Goal: Task Accomplishment & Management: Complete application form

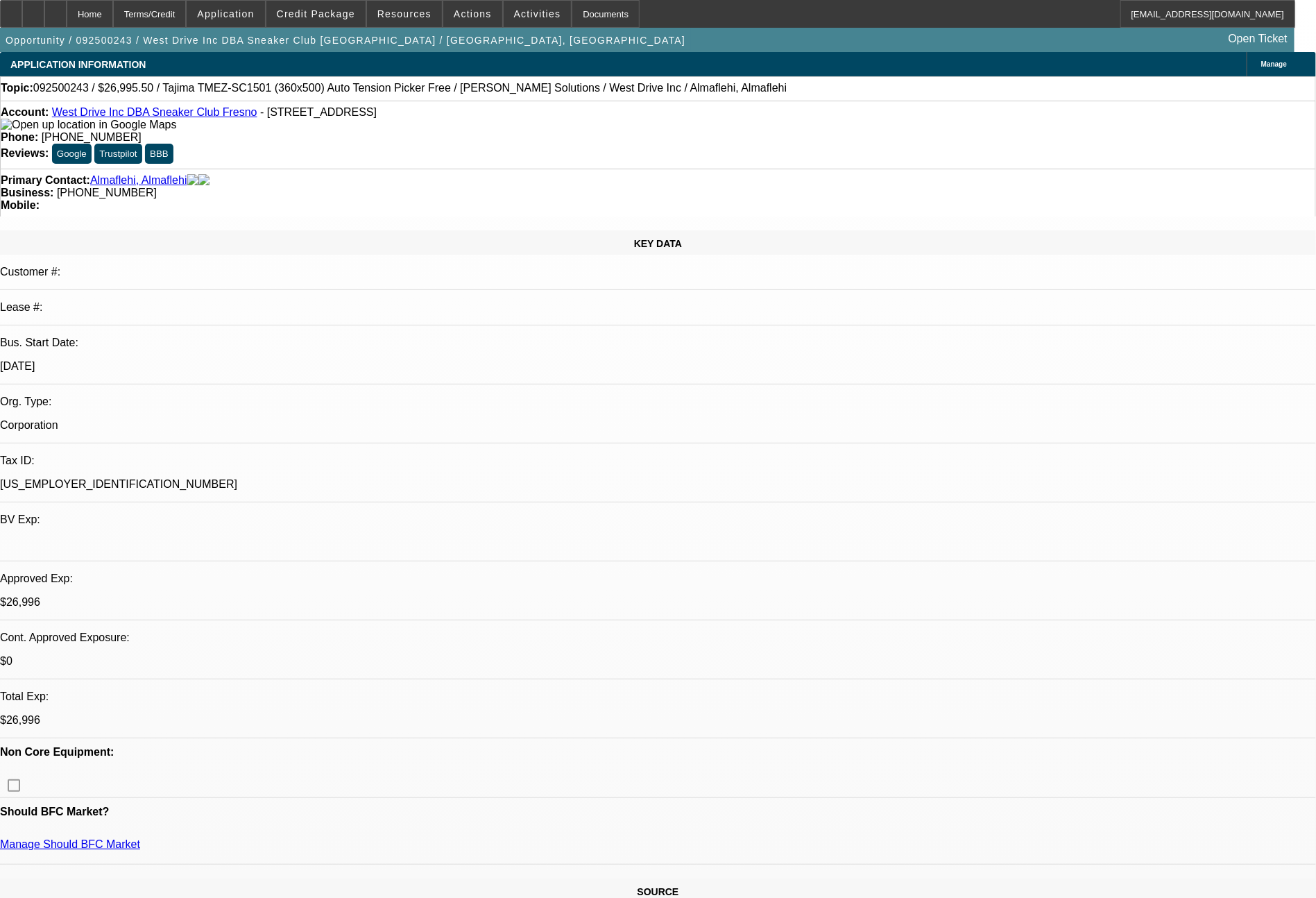
select select "0"
select select "2"
select select "0.1"
select select "4"
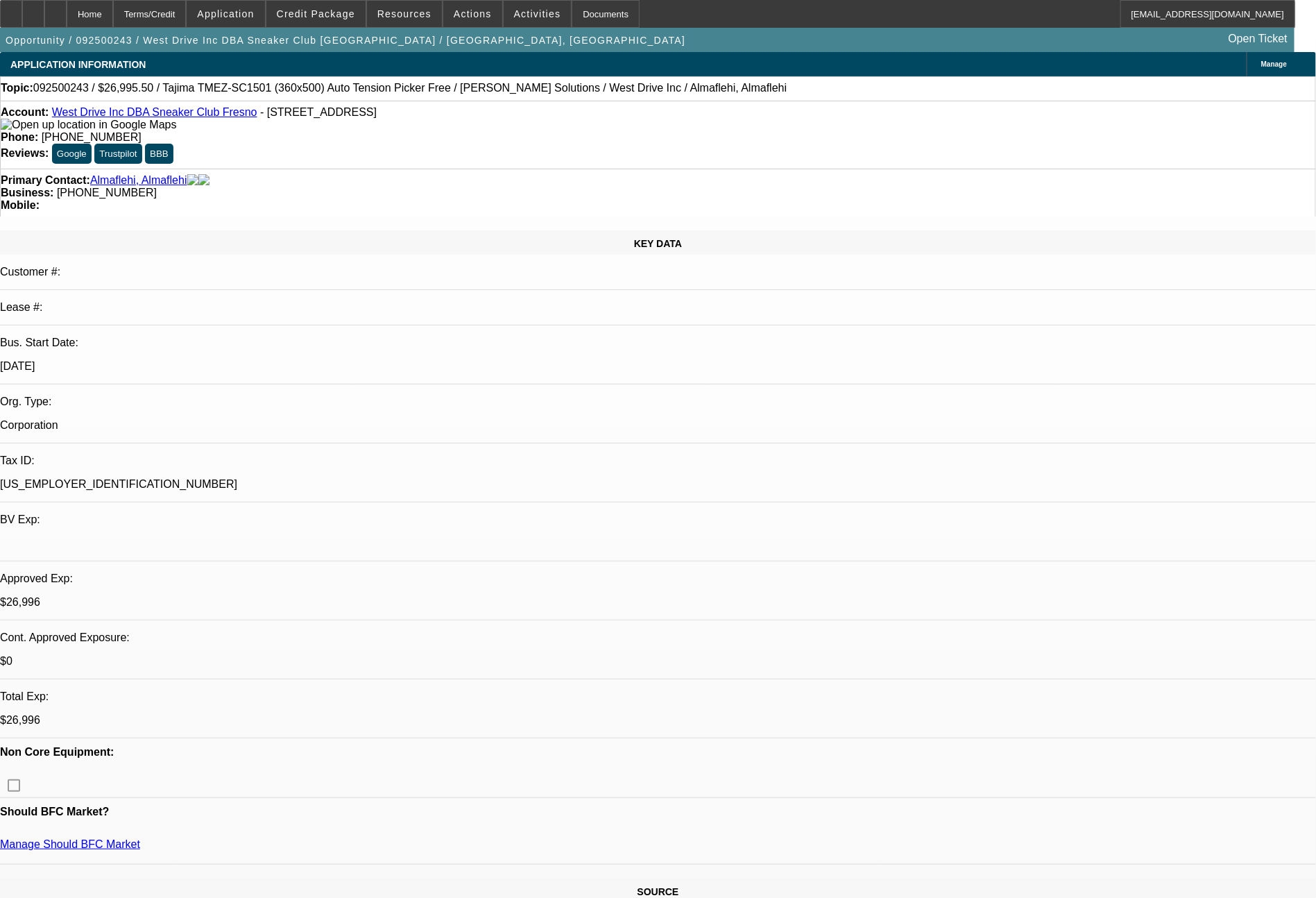
select select "0"
select select "2"
select select "0.1"
select select "4"
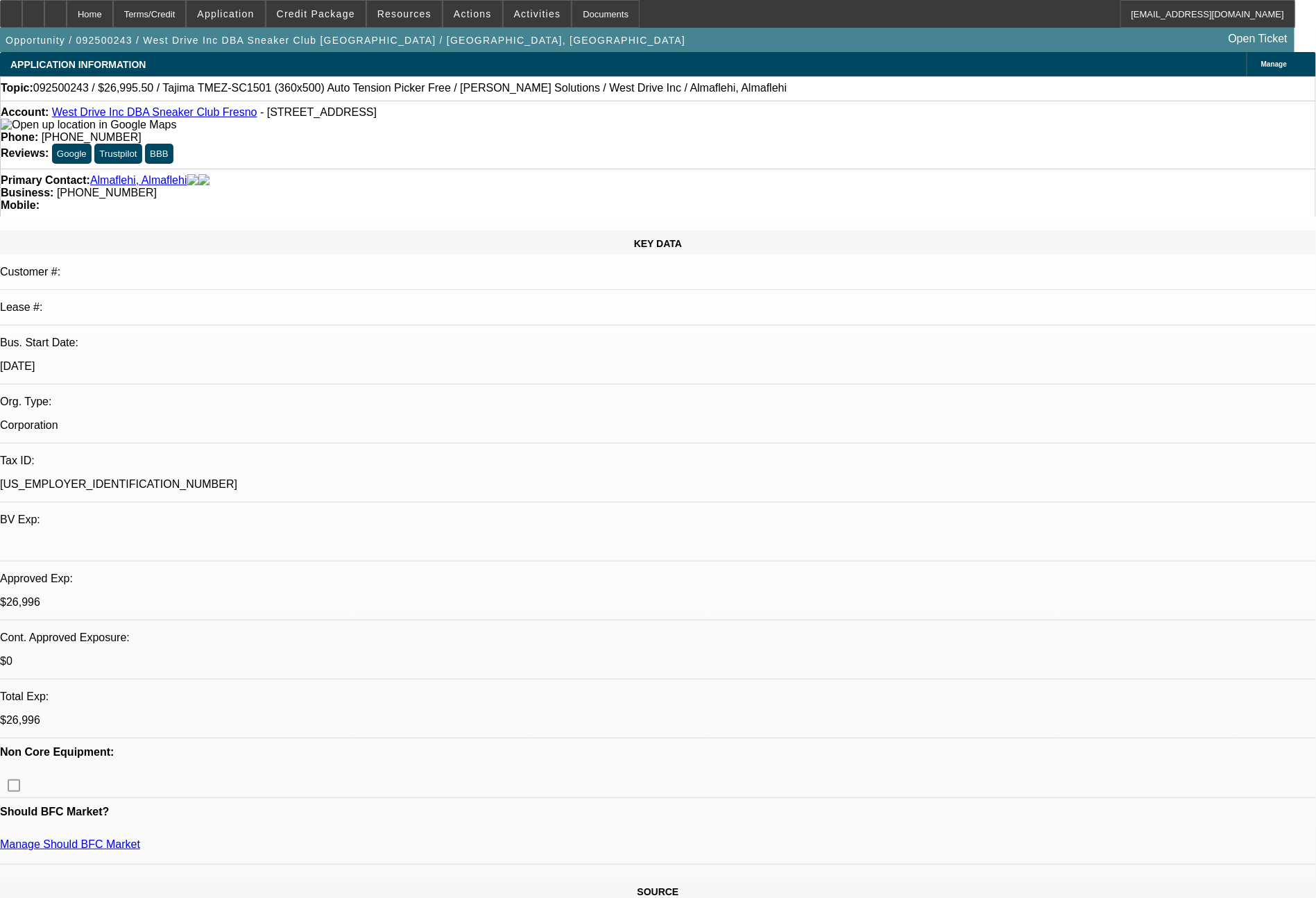
select select "0"
select select "2"
select select "0.1"
select select "4"
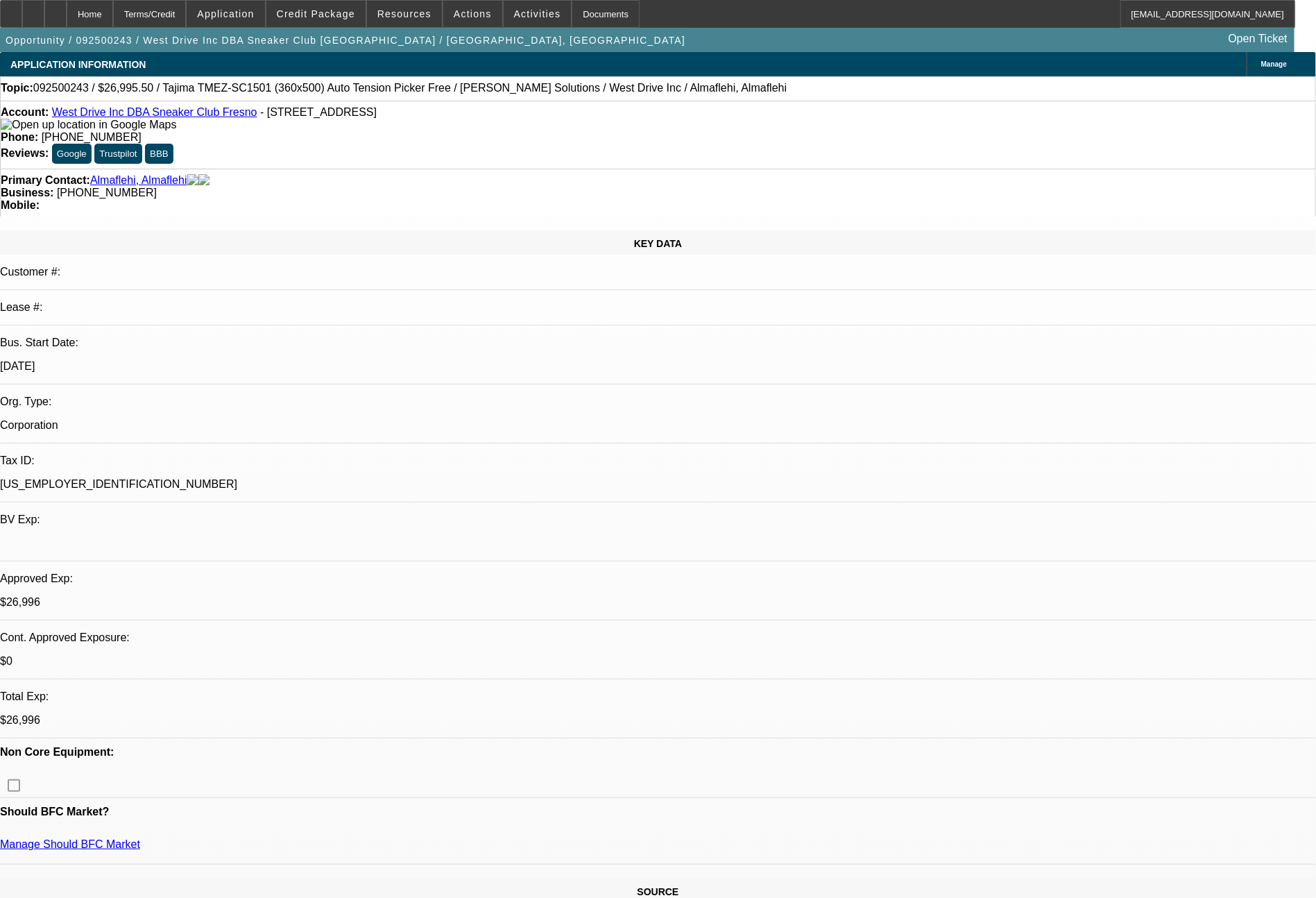
select select "0"
select select "0.1"
select select "5"
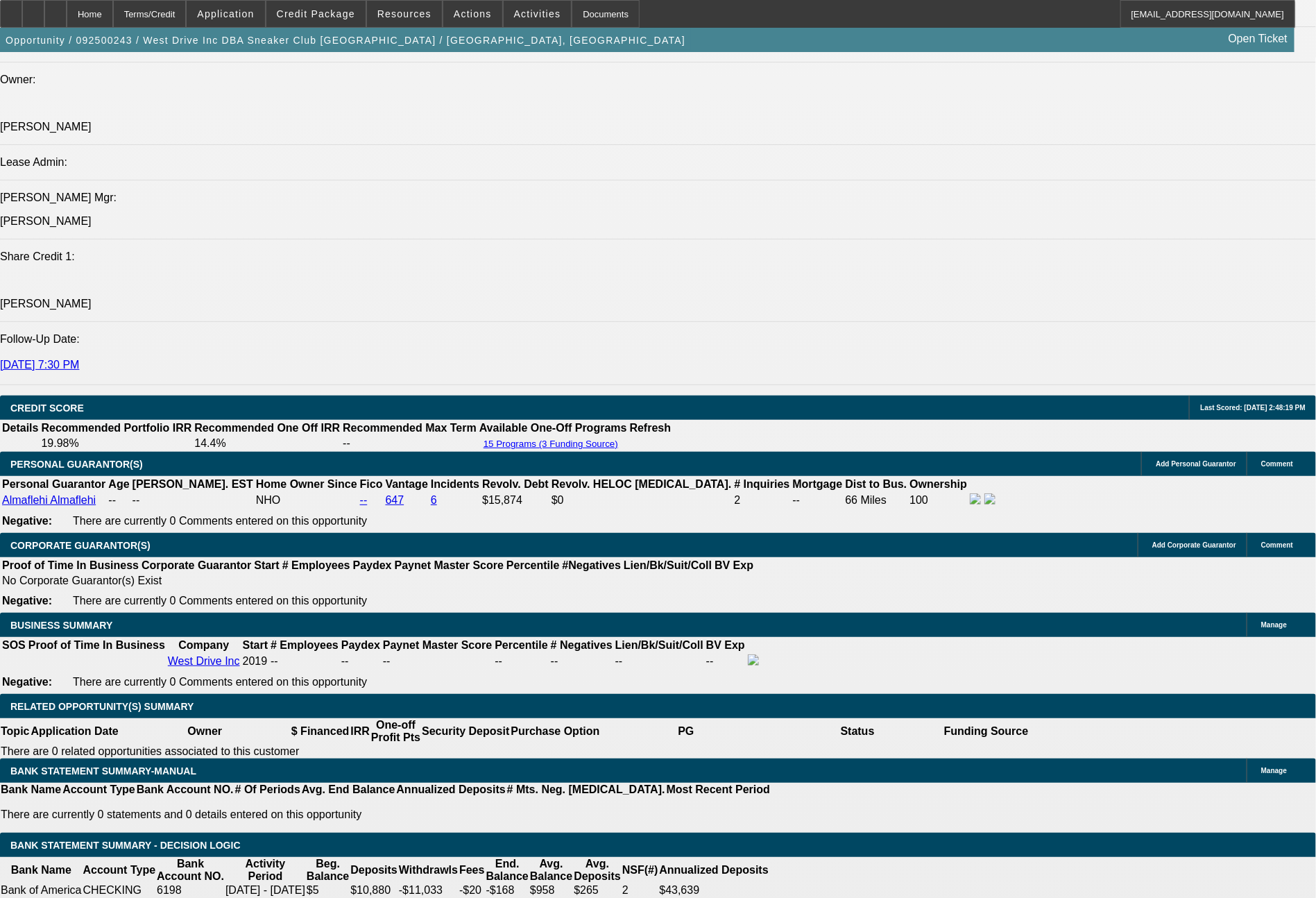
scroll to position [1822, 0]
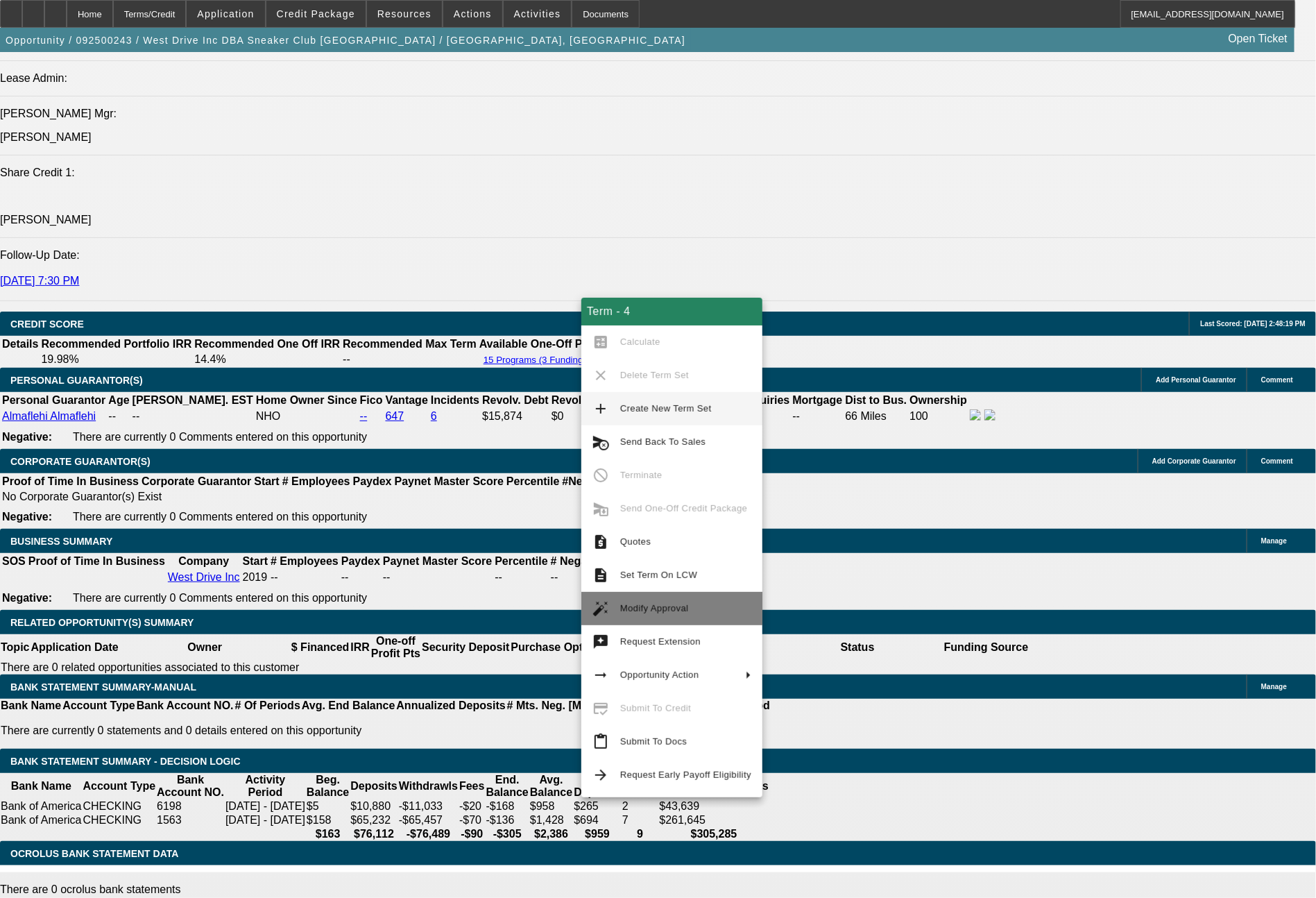
click at [637, 615] on span "Modify Approval" at bounding box center [685, 608] width 131 height 17
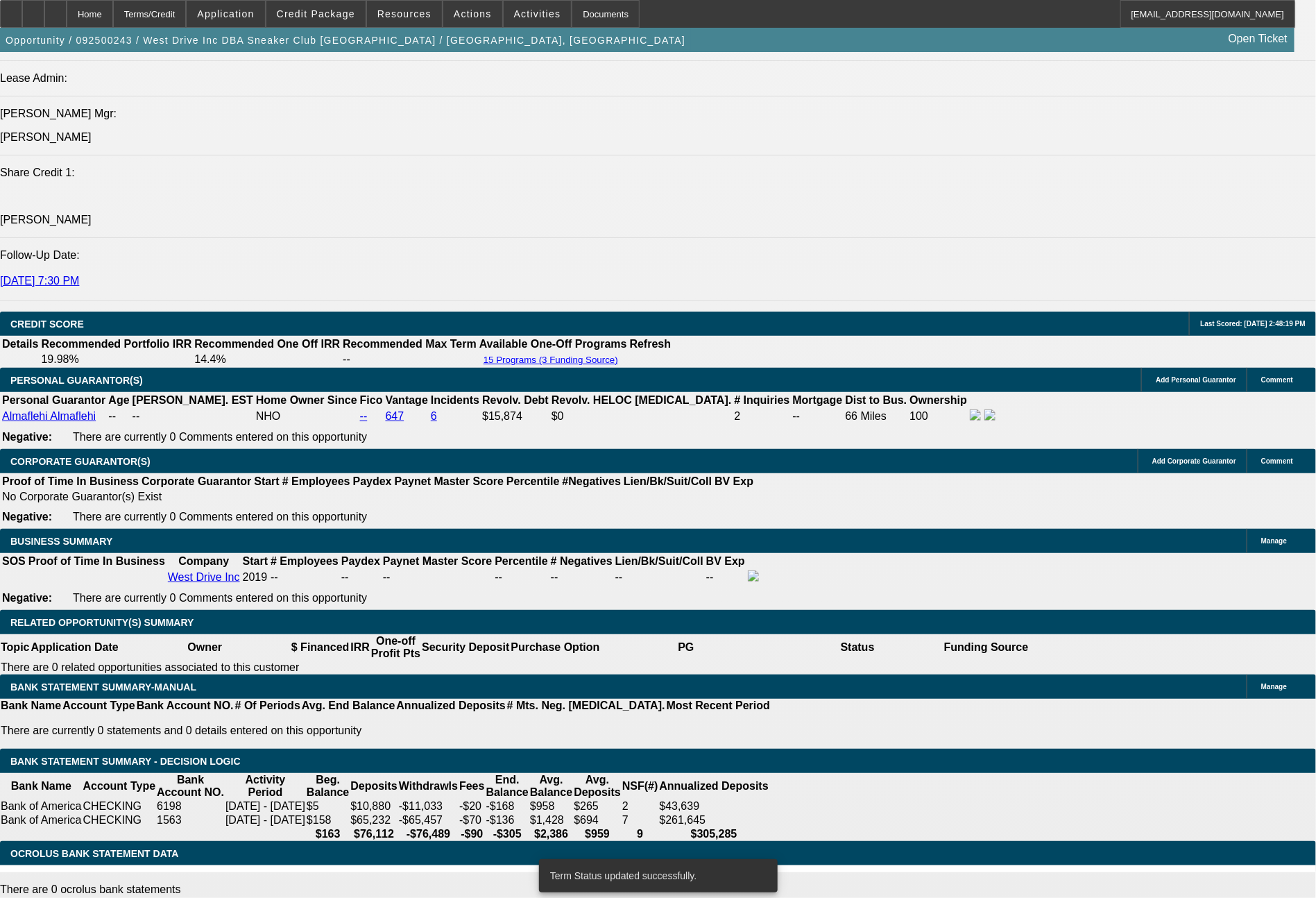
select select "0"
select select "2"
select select "0.1"
select select "4"
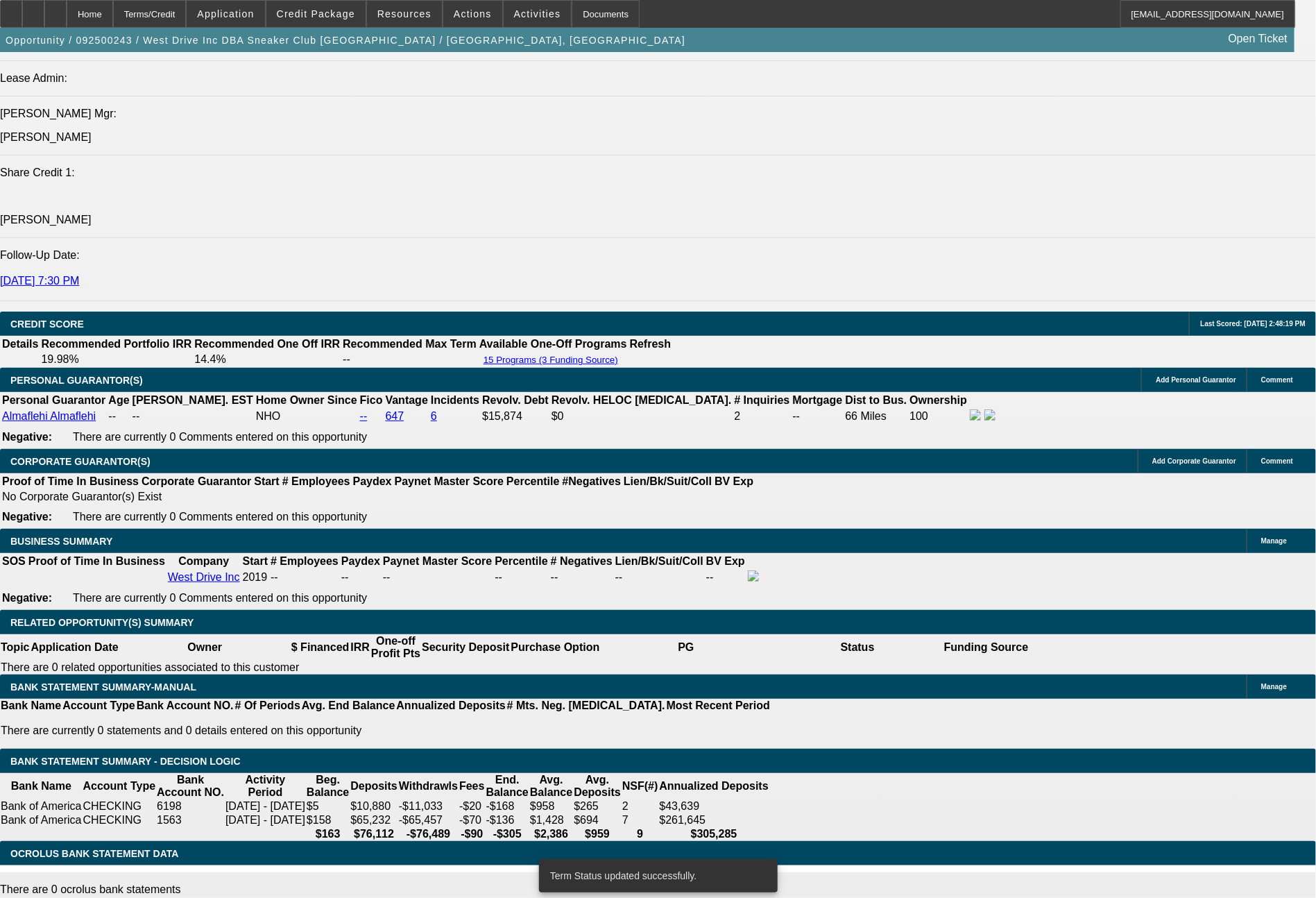
select select "0"
select select "2"
select select "0.1"
select select "4"
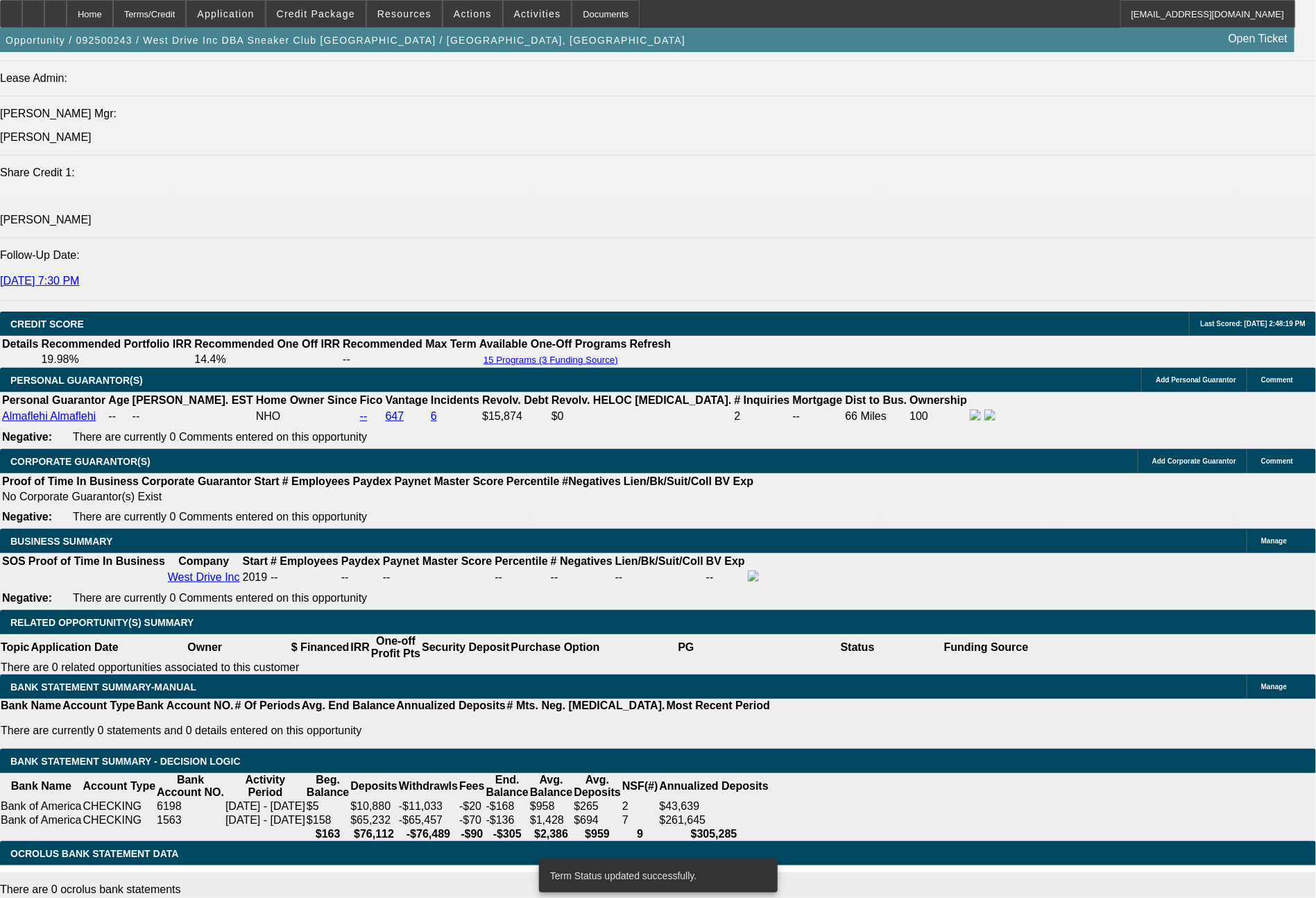
select select "0"
select select "2"
select select "0.1"
select select "4"
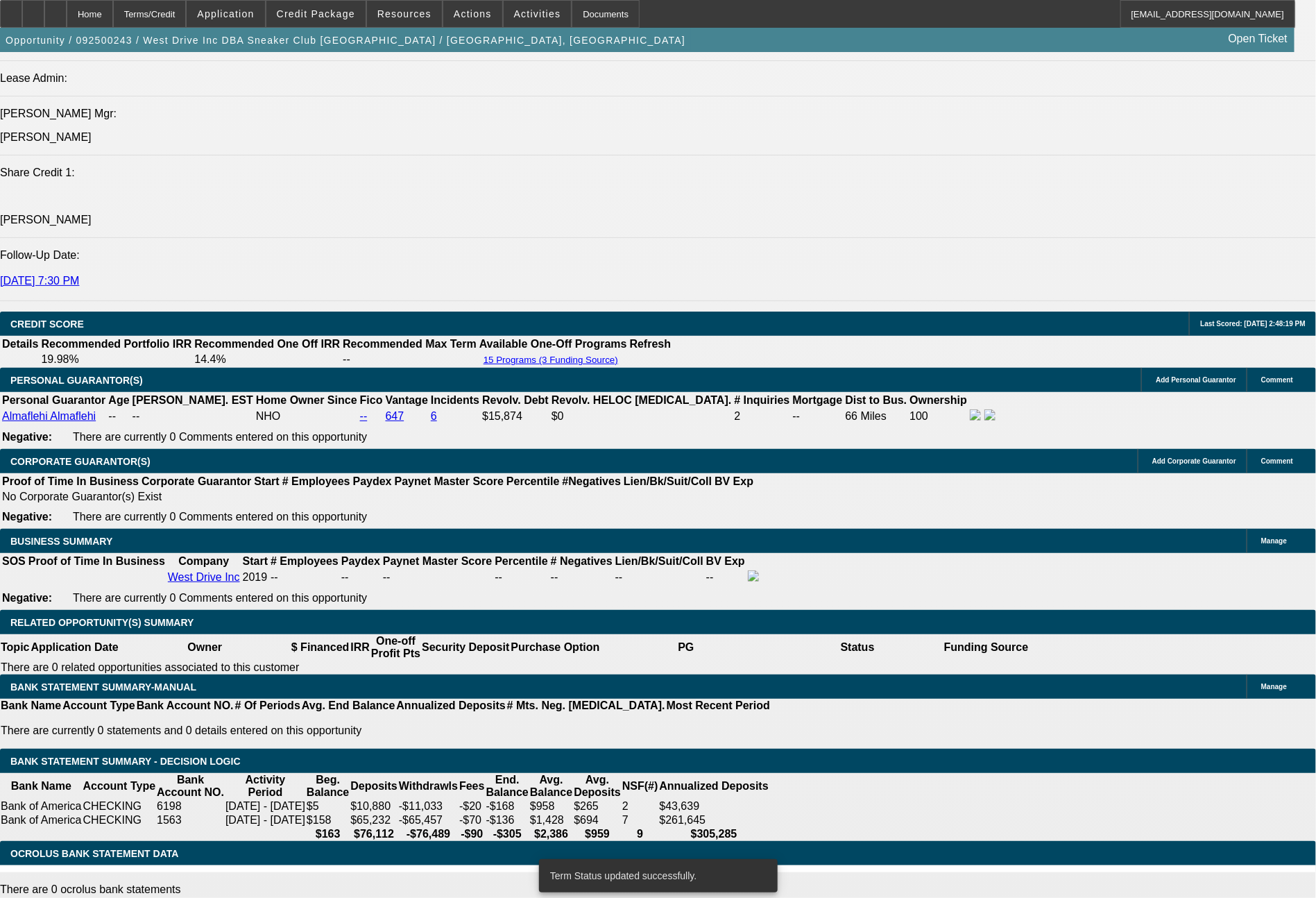
select select "0"
select select "2"
select select "0.1"
select select "4"
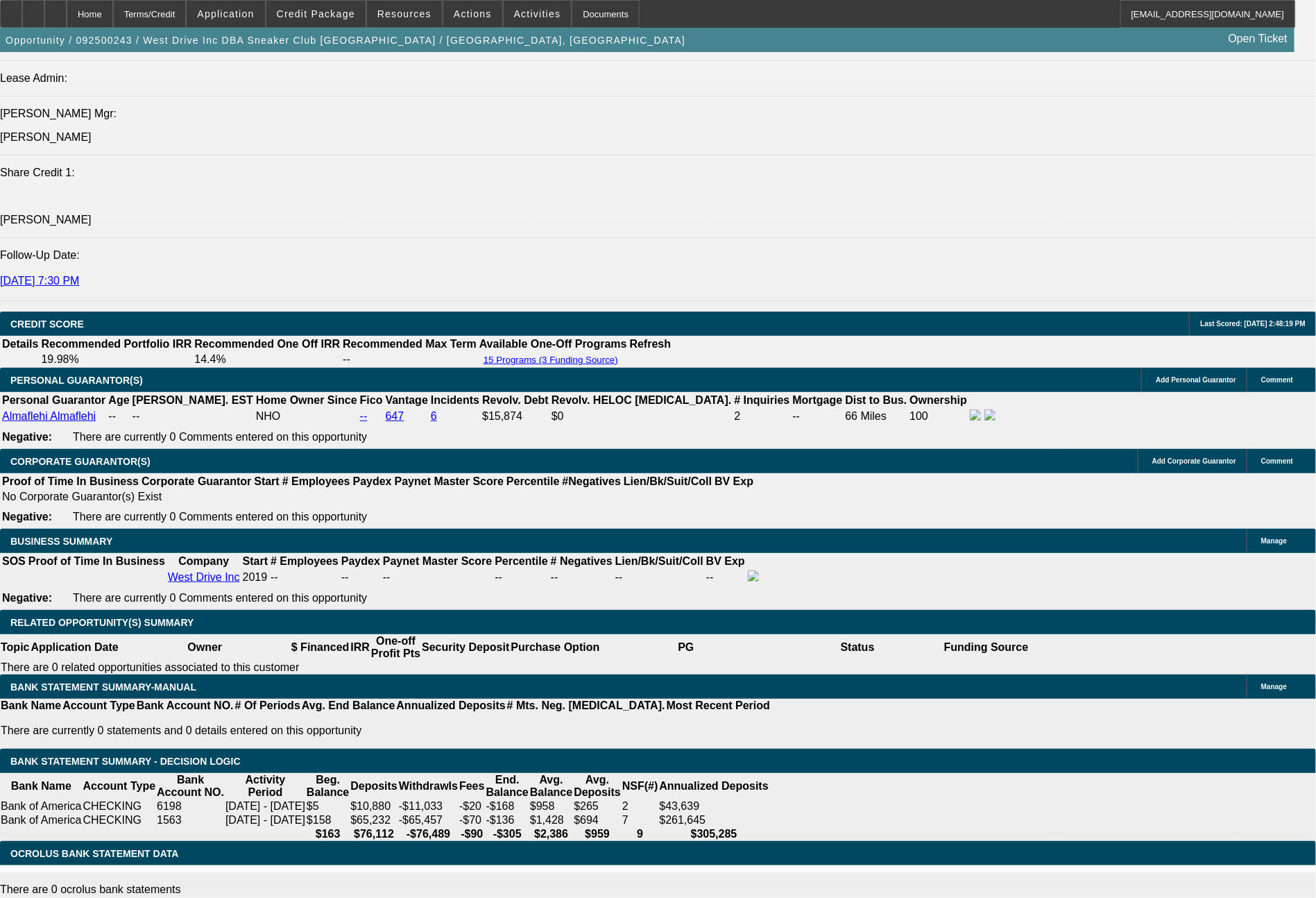
drag, startPoint x: 269, startPoint y: 500, endPoint x: 305, endPoint y: 503, distance: 36.1
type input "3"
type input "UNKNOWN"
type input "$9,297.86"
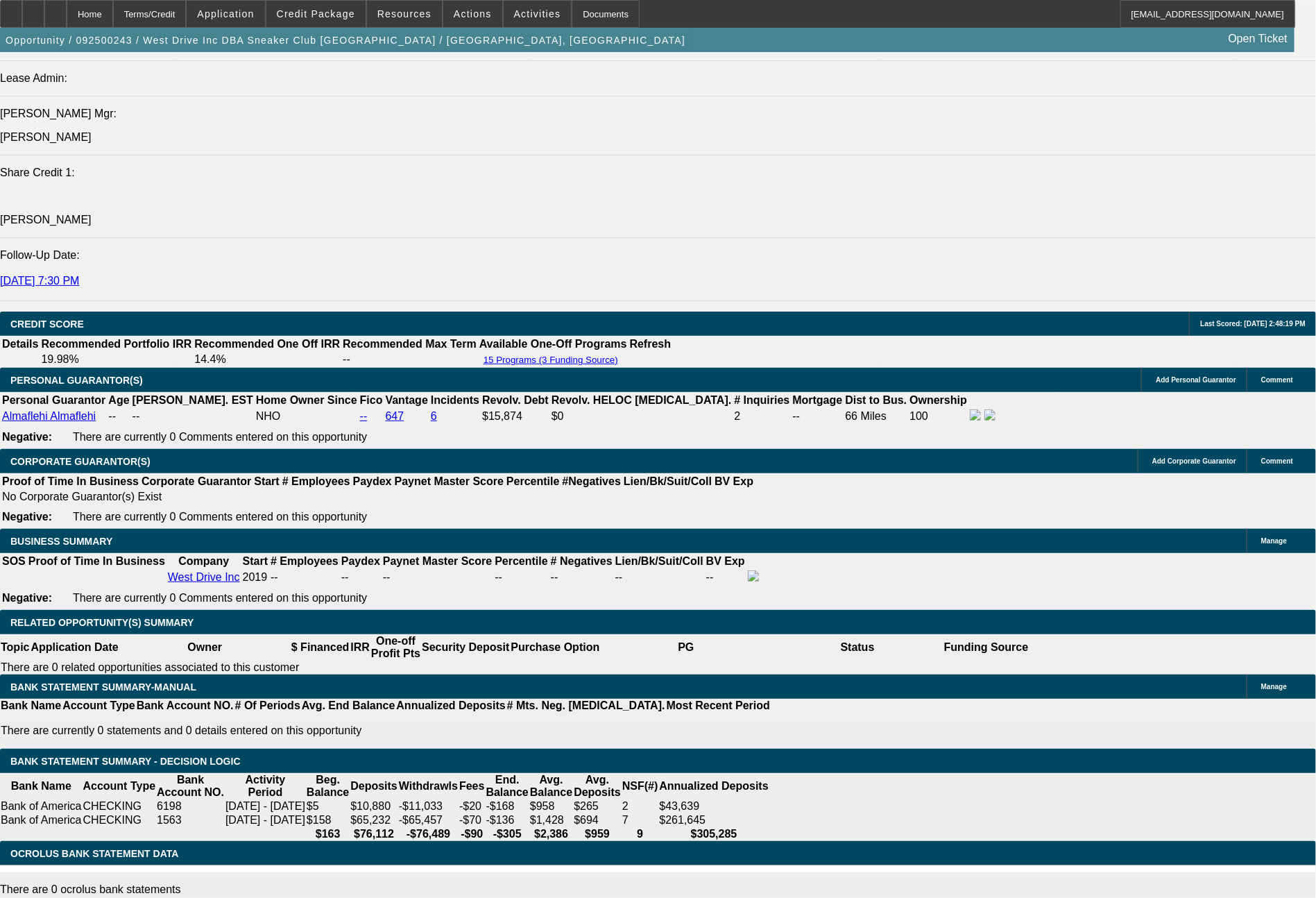
type input "$18,595.72"
type input "36"
type input "$1,001.21"
type input "$2,002.42"
type input "36"
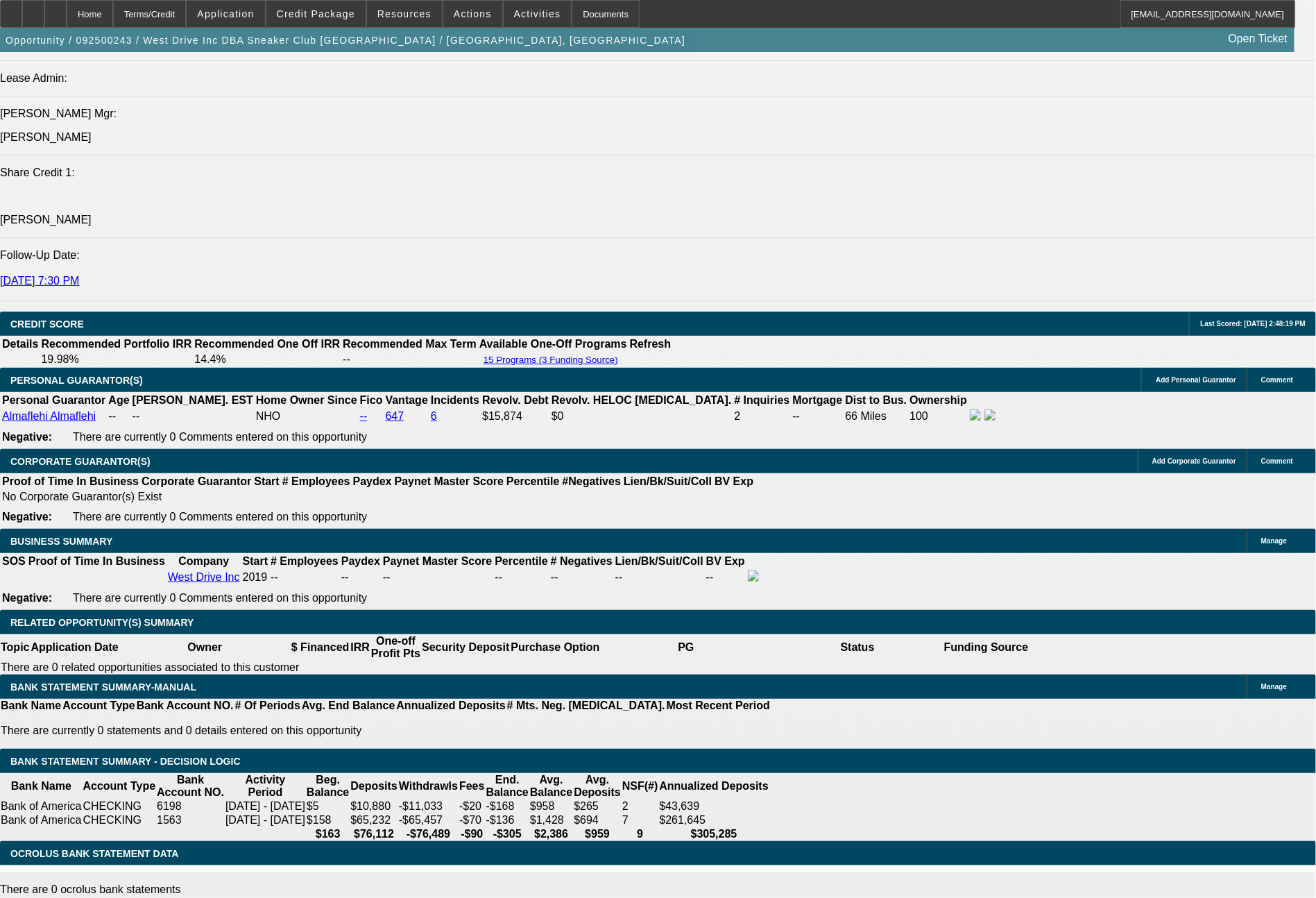
drag, startPoint x: 203, startPoint y: 500, endPoint x: 271, endPoint y: 454, distance: 82.1
type input "9"
type input "$18.00"
type input "974"
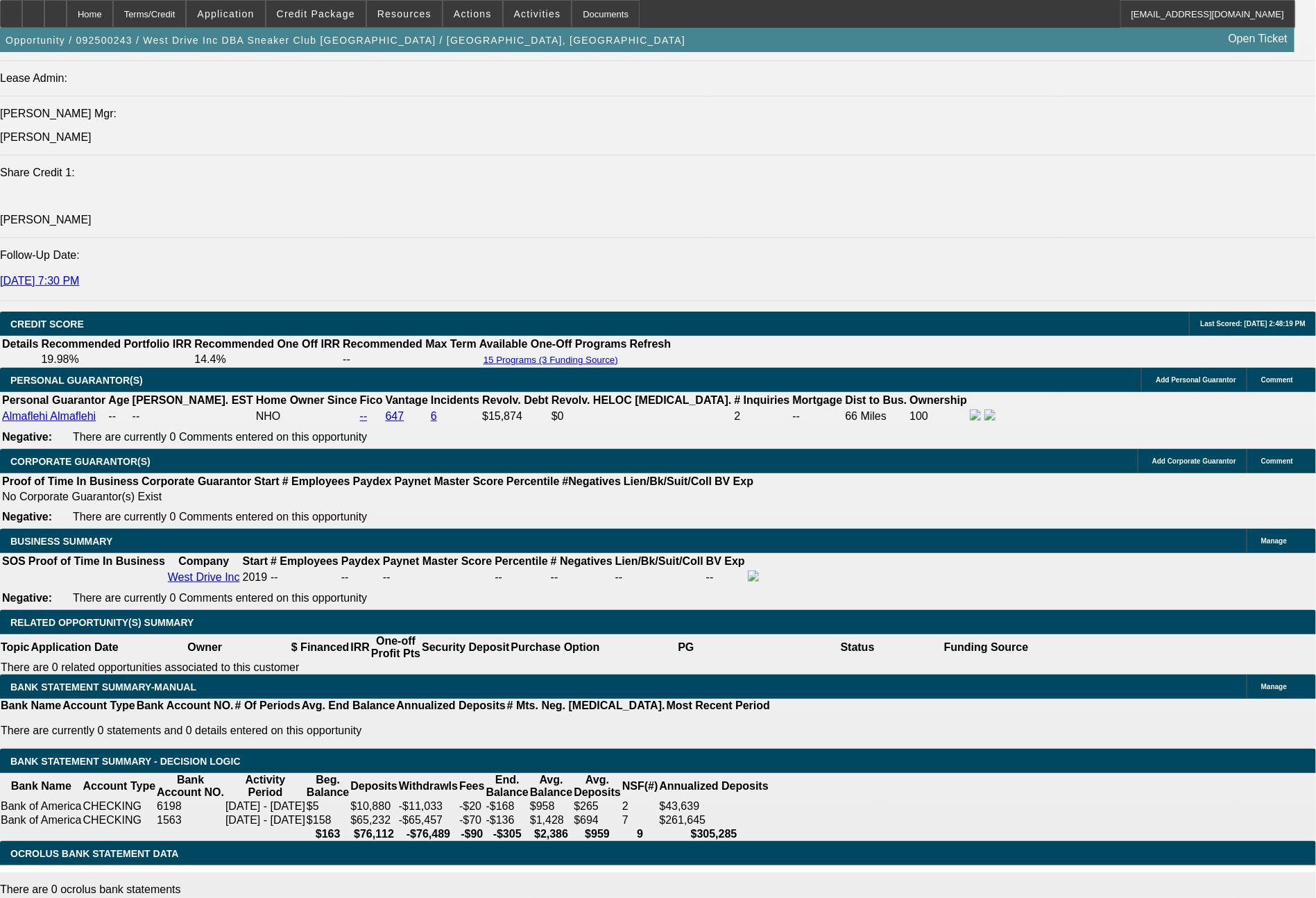
type input "17.9"
type input "$1,948.00"
type input "97"
type input "$194.00"
type input "966"
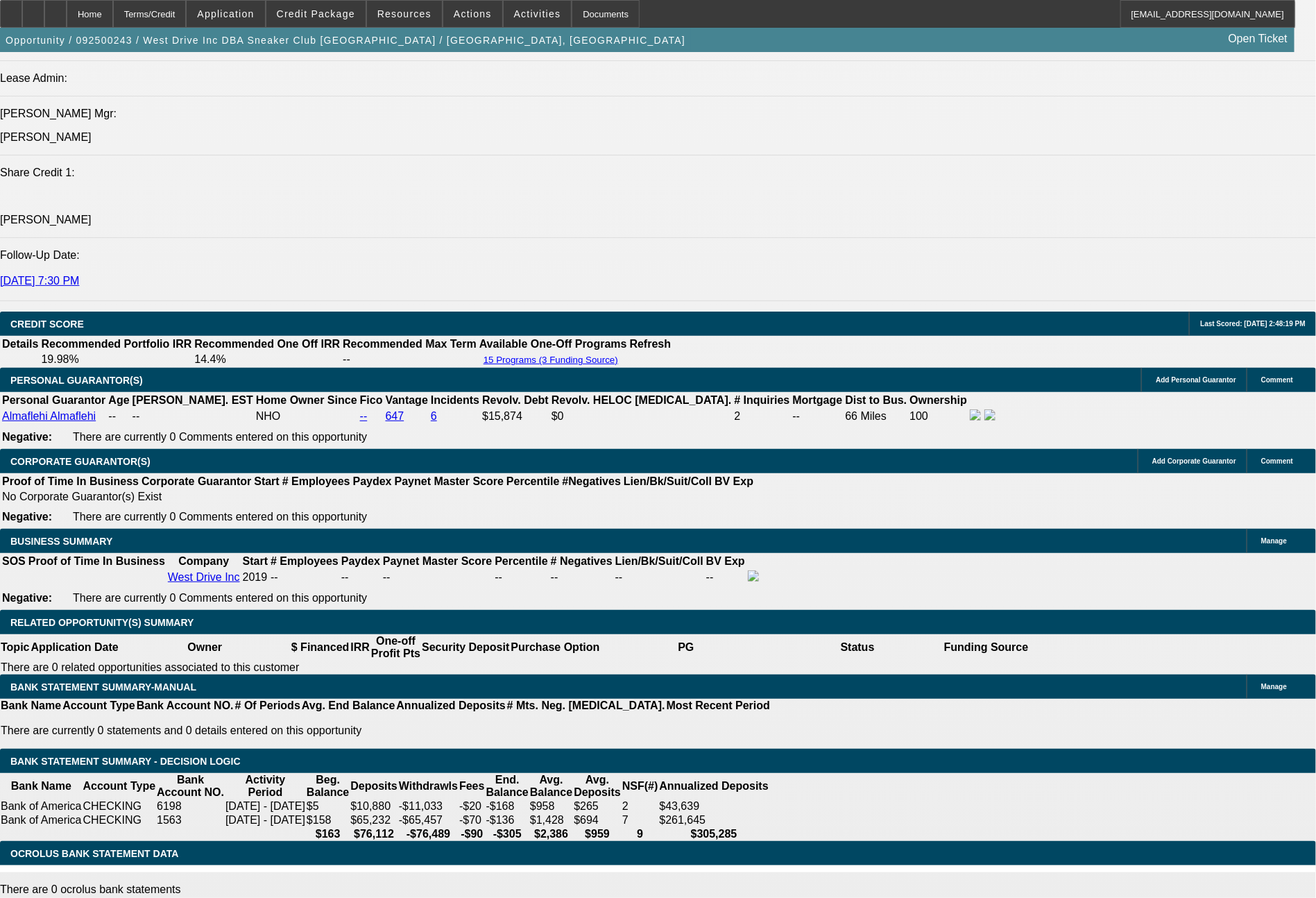
type input "17.3"
type input "$1,932.00"
type input "$966.00"
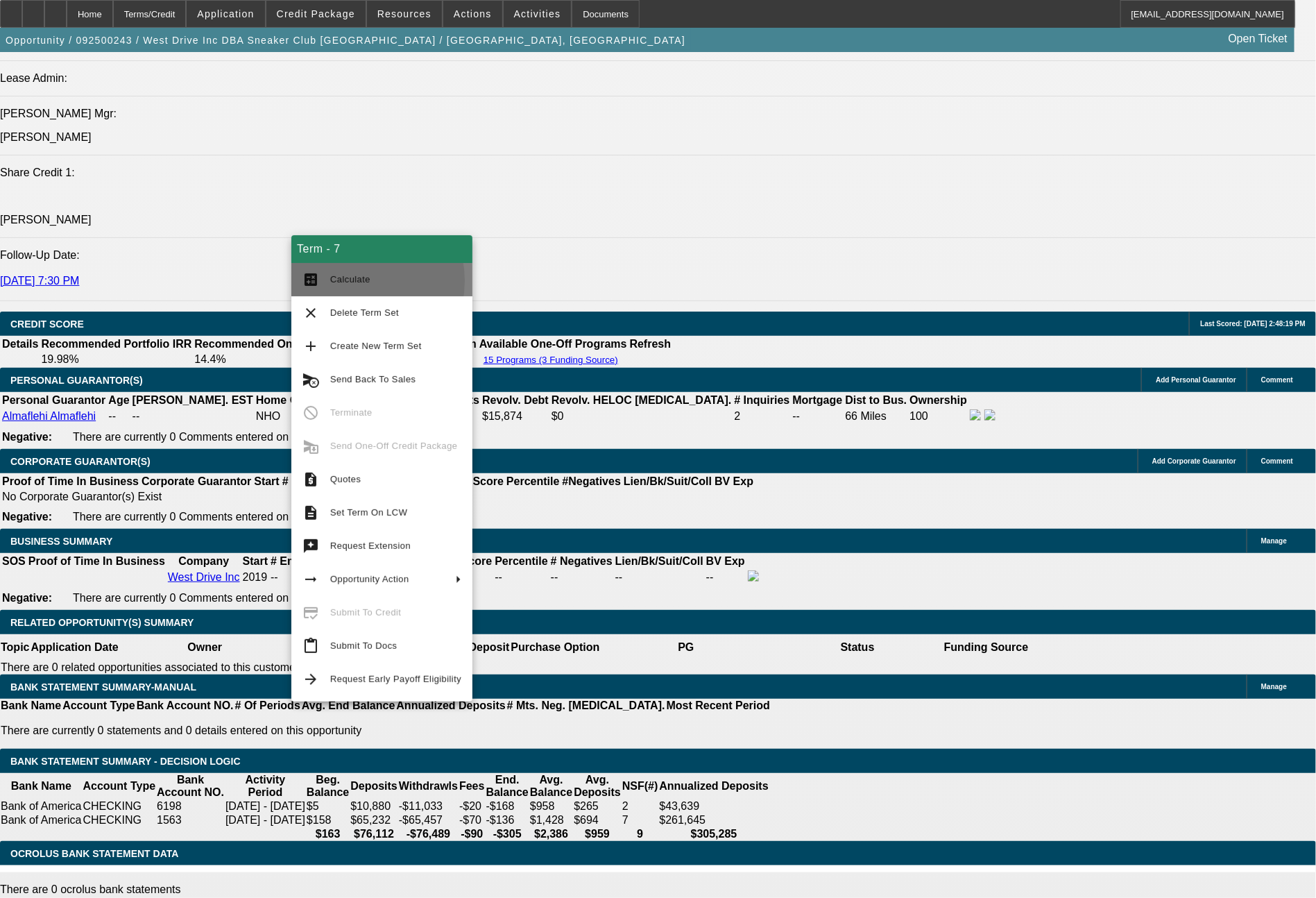
click at [343, 281] on span "Calculate" at bounding box center [350, 279] width 40 height 10
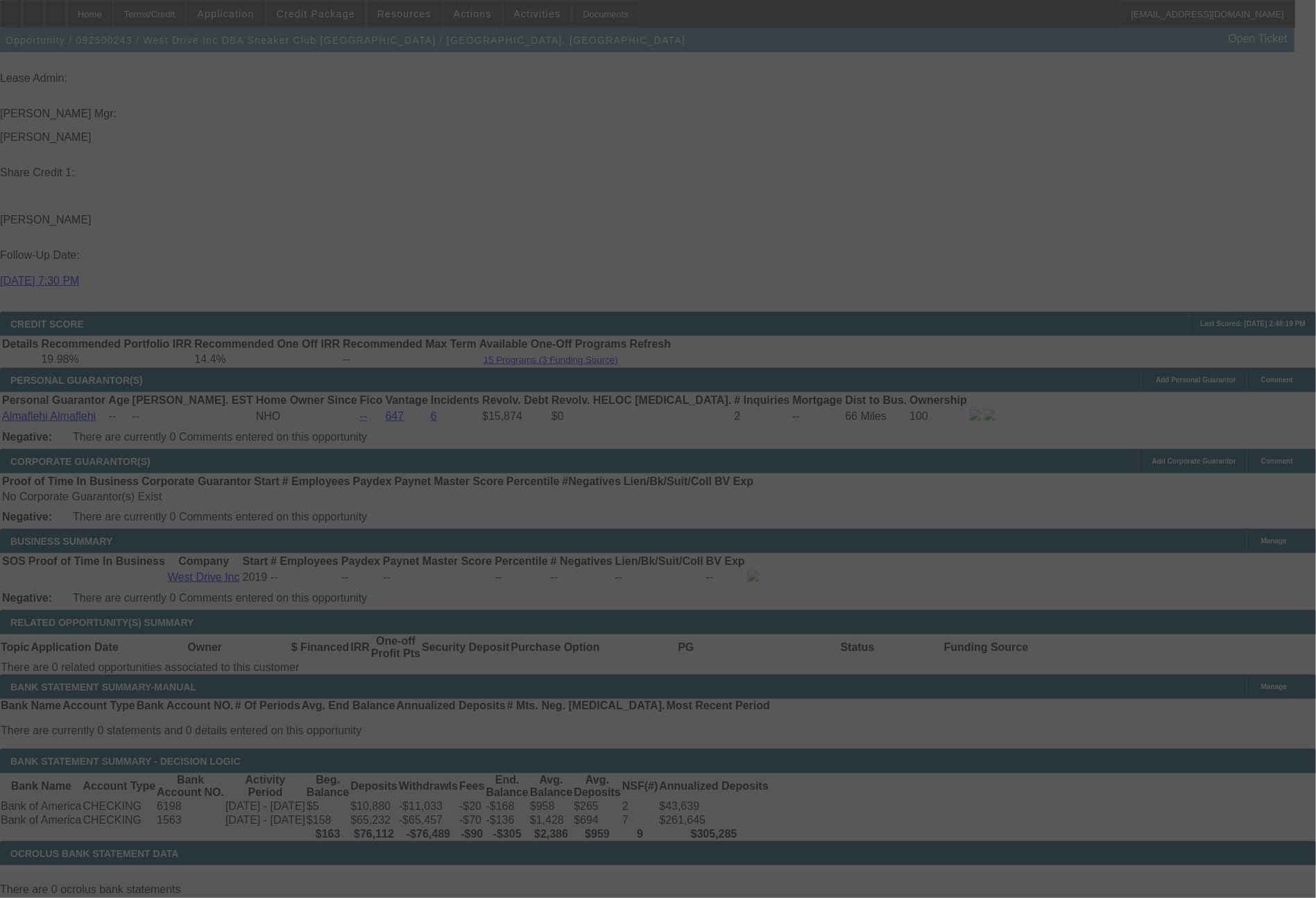
select select "0"
select select "2"
select select "0.1"
select select "4"
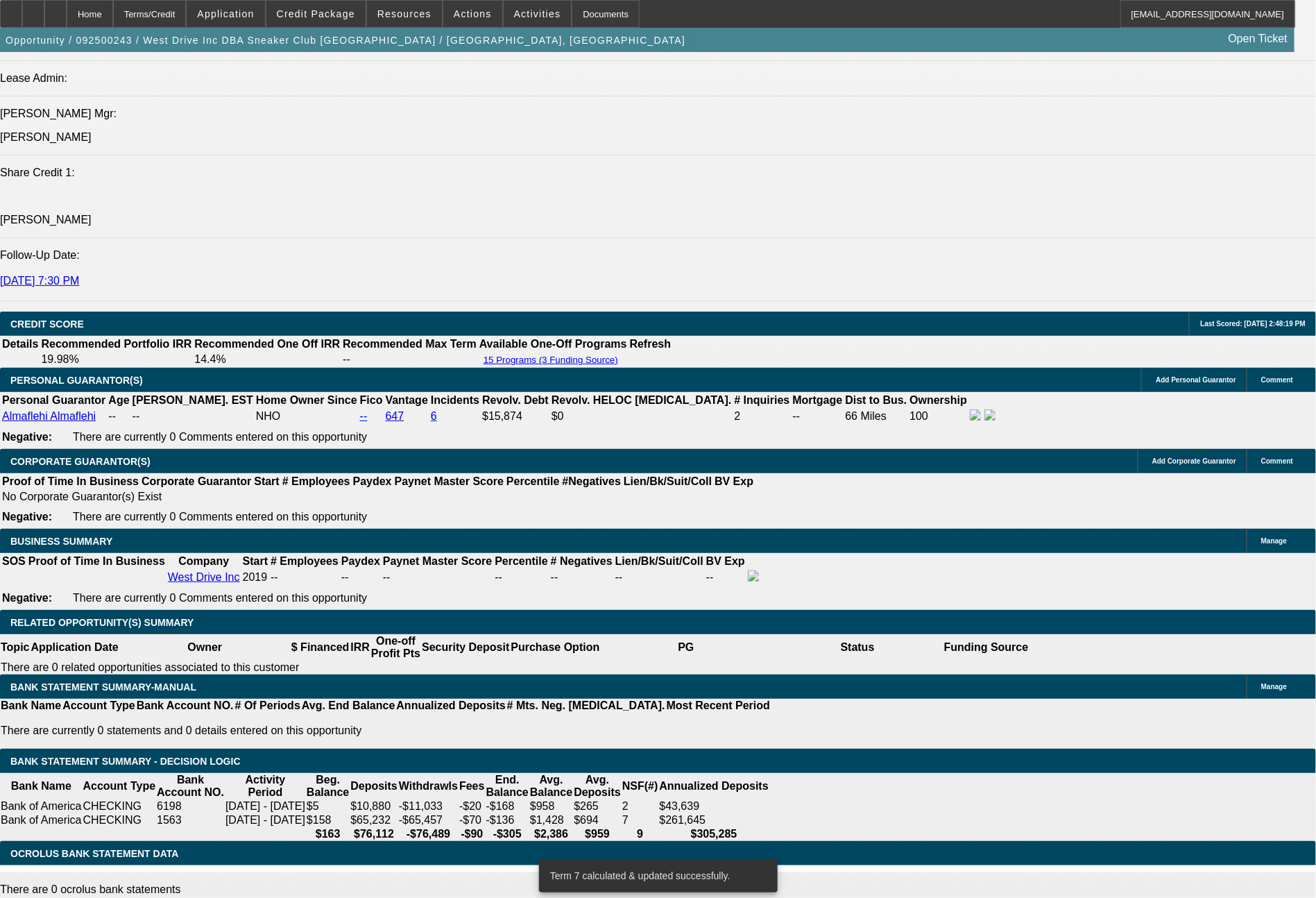
drag, startPoint x: 191, startPoint y: 496, endPoint x: 294, endPoint y: 505, distance: 103.4
type input "9"
type input "$18.00"
type input "UNKNOWN"
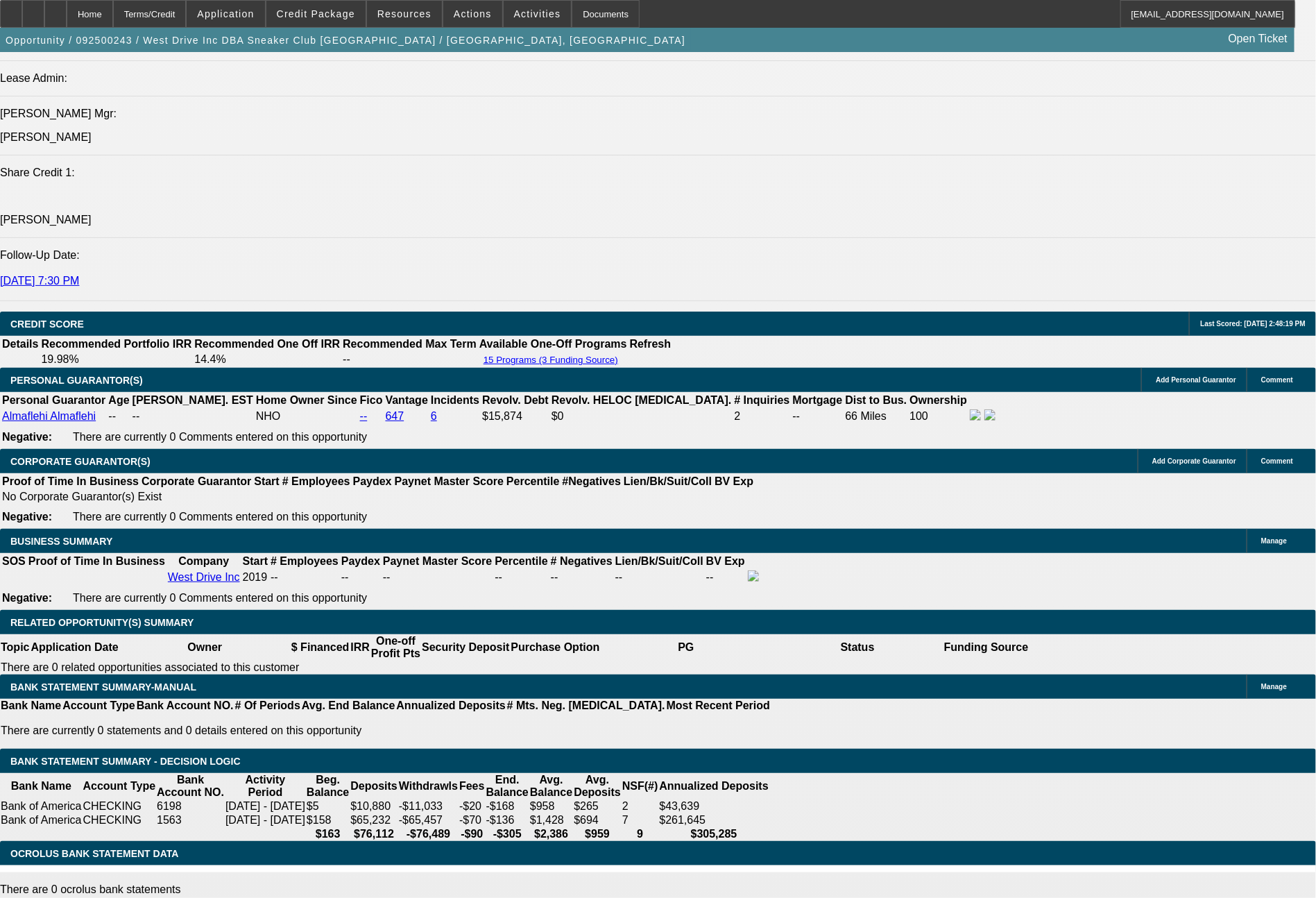
type input "964"
type input "17.1"
type input "$1,928.00"
type input "964.47"
type input "$1,928.94"
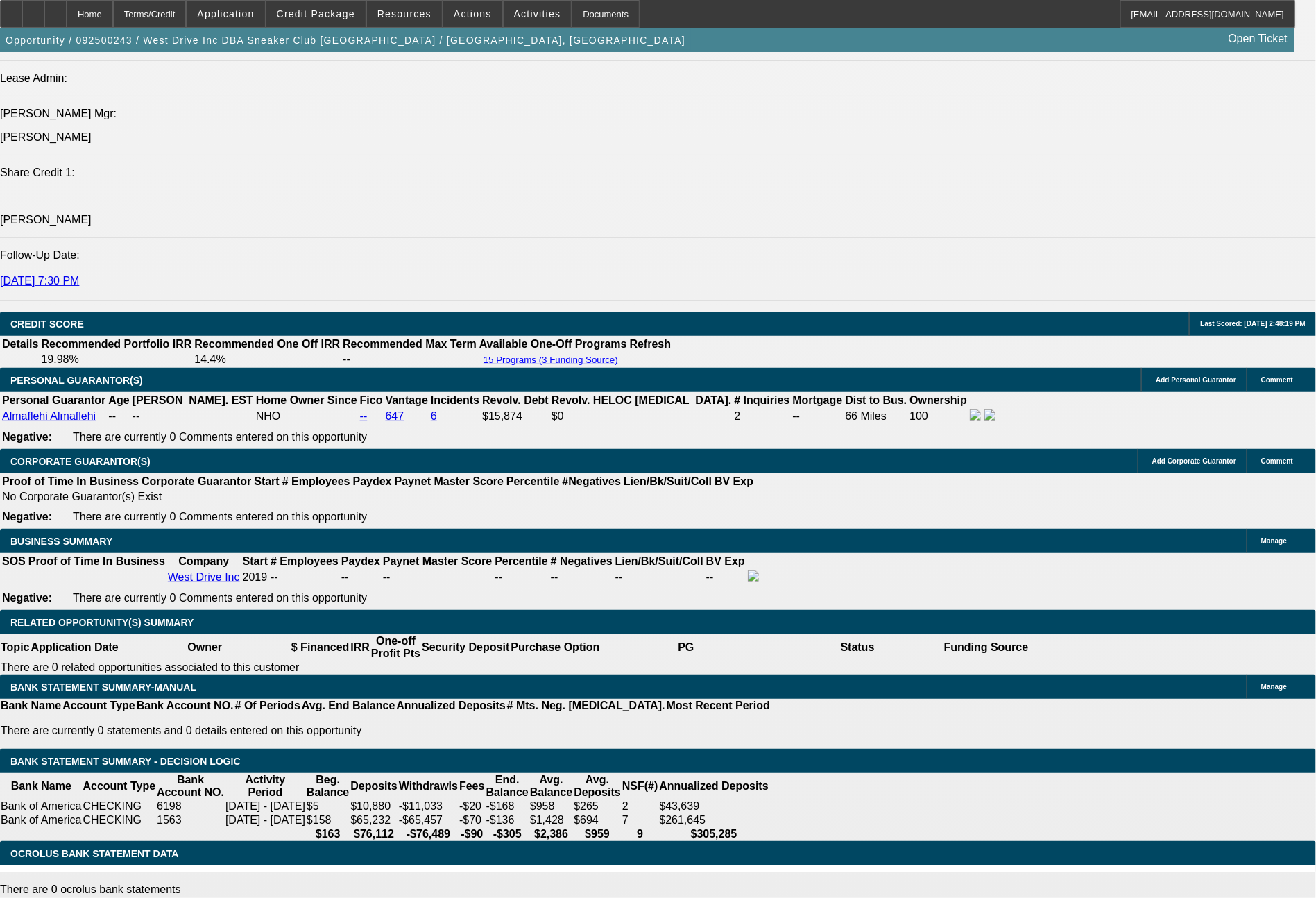
type input "$964.47"
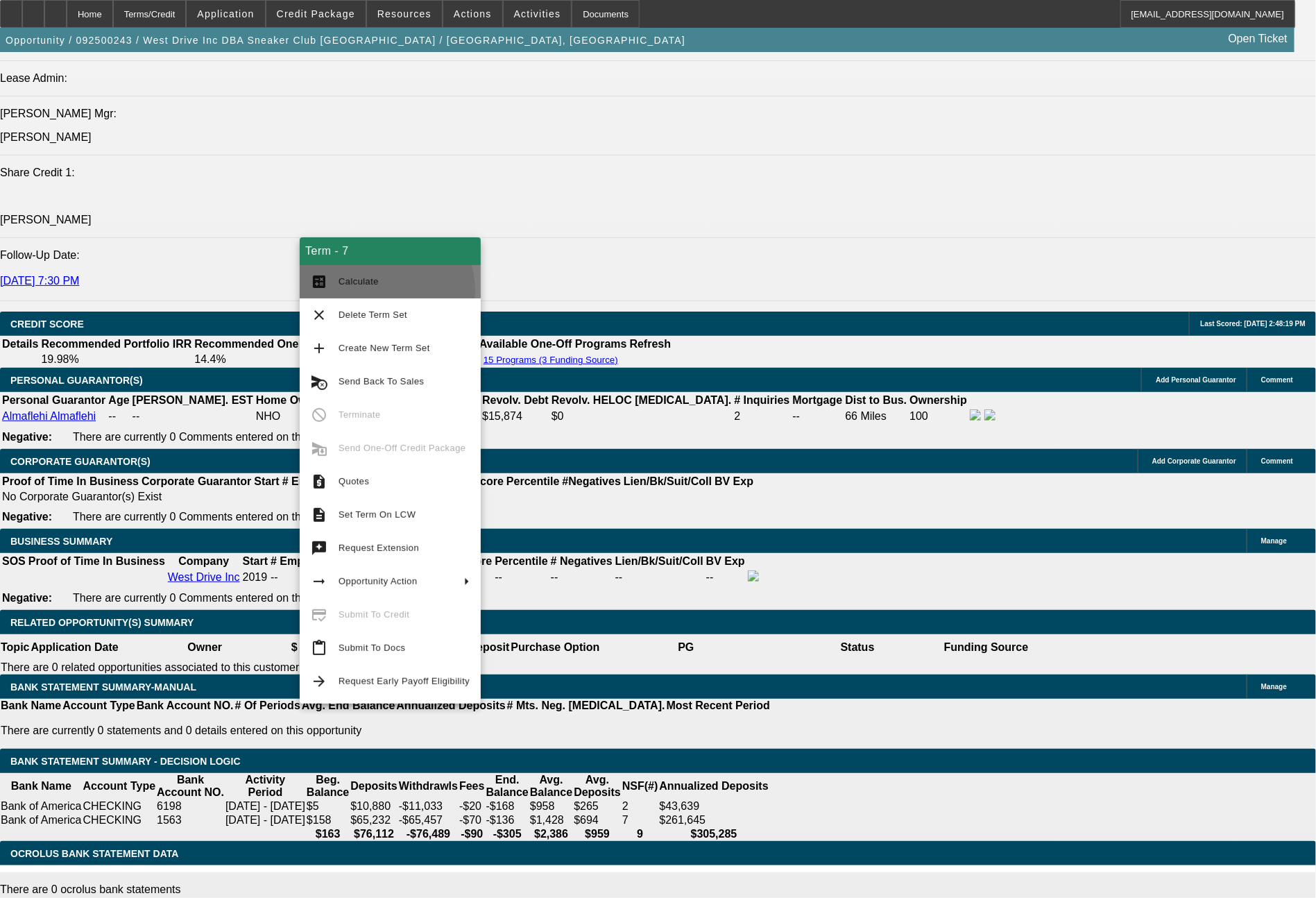
click at [379, 292] on button "calculate Calculate" at bounding box center [390, 282] width 181 height 33
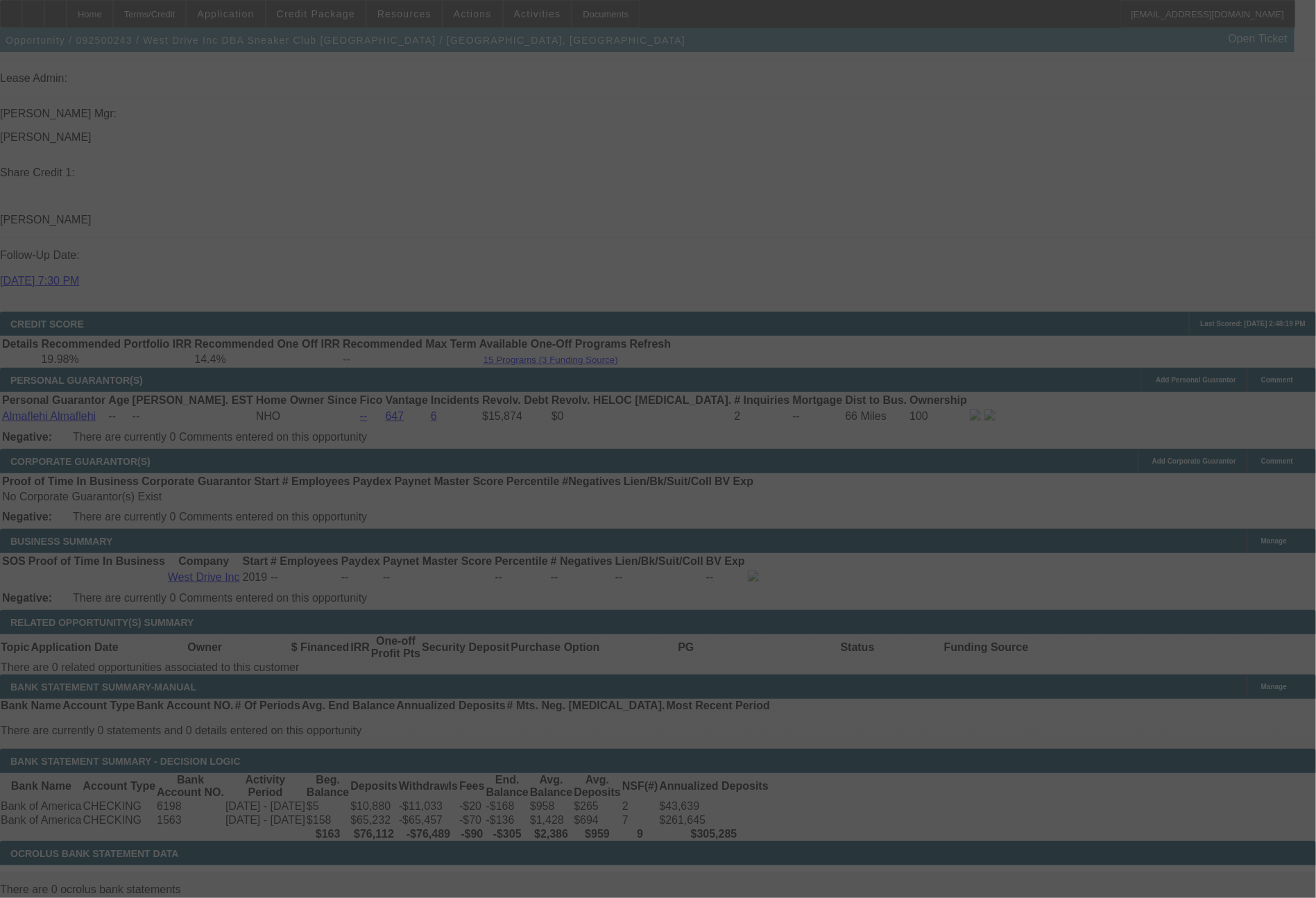
select select "0"
select select "2"
select select "0.1"
select select "4"
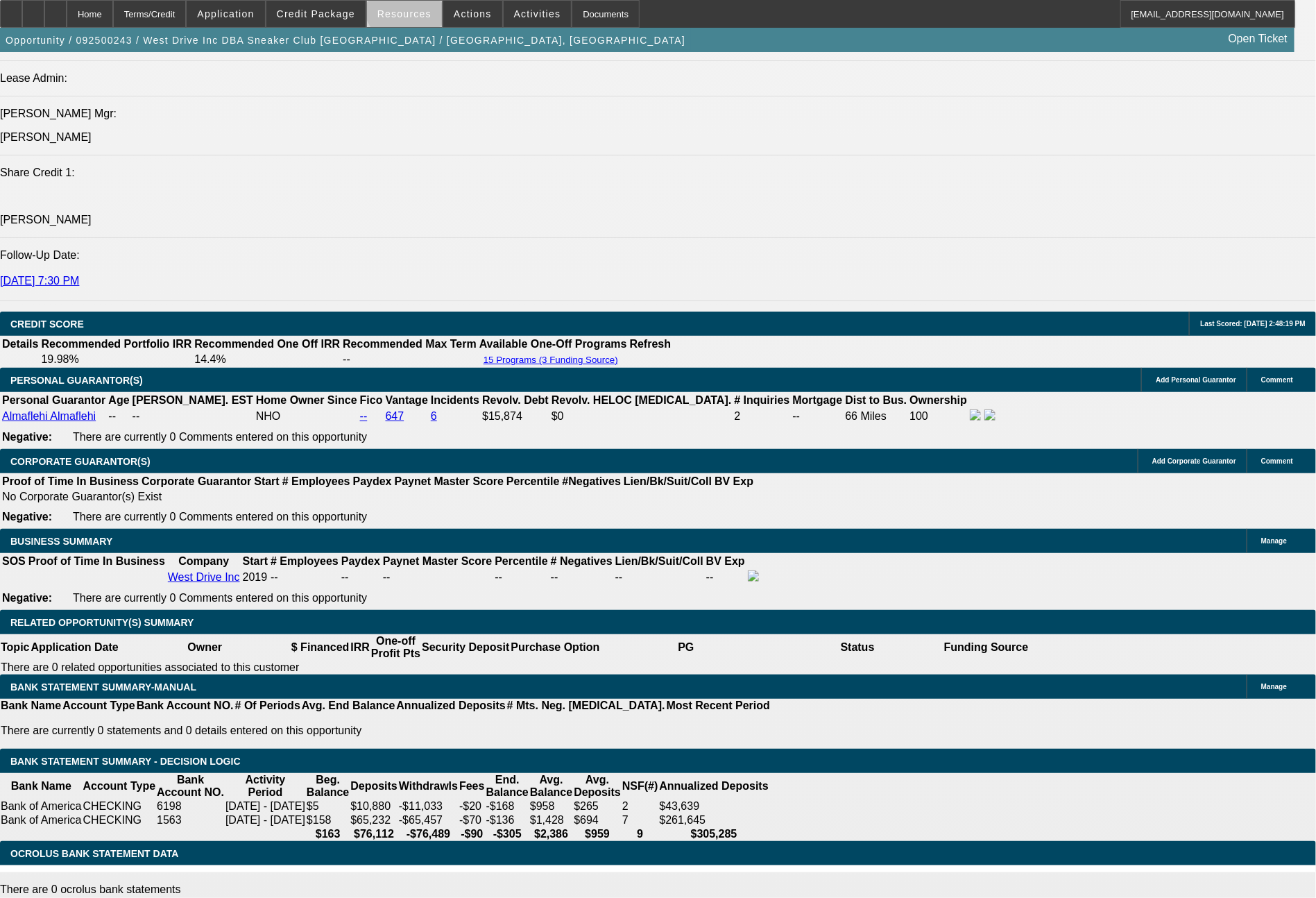
click at [417, 7] on span at bounding box center [404, 14] width 75 height 33
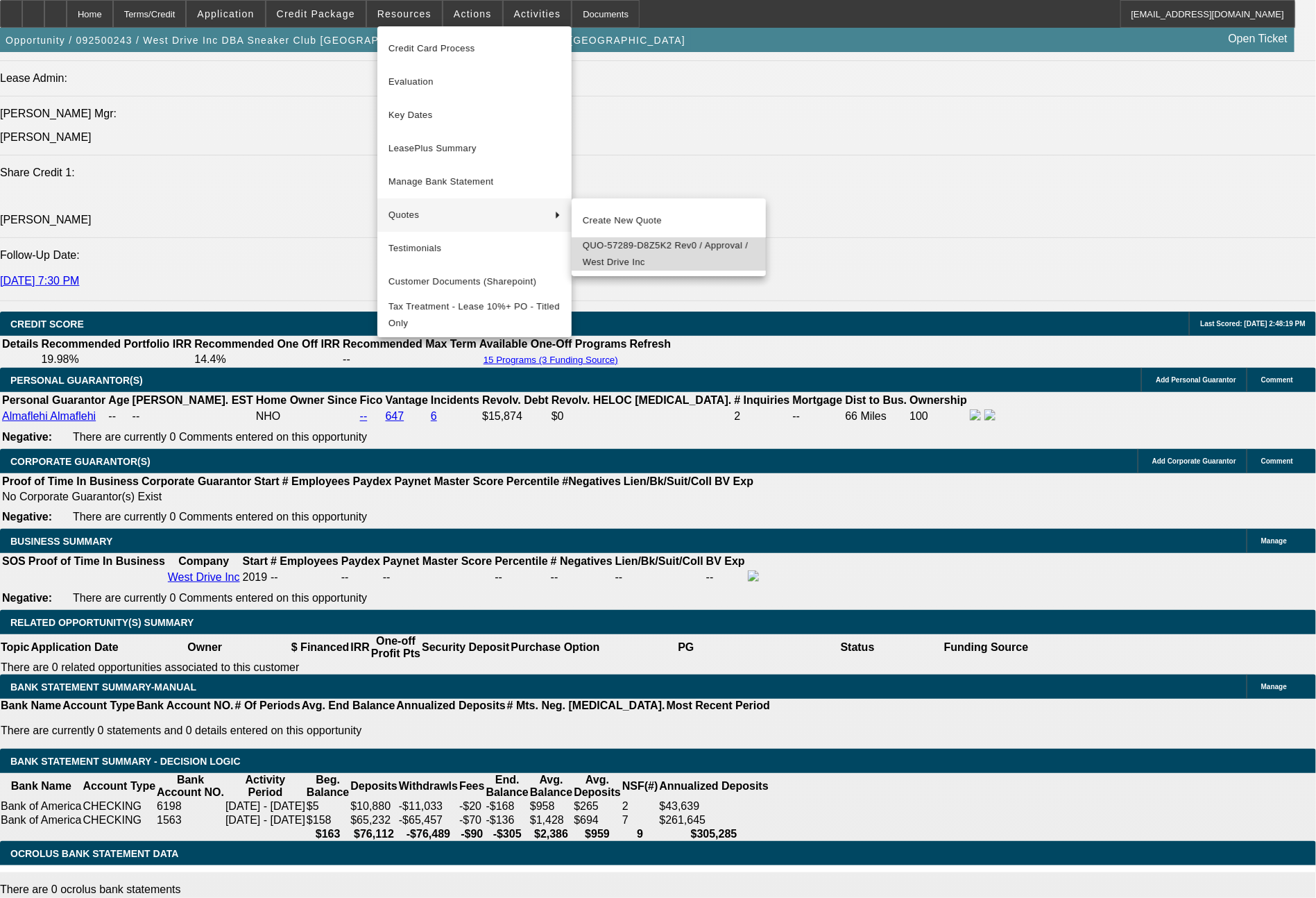
click at [654, 244] on span "QUO-57289-D8Z5K2 Rev0 / Approval / West Drive Inc" at bounding box center [668, 254] width 172 height 33
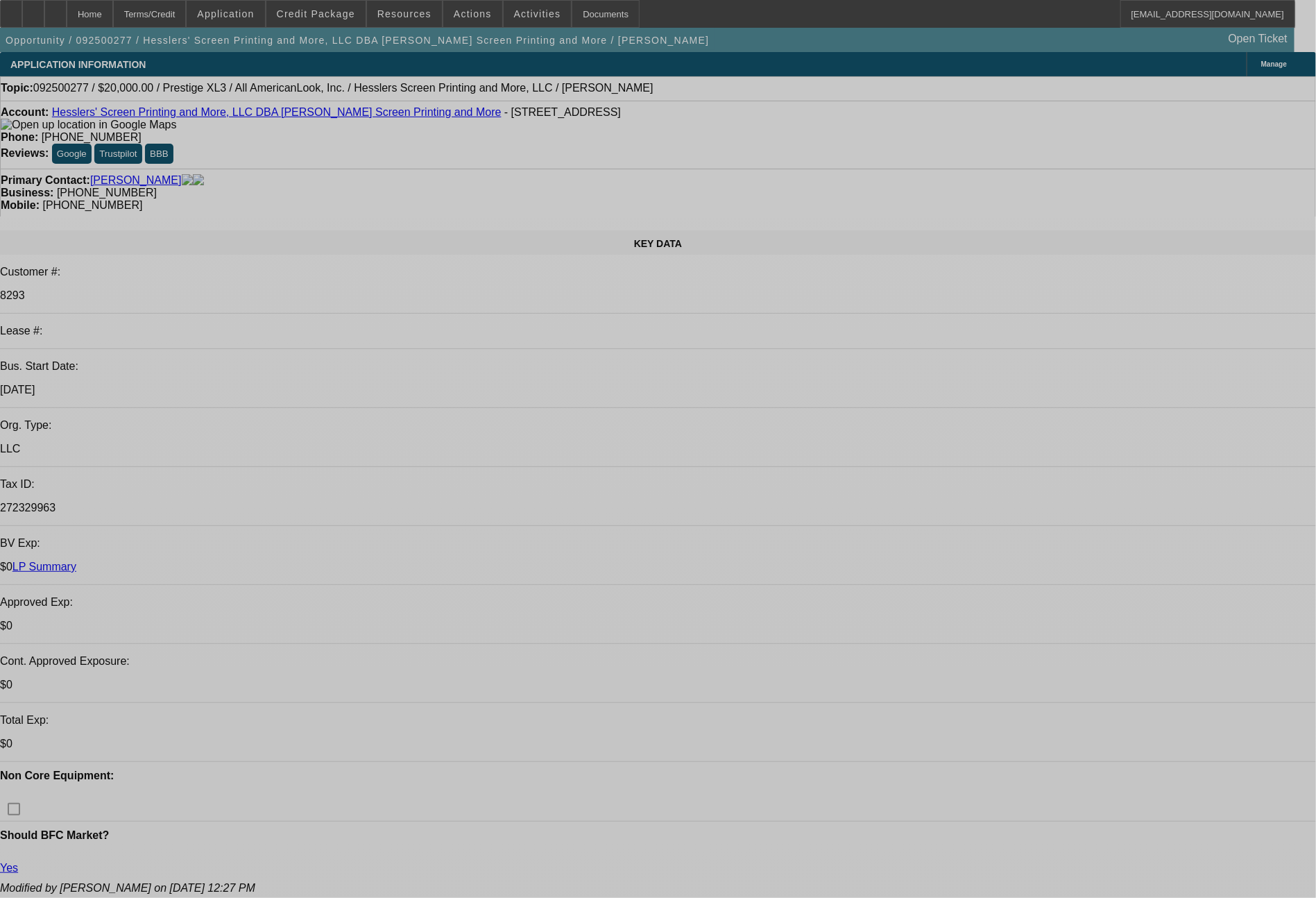
select select "0"
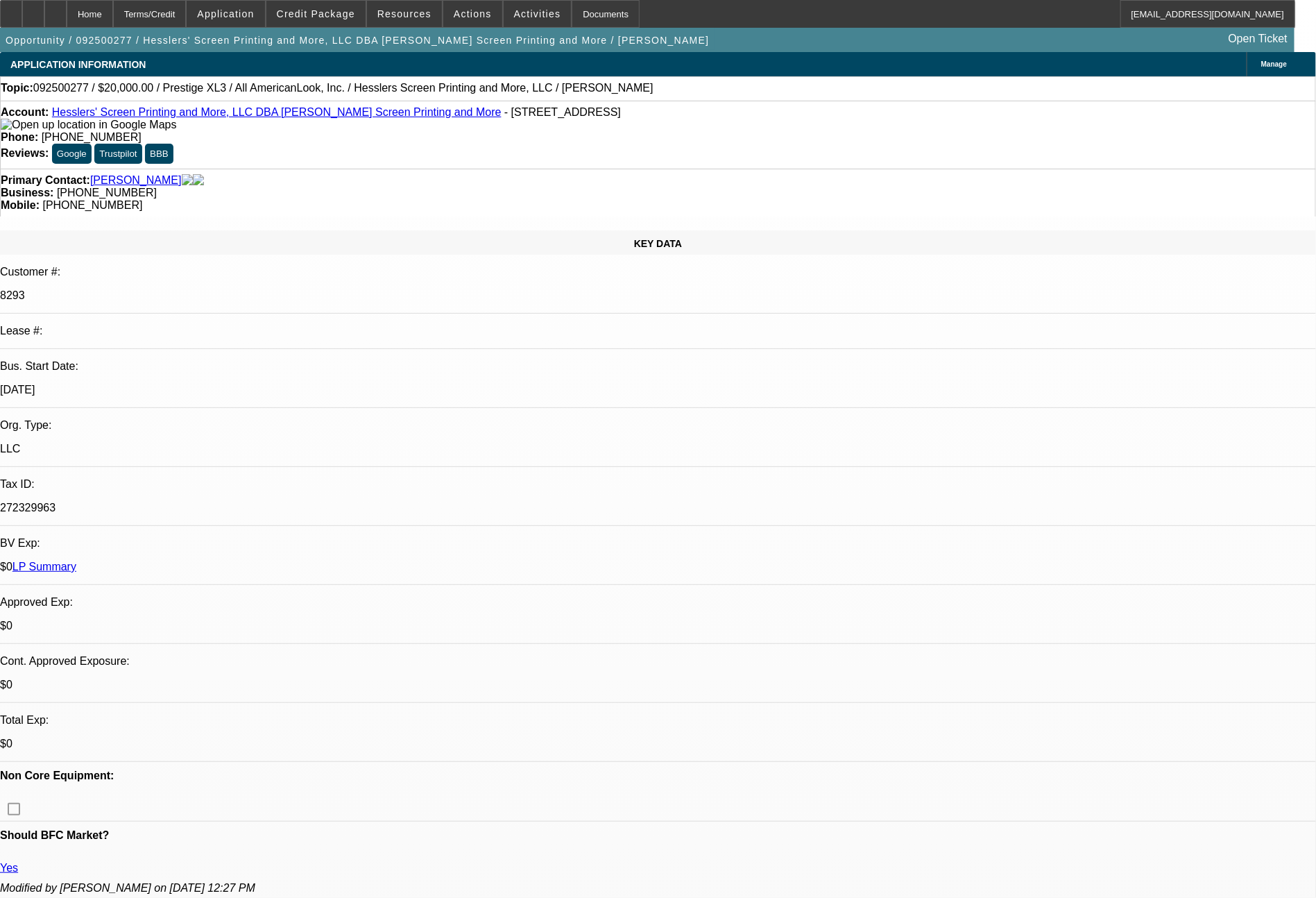
select select "2"
select select "0.1"
select select "4"
select select "0"
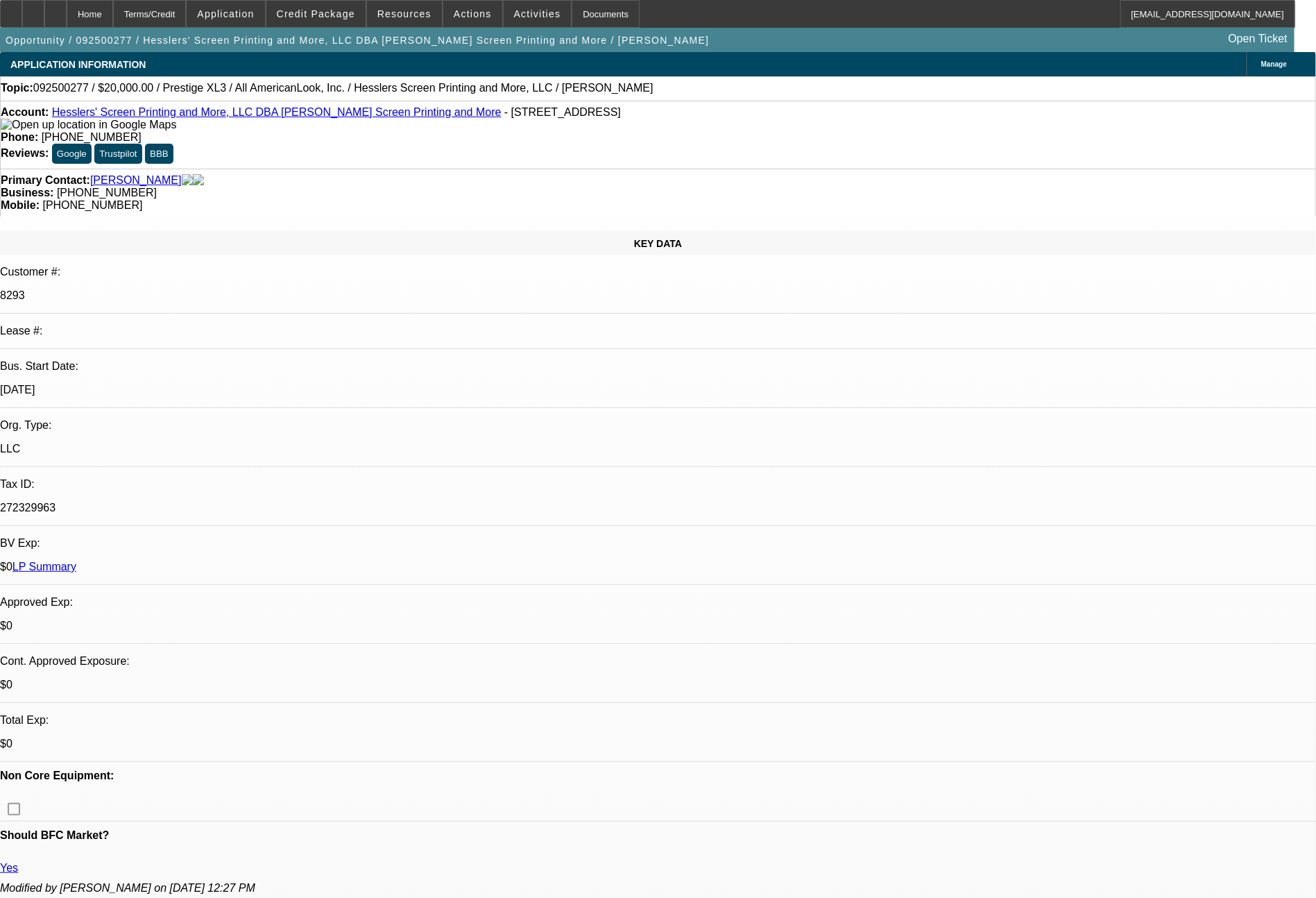
select select "2"
select select "0"
select select "6"
select select "0"
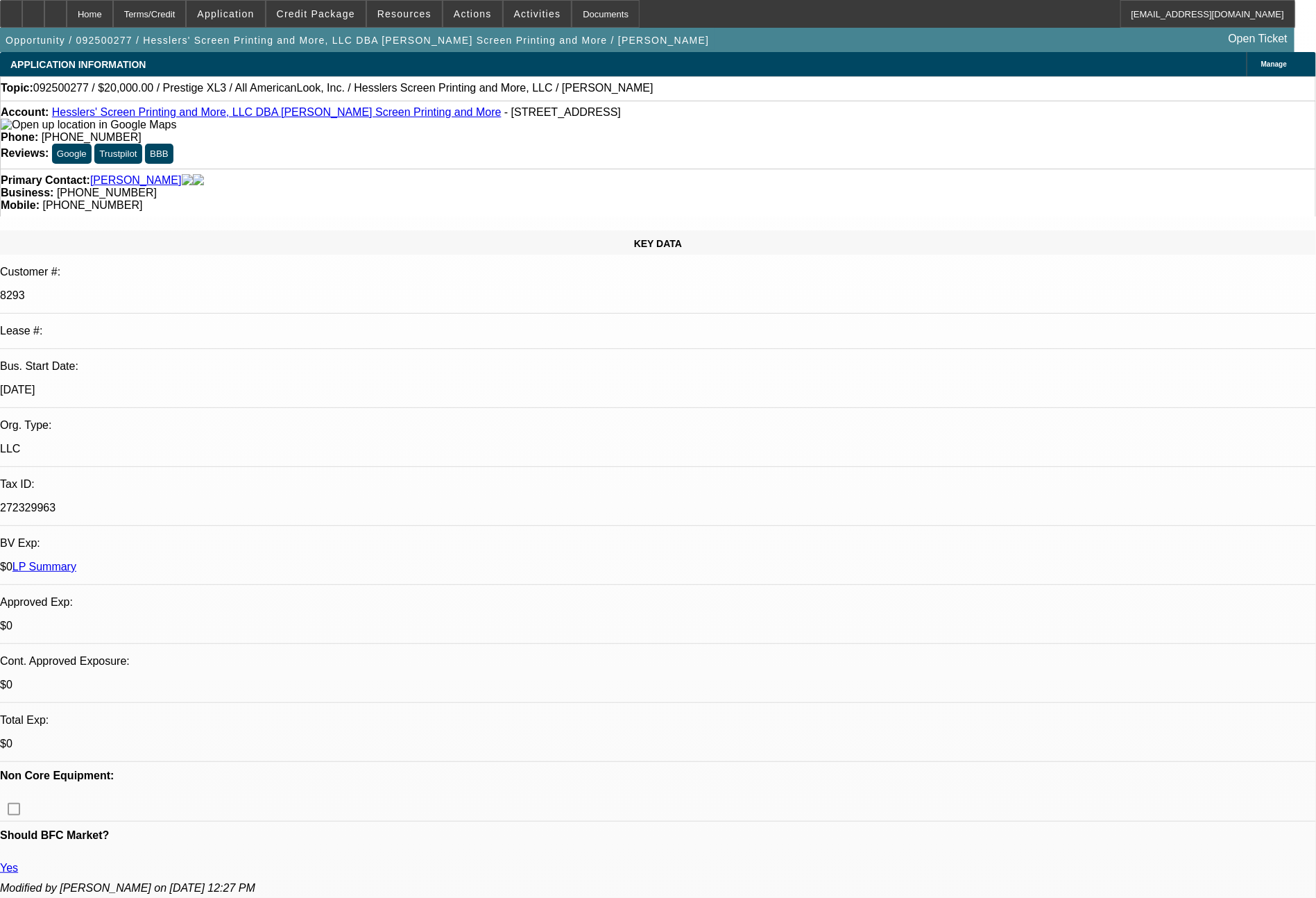
select select "2"
select select "0.1"
select select "4"
select select "0"
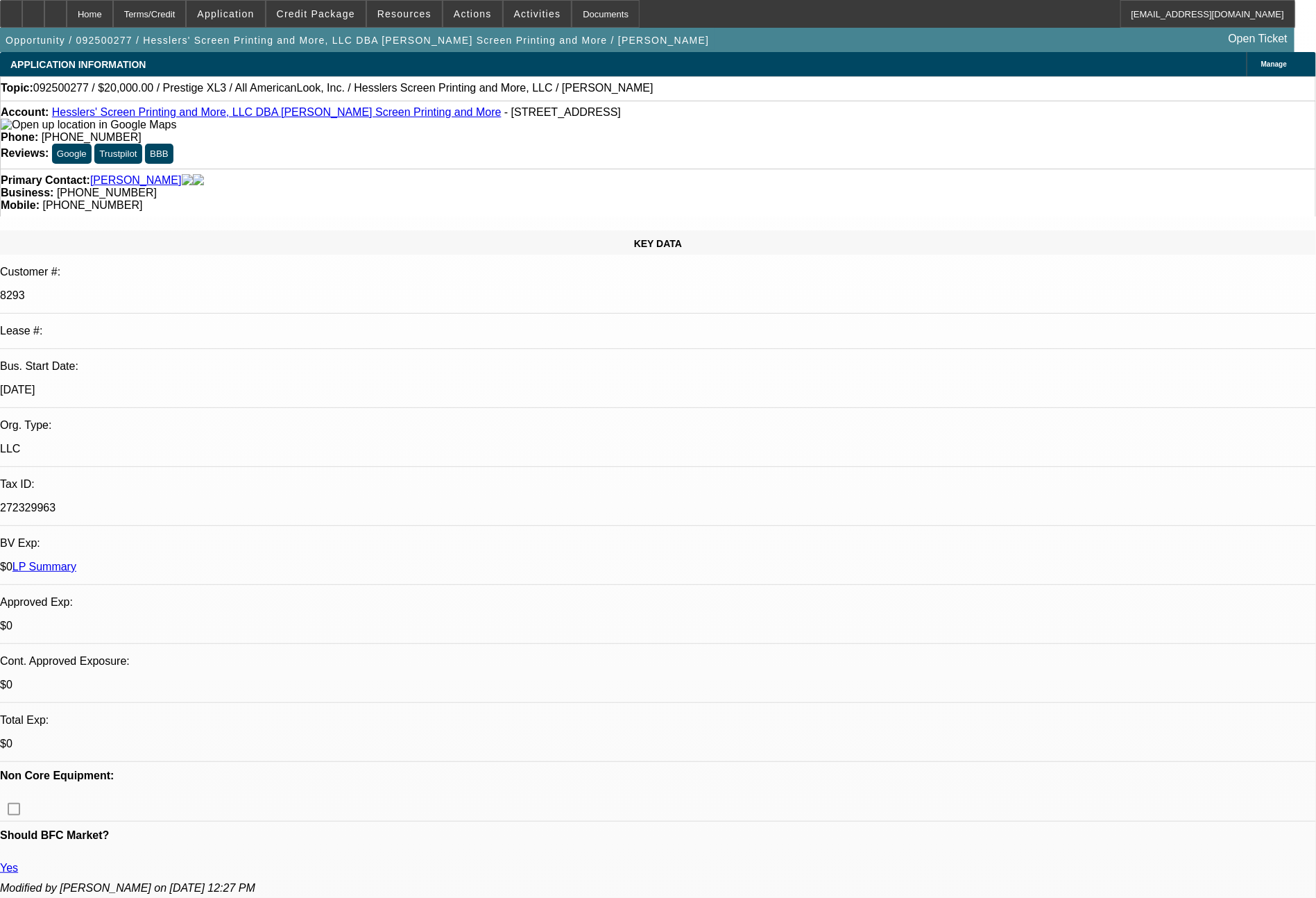
select select "2"
select select "0"
select select "6"
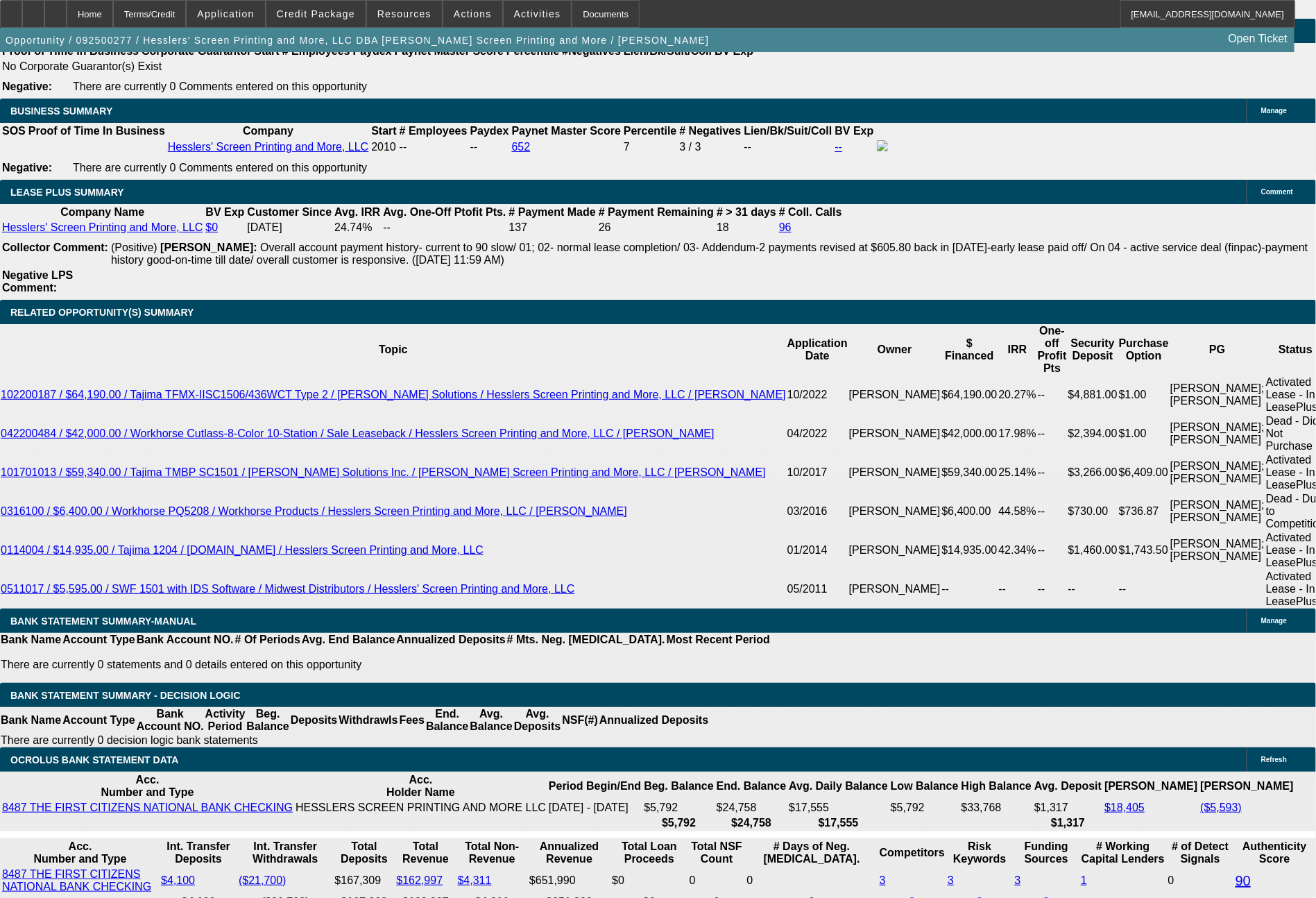
scroll to position [2576, 0]
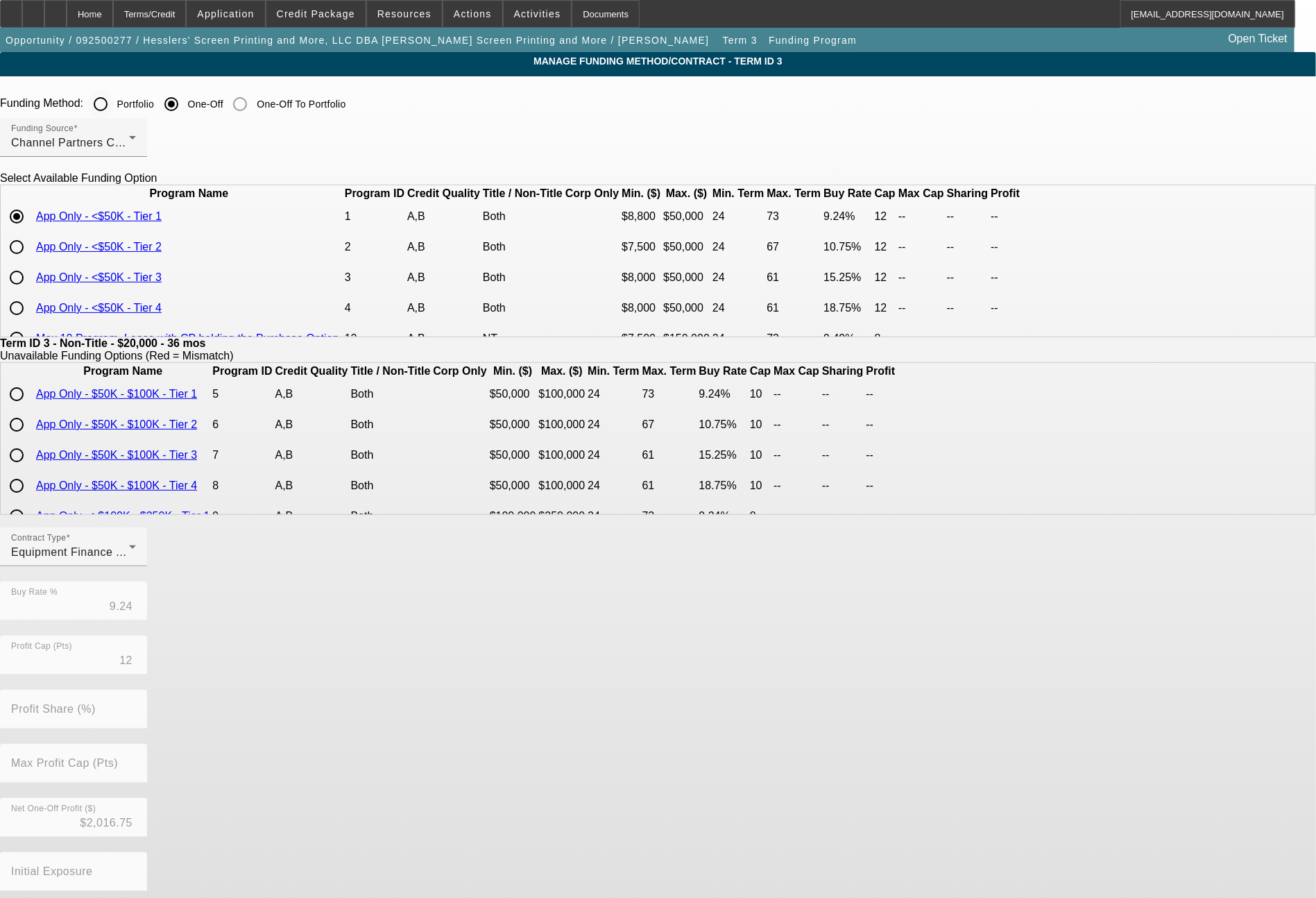
click at [114, 107] on input "Portfolio" at bounding box center [101, 104] width 28 height 28
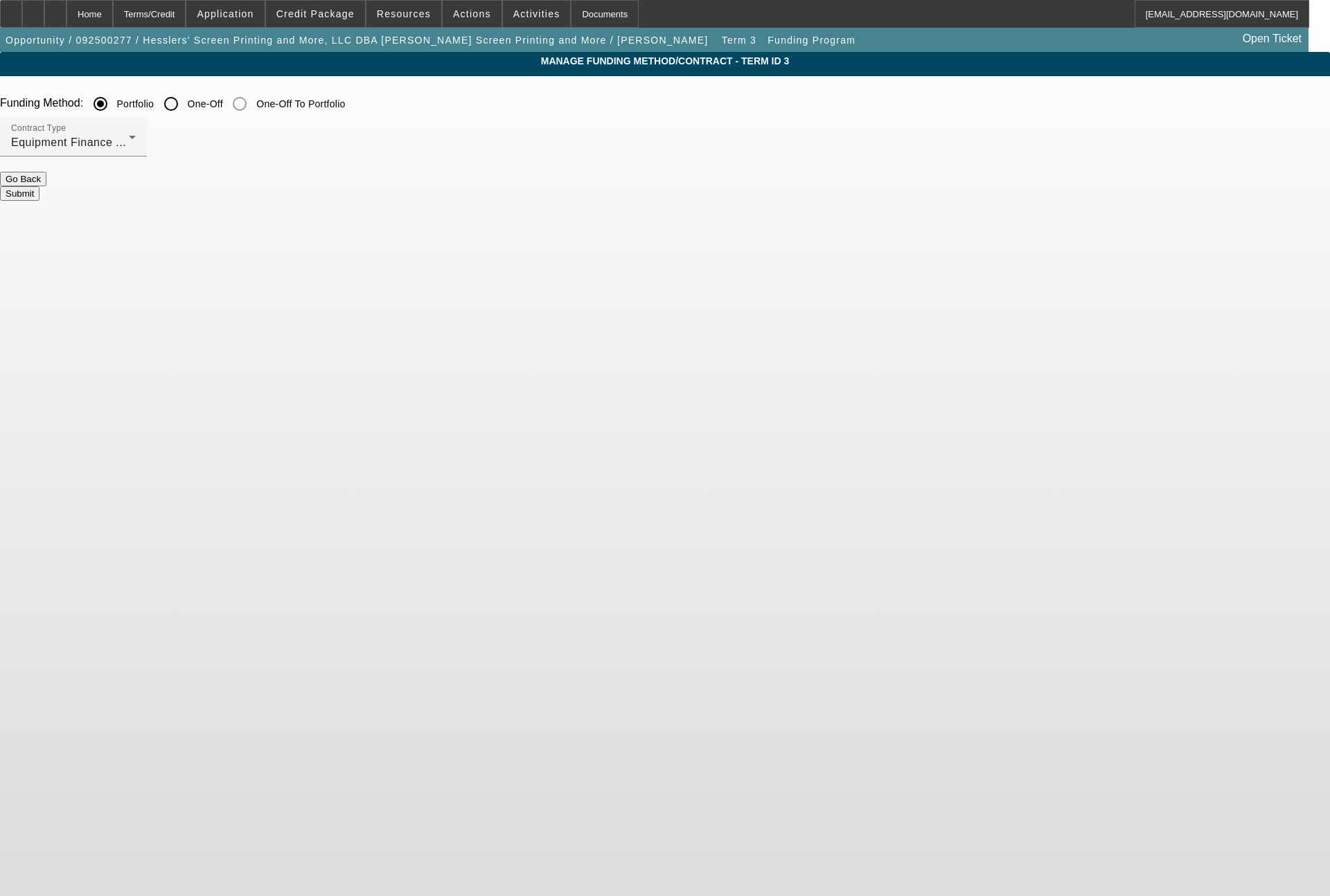
click at [40, 186] on button "Submit" at bounding box center [19, 193] width 40 height 15
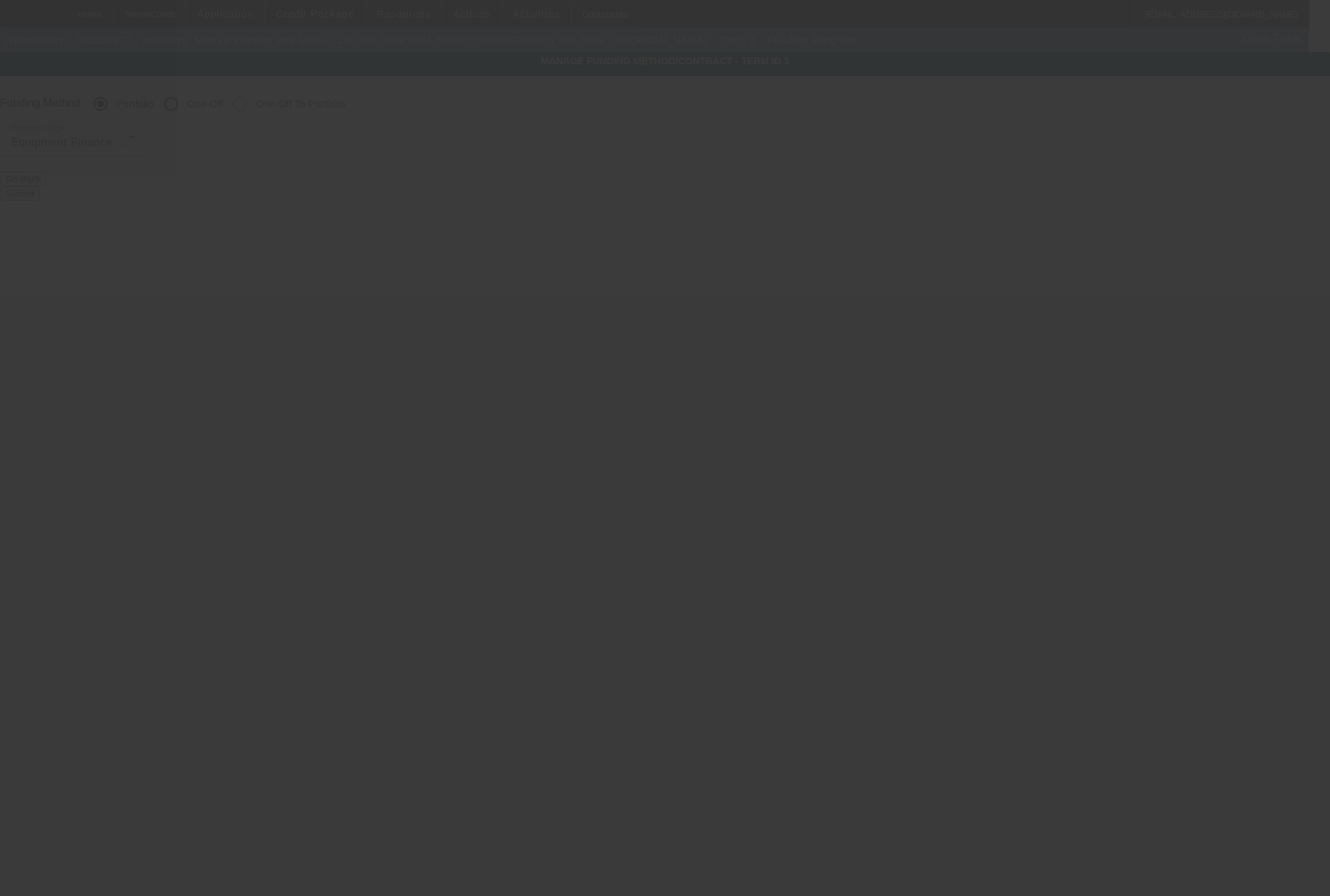
radio input "false"
radio input "true"
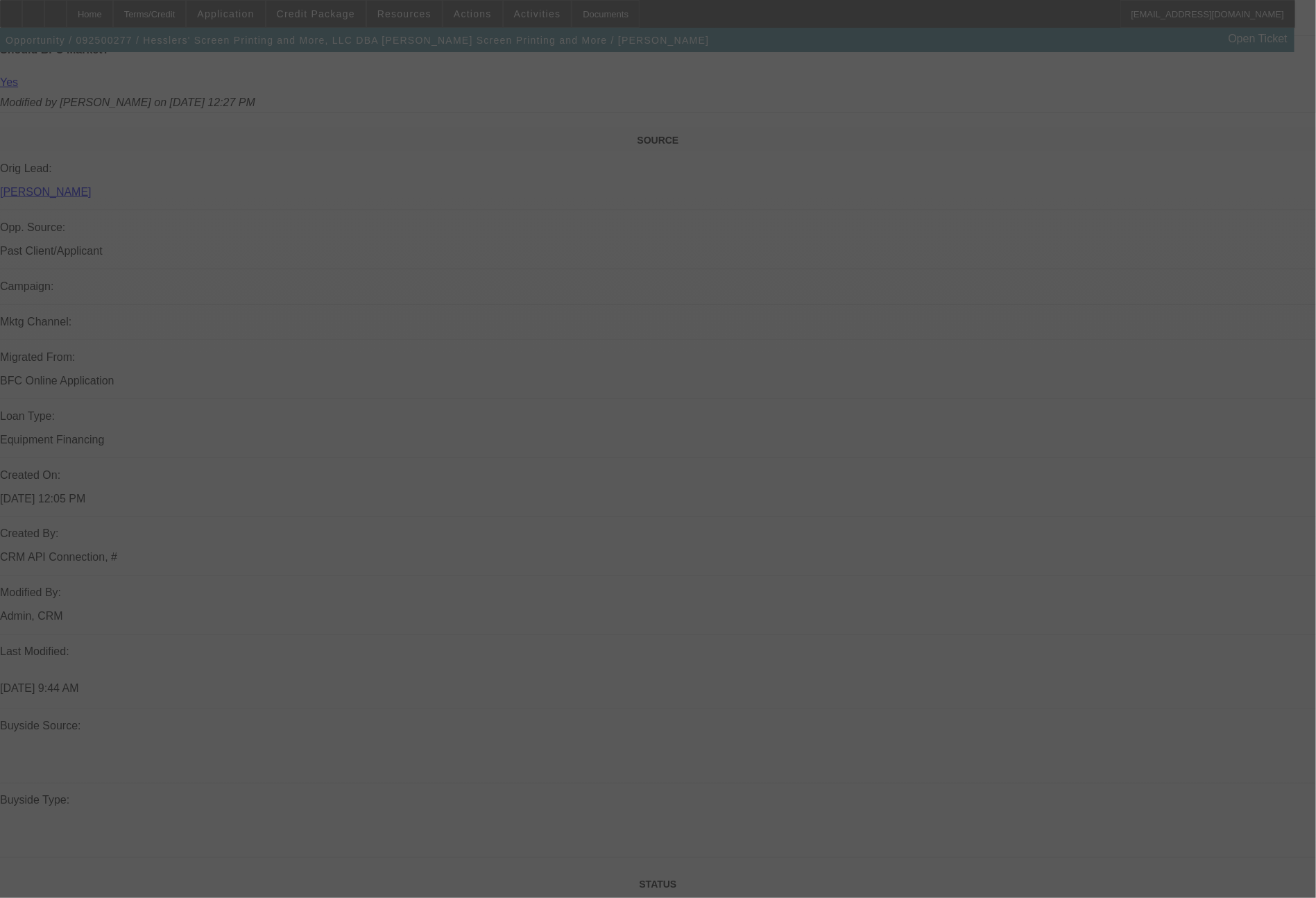
scroll to position [1566, 0]
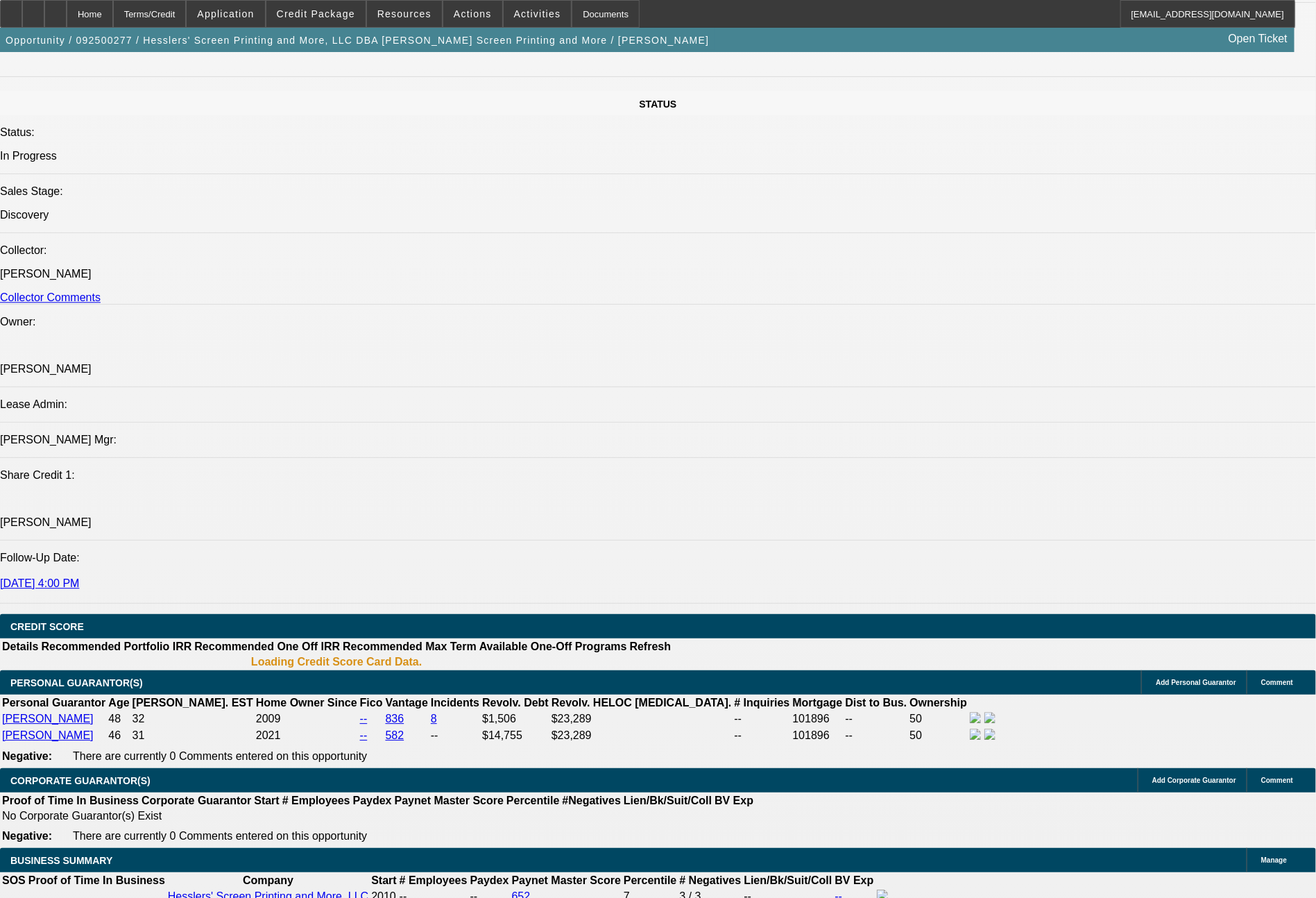
select select "0"
select select "2"
select select "0.1"
select select "4"
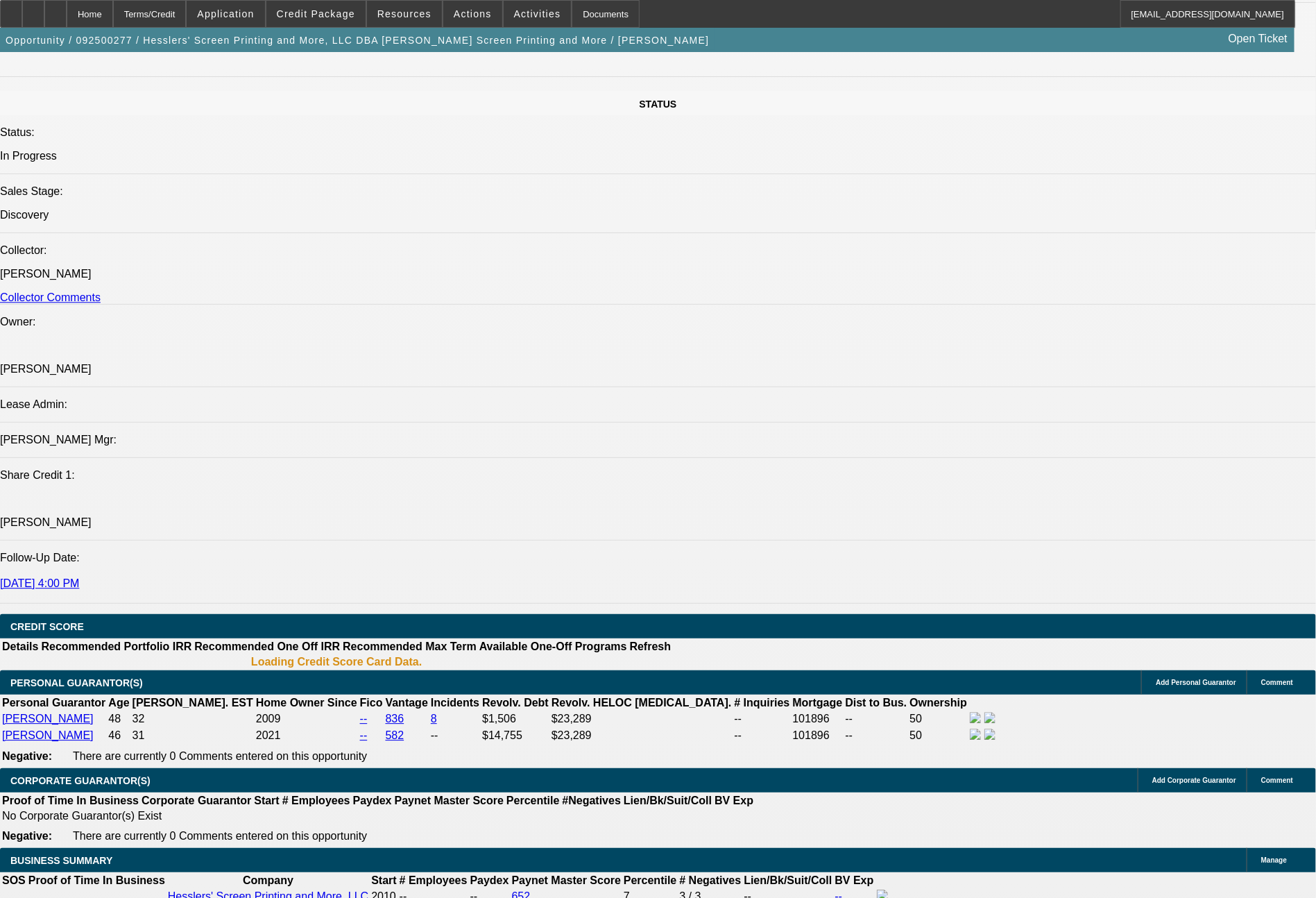
select select "0"
select select "2"
select select "0"
select select "6"
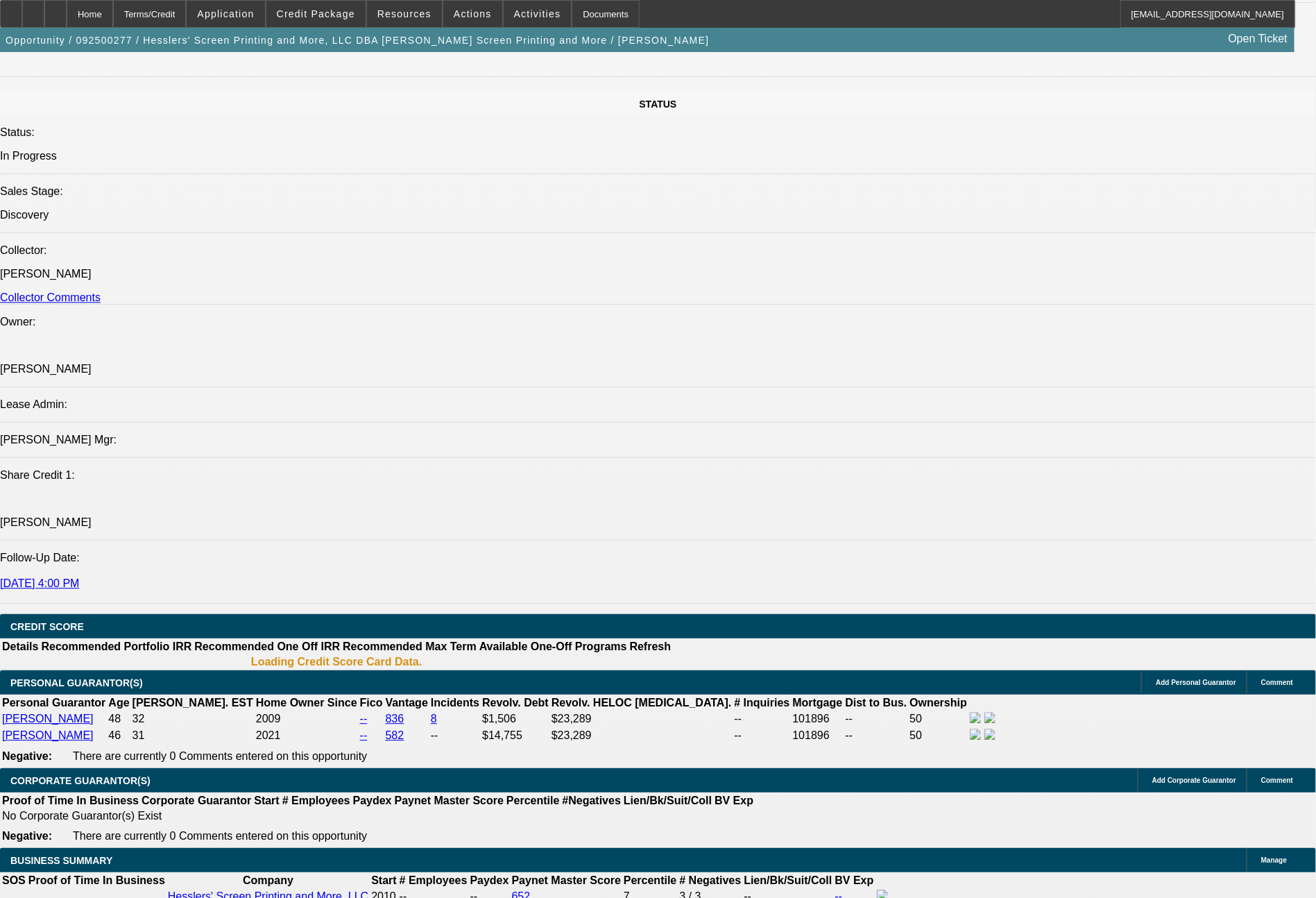
select select "0"
select select "2"
select select "0.1"
select select "4"
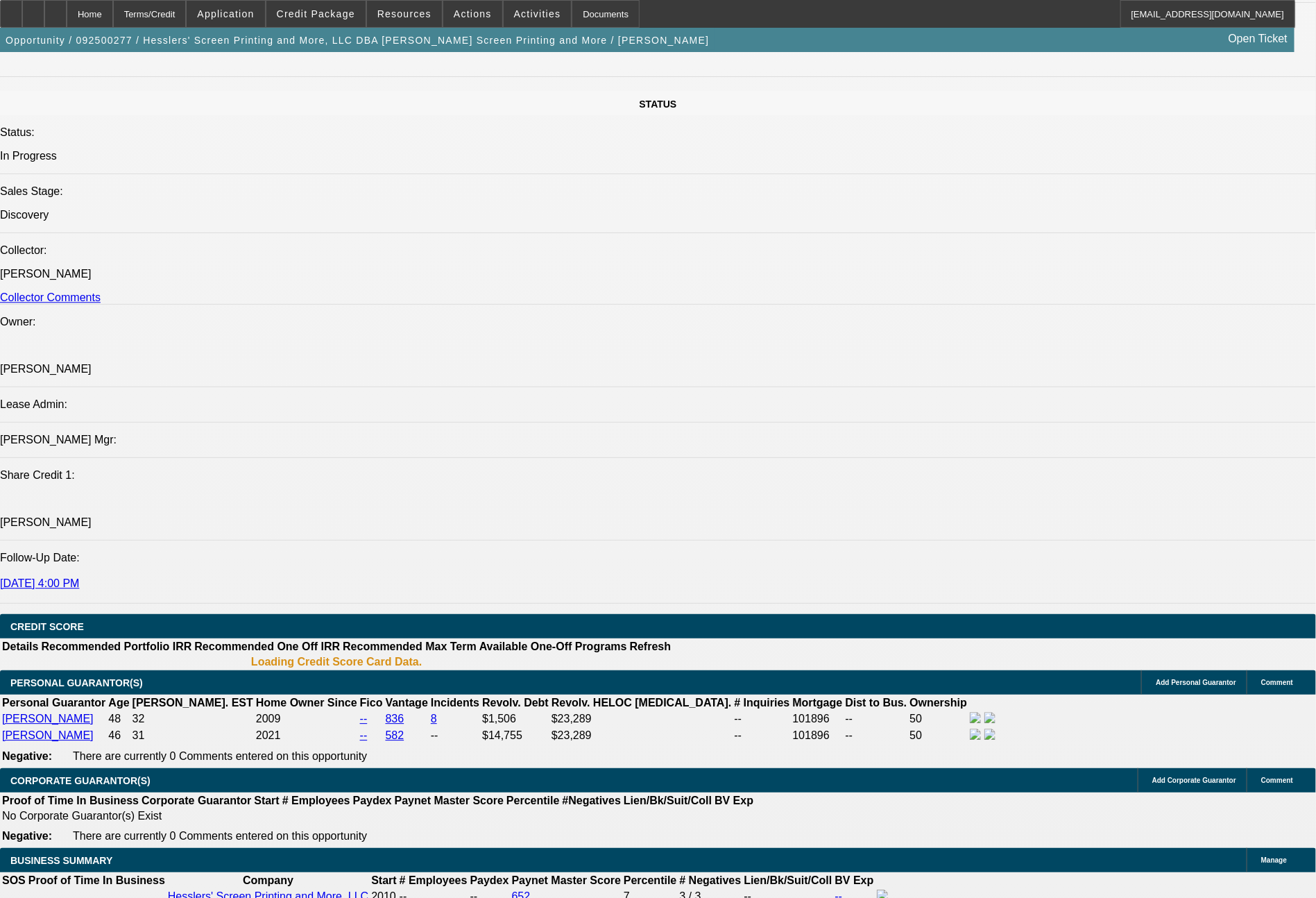
select select "0"
select select "2"
select select "0"
select select "6"
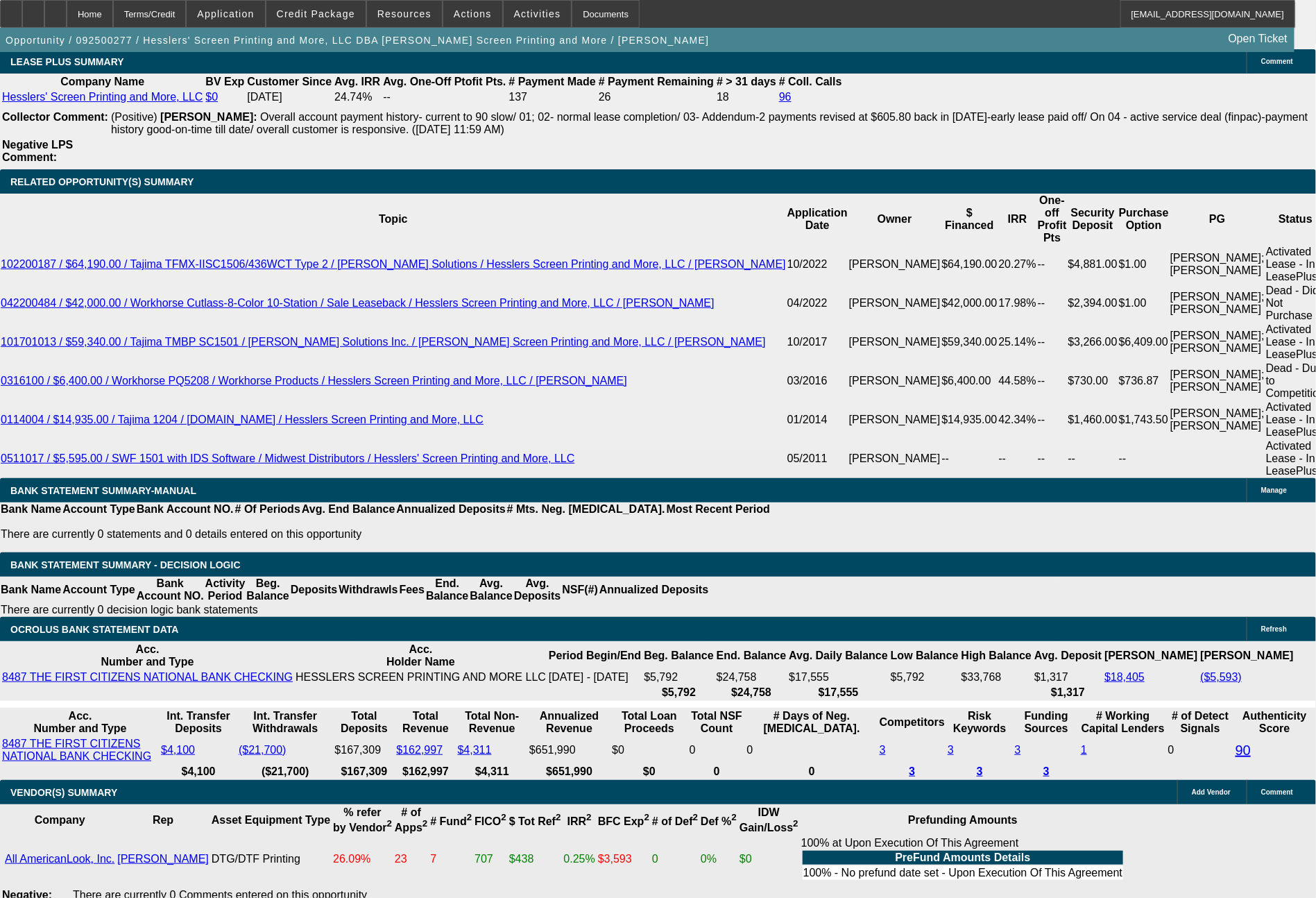
scroll to position [2733, 0]
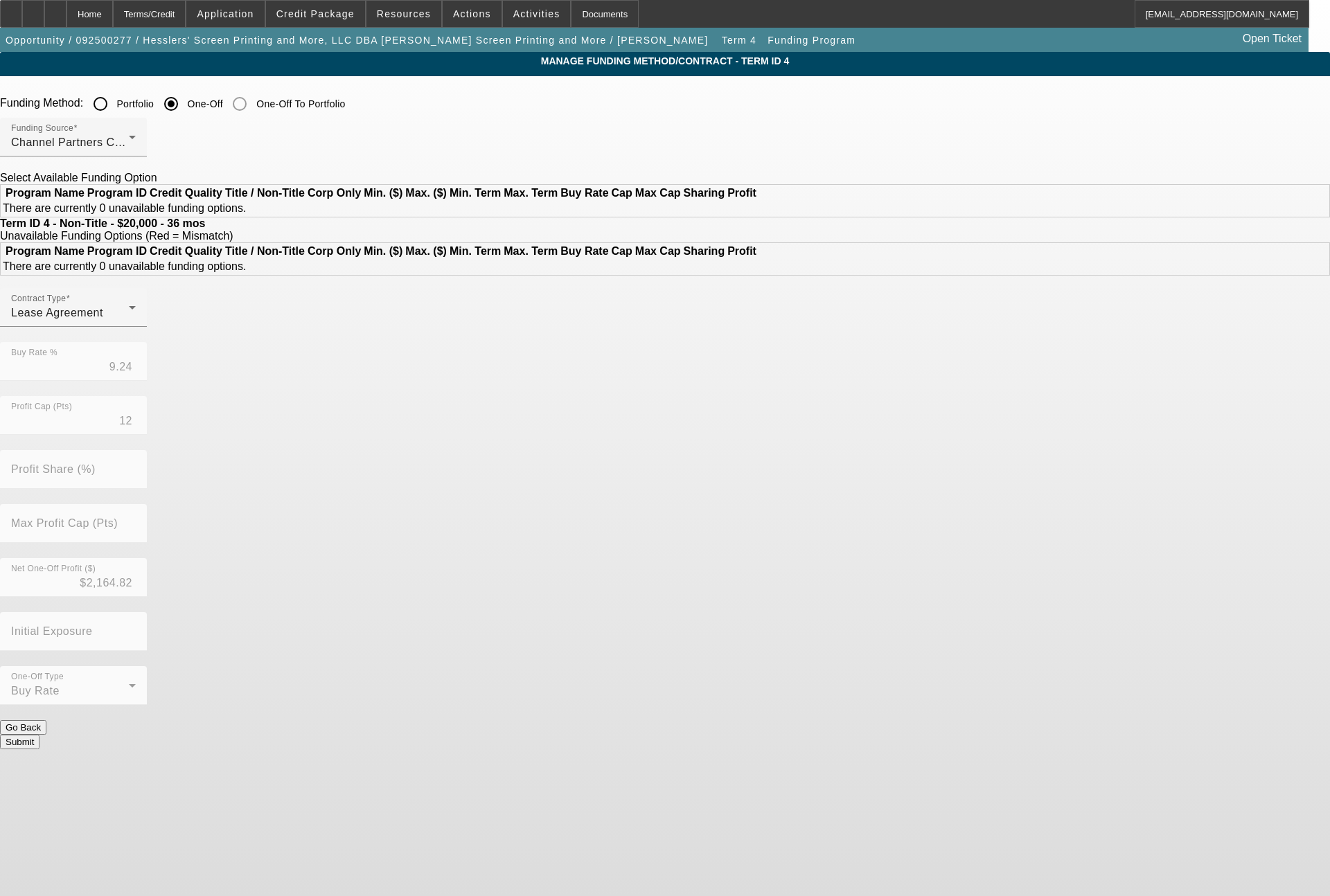
click at [114, 99] on input "Portfolio" at bounding box center [101, 104] width 28 height 28
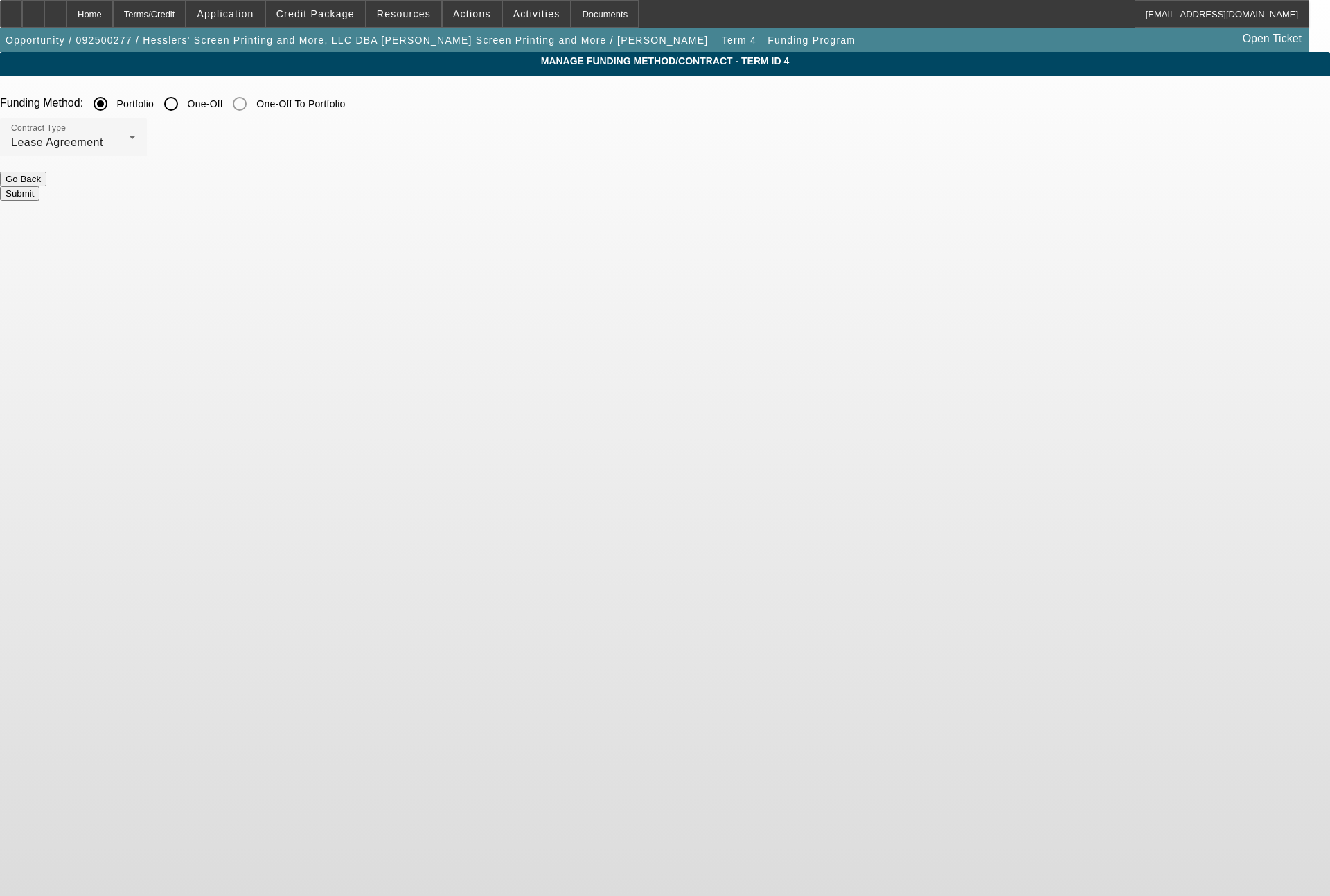
click at [40, 186] on button "Submit" at bounding box center [19, 193] width 40 height 15
radio input "false"
radio input "true"
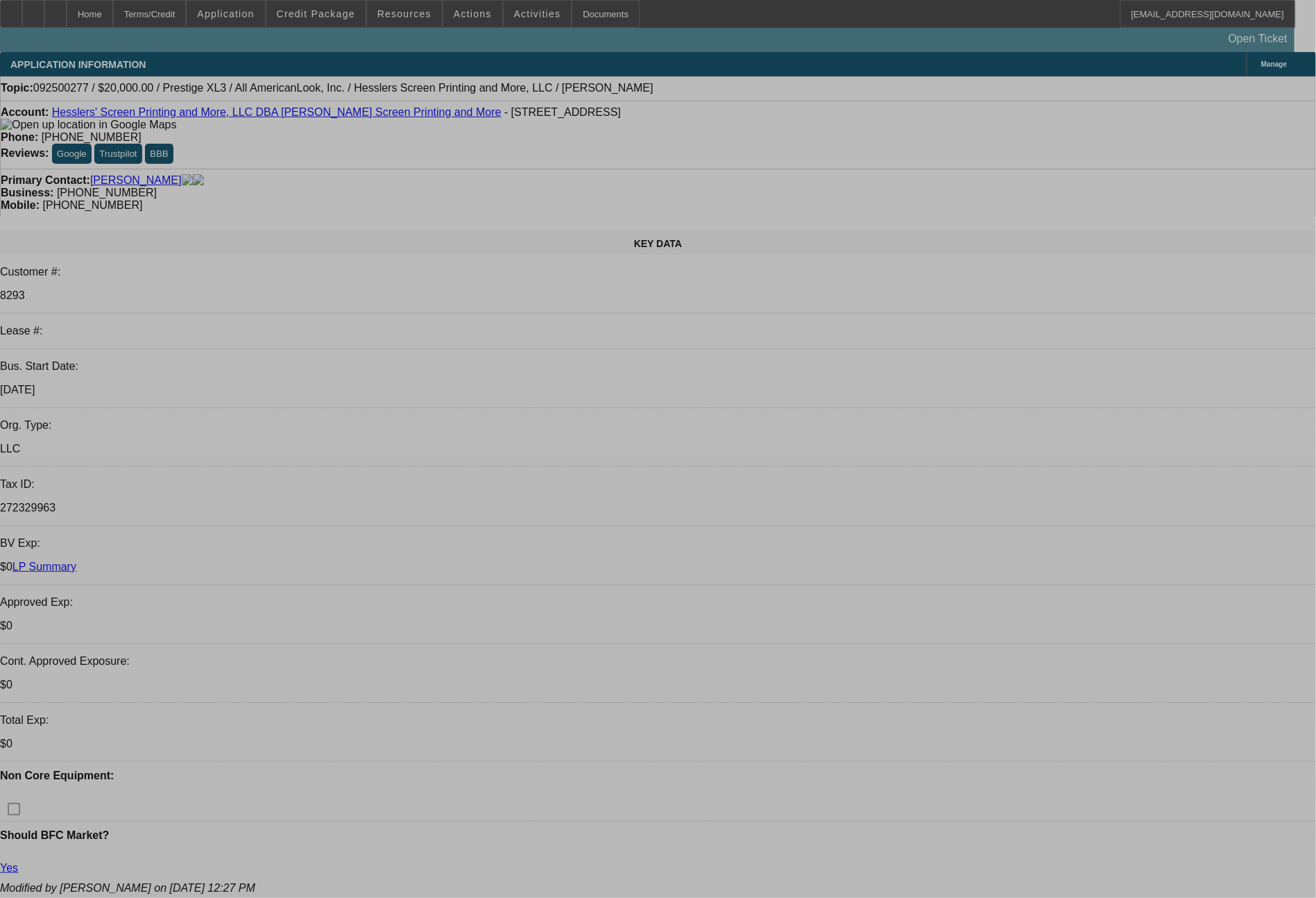
select select "0"
select select "2"
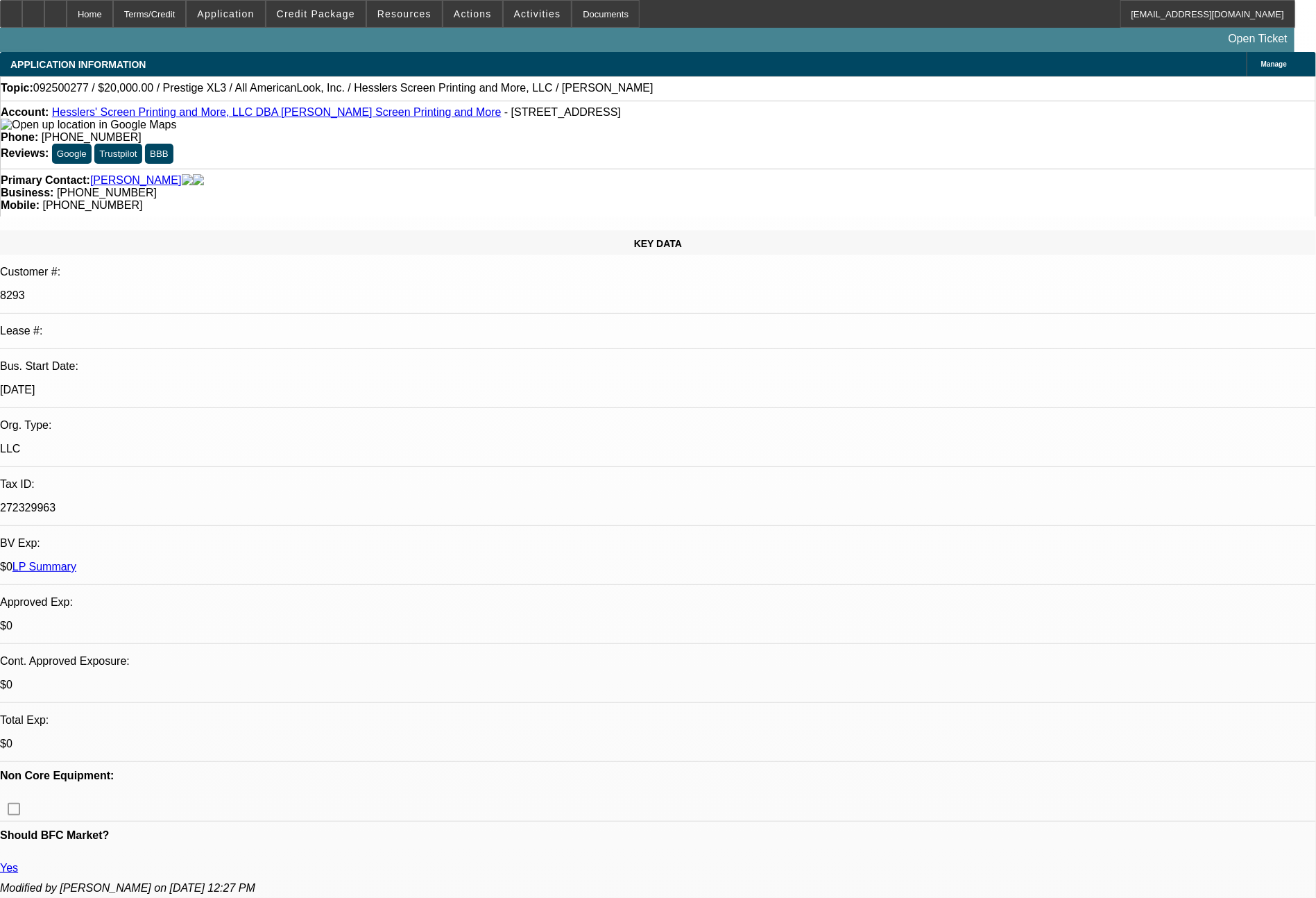
select select "2"
select select "0.1"
select select "4"
select select "0"
select select "2"
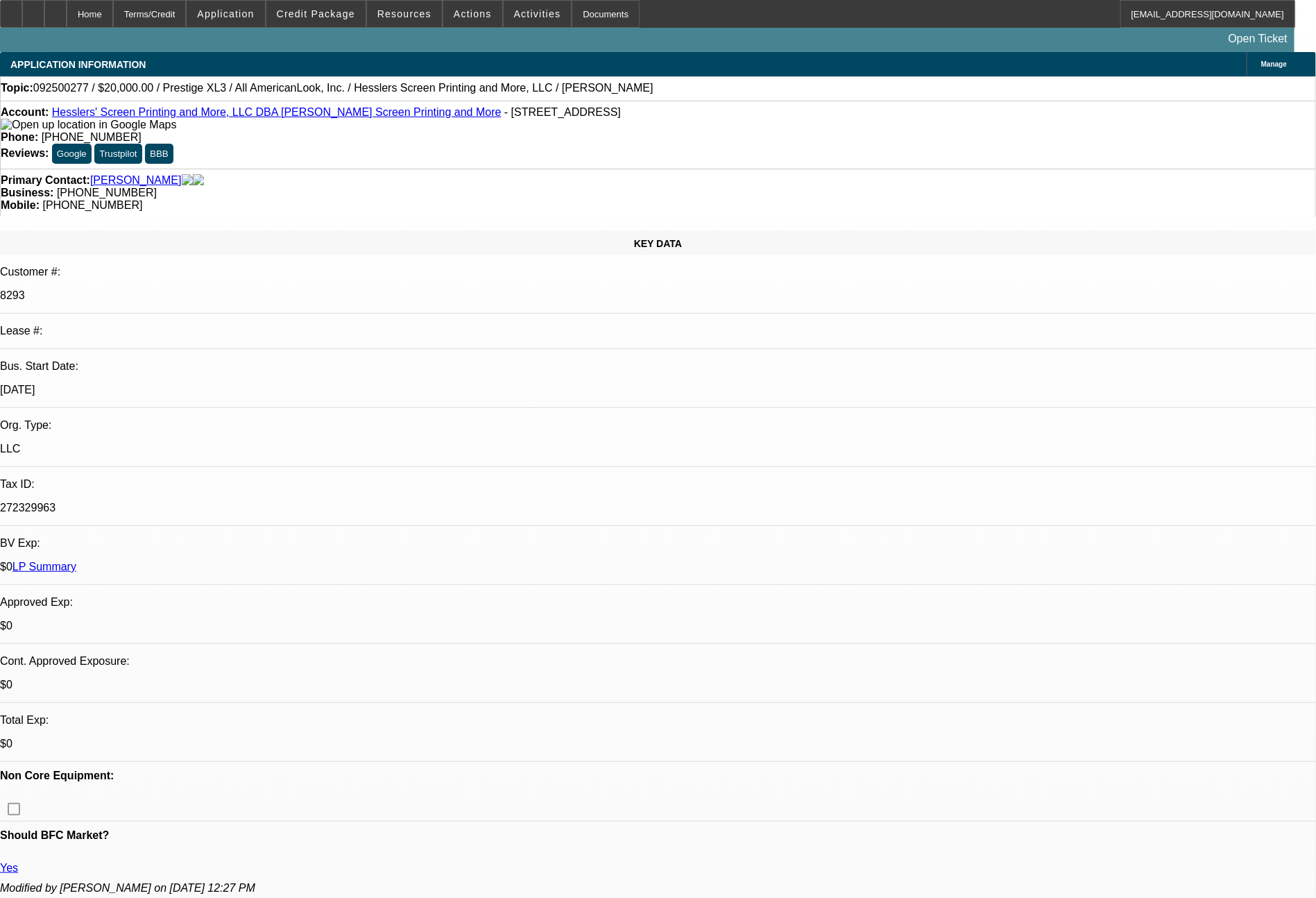
select select "2"
select select "0"
select select "6"
select select "0"
select select "2"
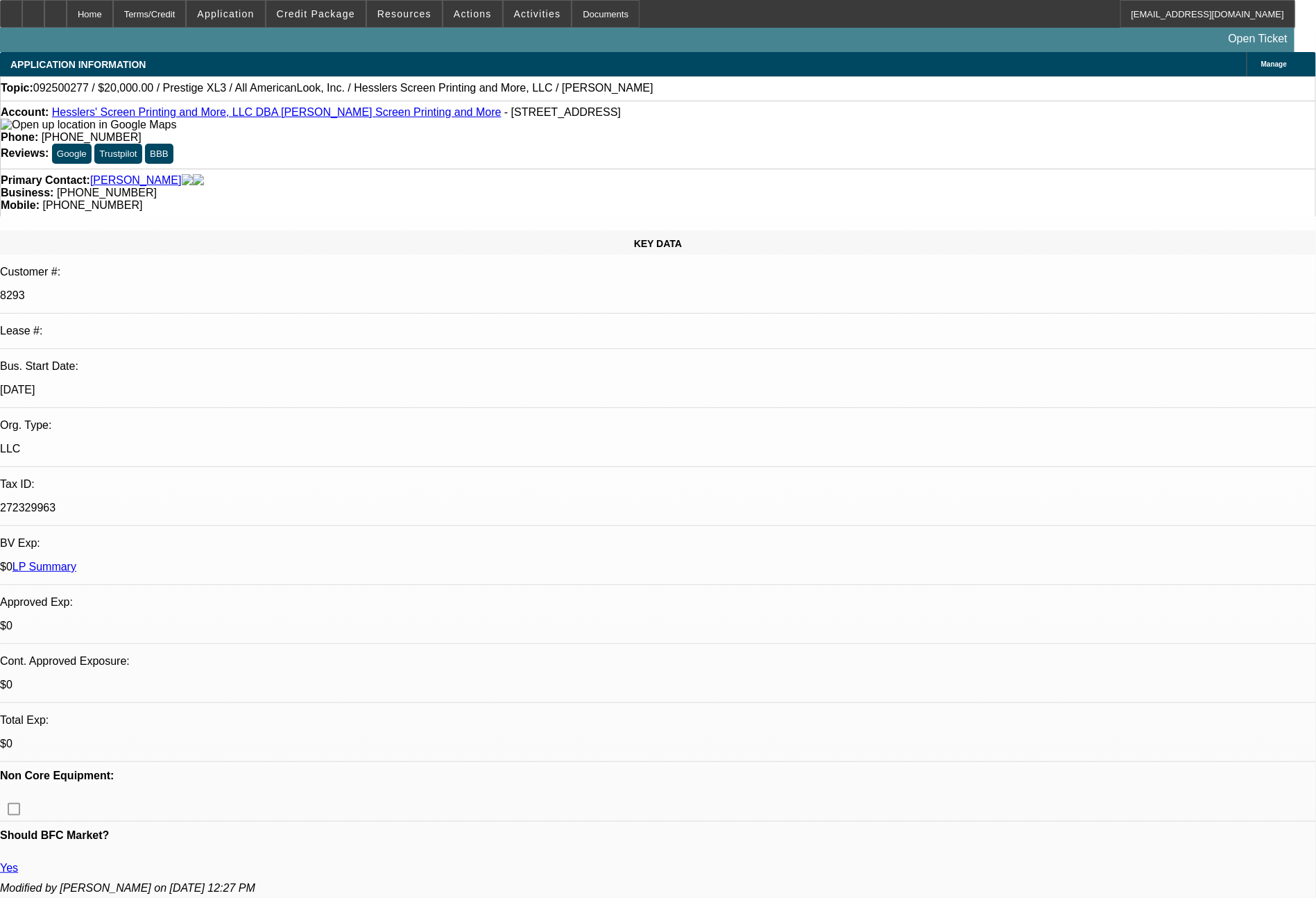
select select "2"
select select "0.1"
select select "4"
select select "0"
select select "2"
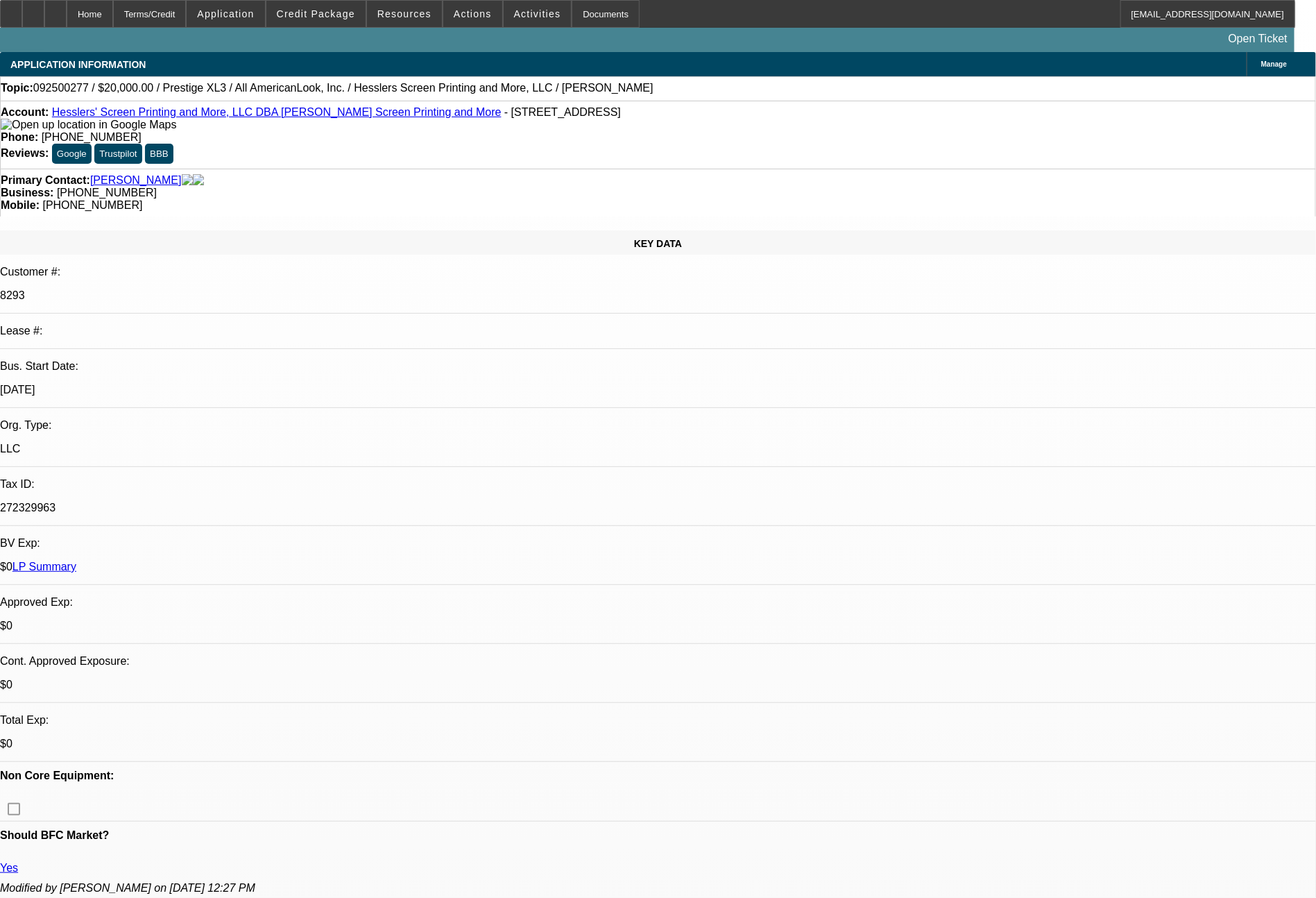
select select "2"
select select "0"
select select "6"
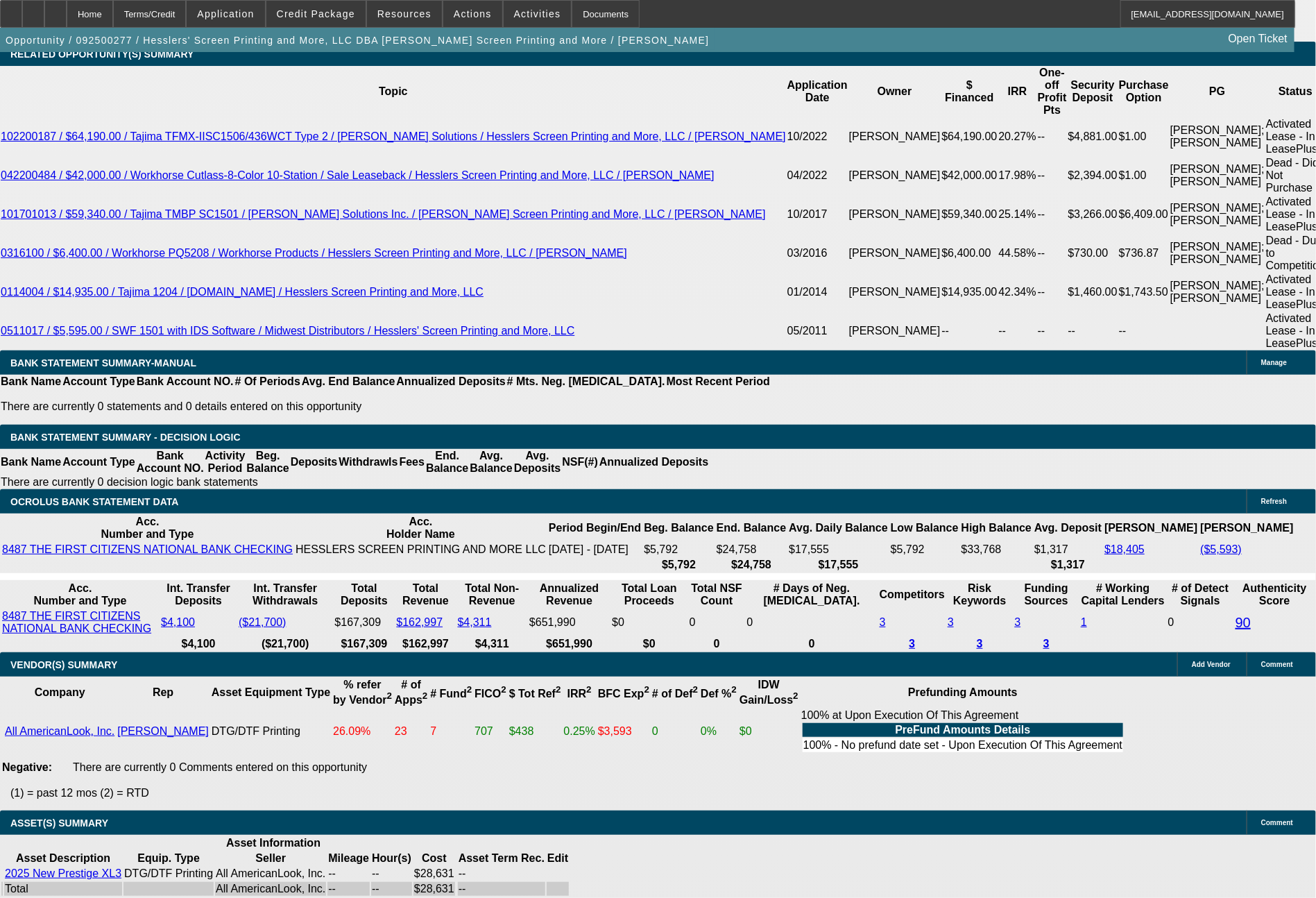
scroll to position [2779, 0]
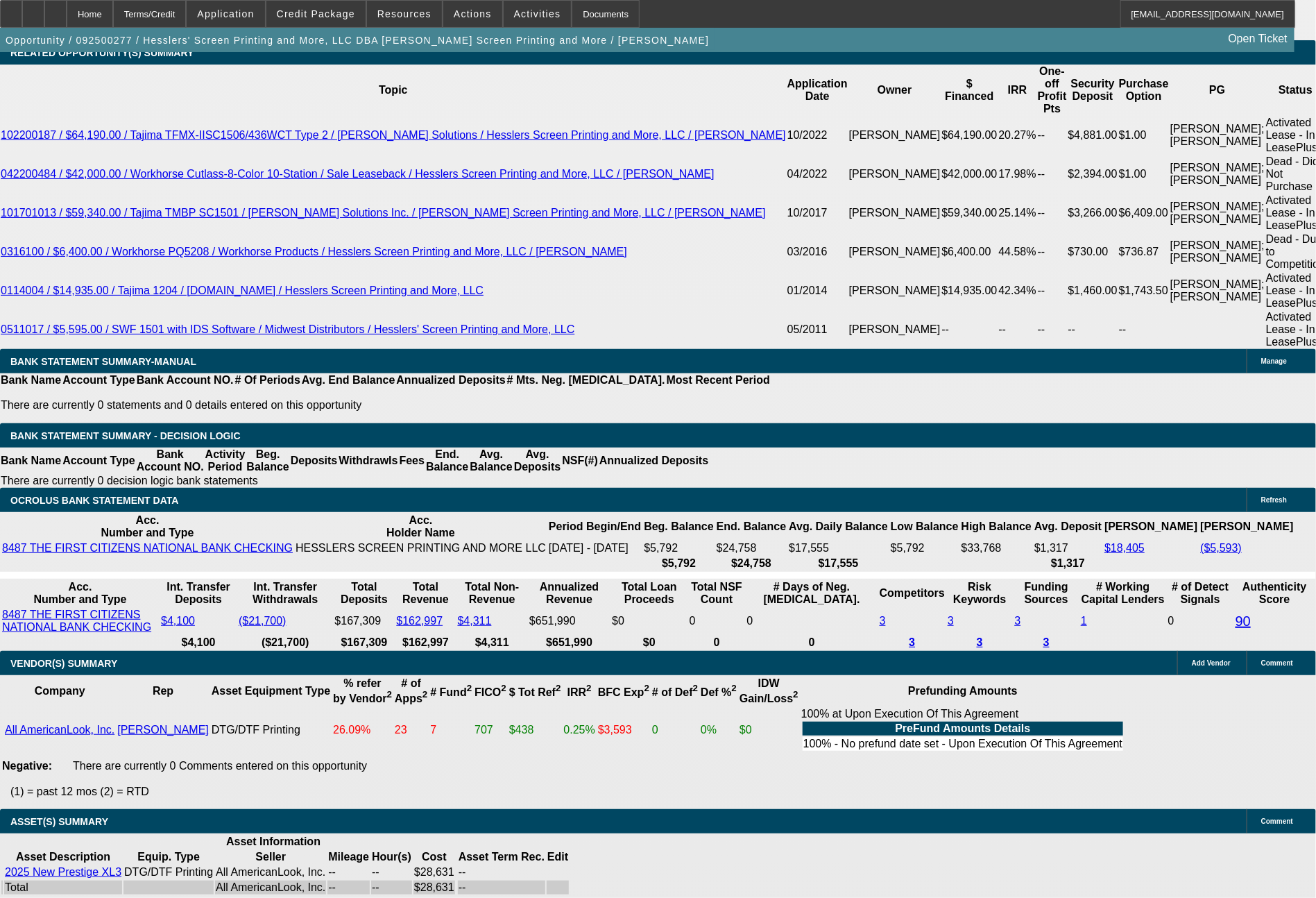
drag, startPoint x: 207, startPoint y: 370, endPoint x: 258, endPoint y: 375, distance: 51.2
type input "6"
type input "$12.00"
type input "UNKNOWN"
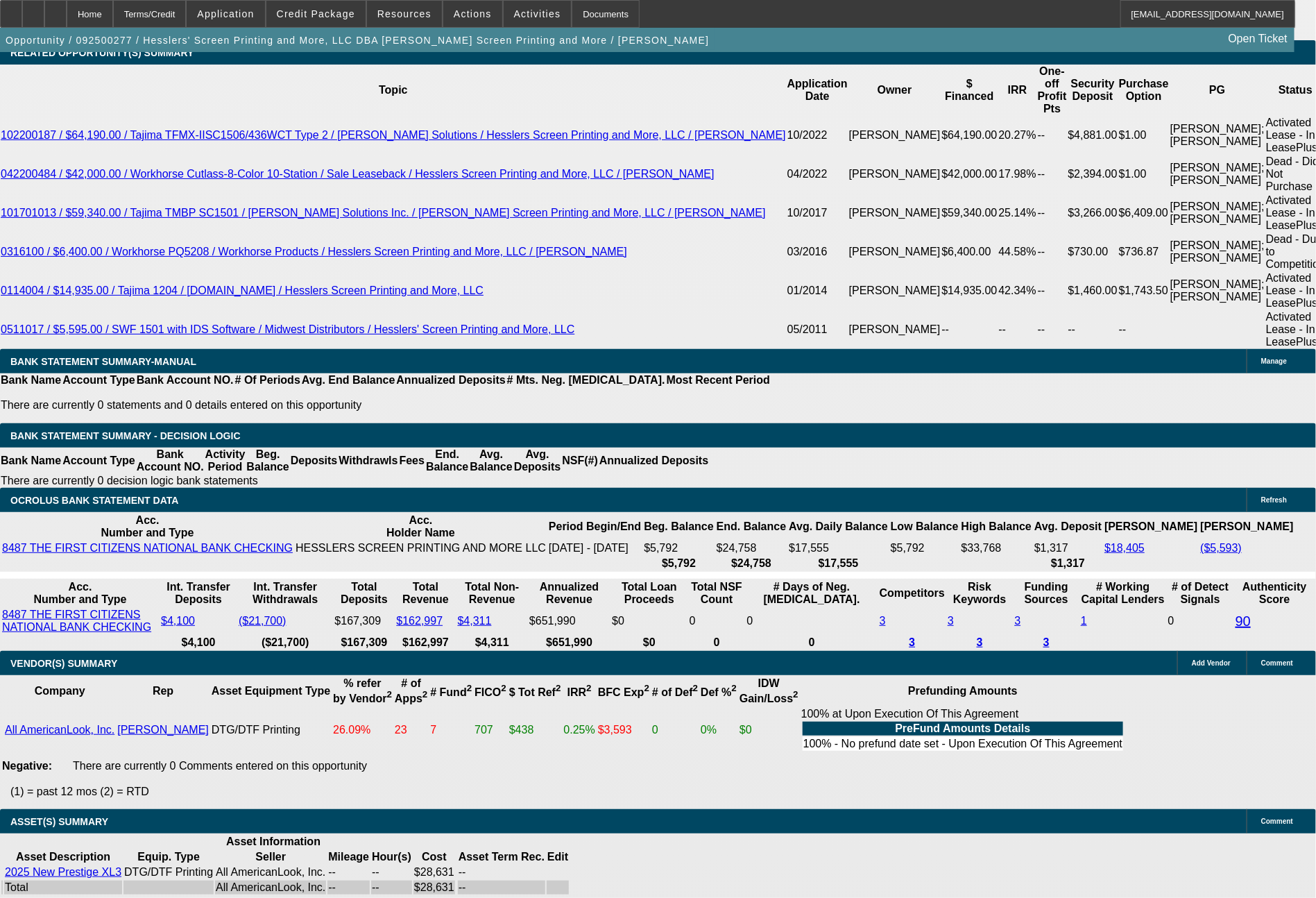
type input "634"
type input "8.8"
type input "$1,268.00"
type input "635"
type input "$1,270.00"
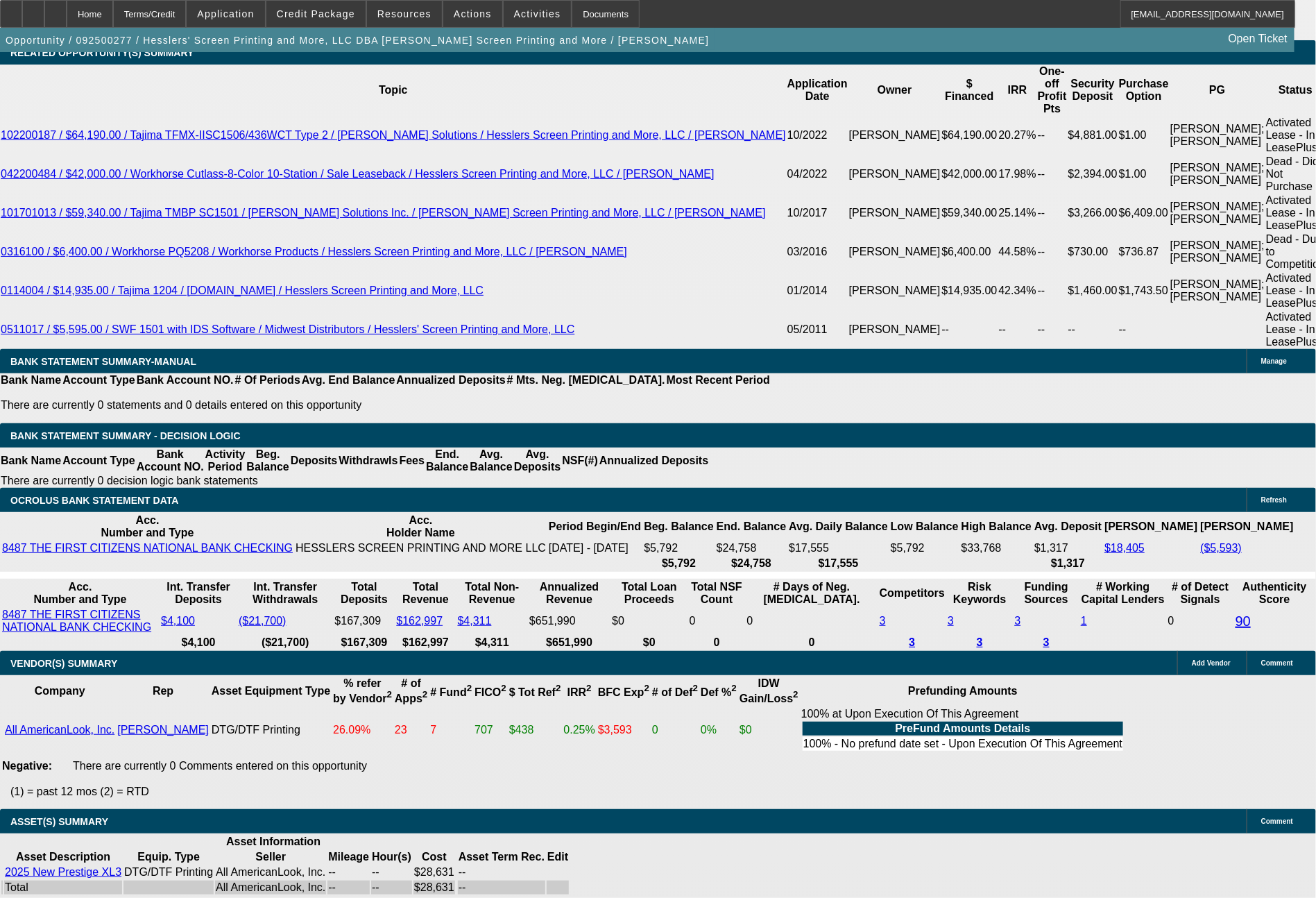
type input "8.9"
type input "$635.00"
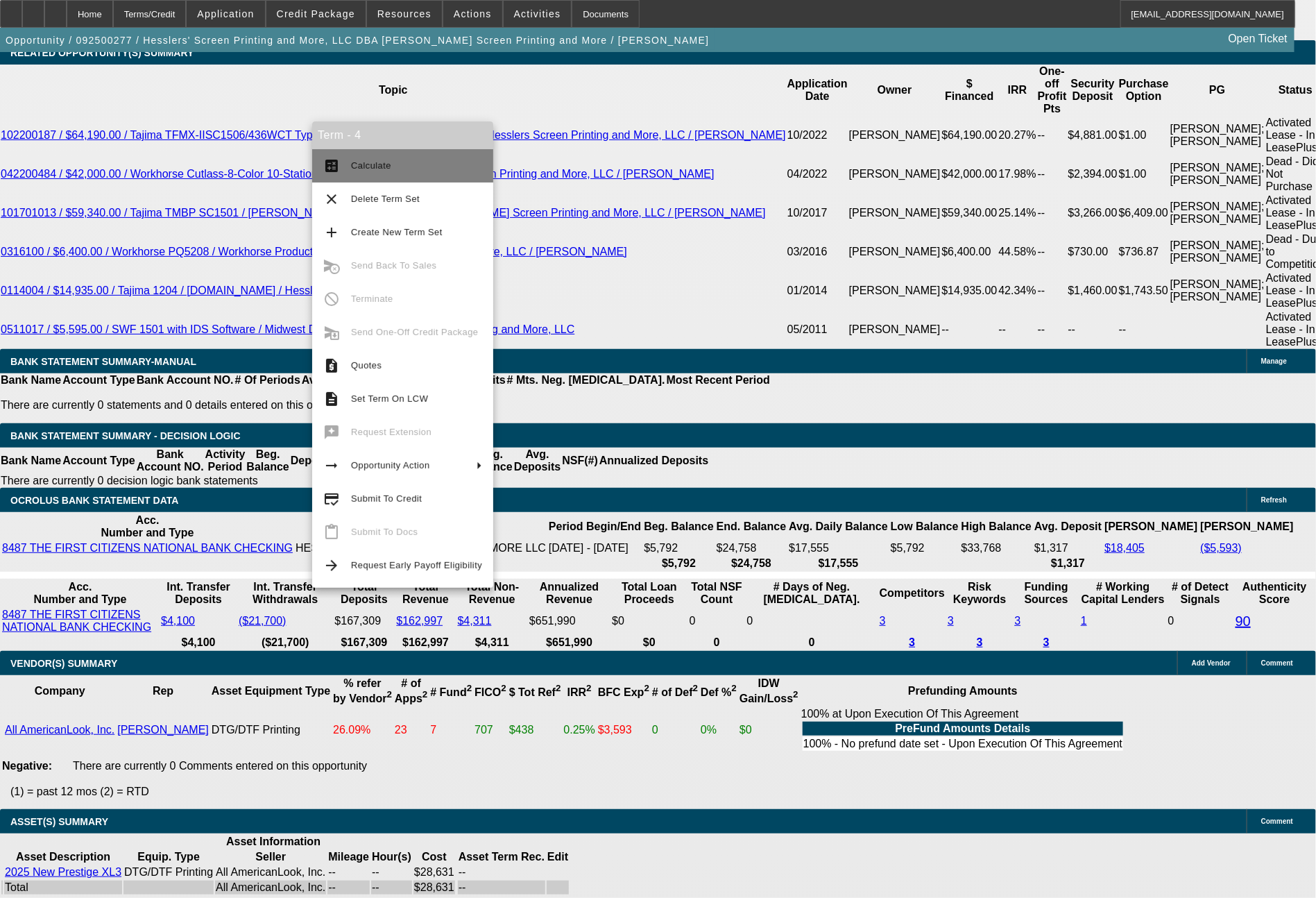
click at [398, 156] on button "calculate Calculate" at bounding box center [403, 166] width 181 height 33
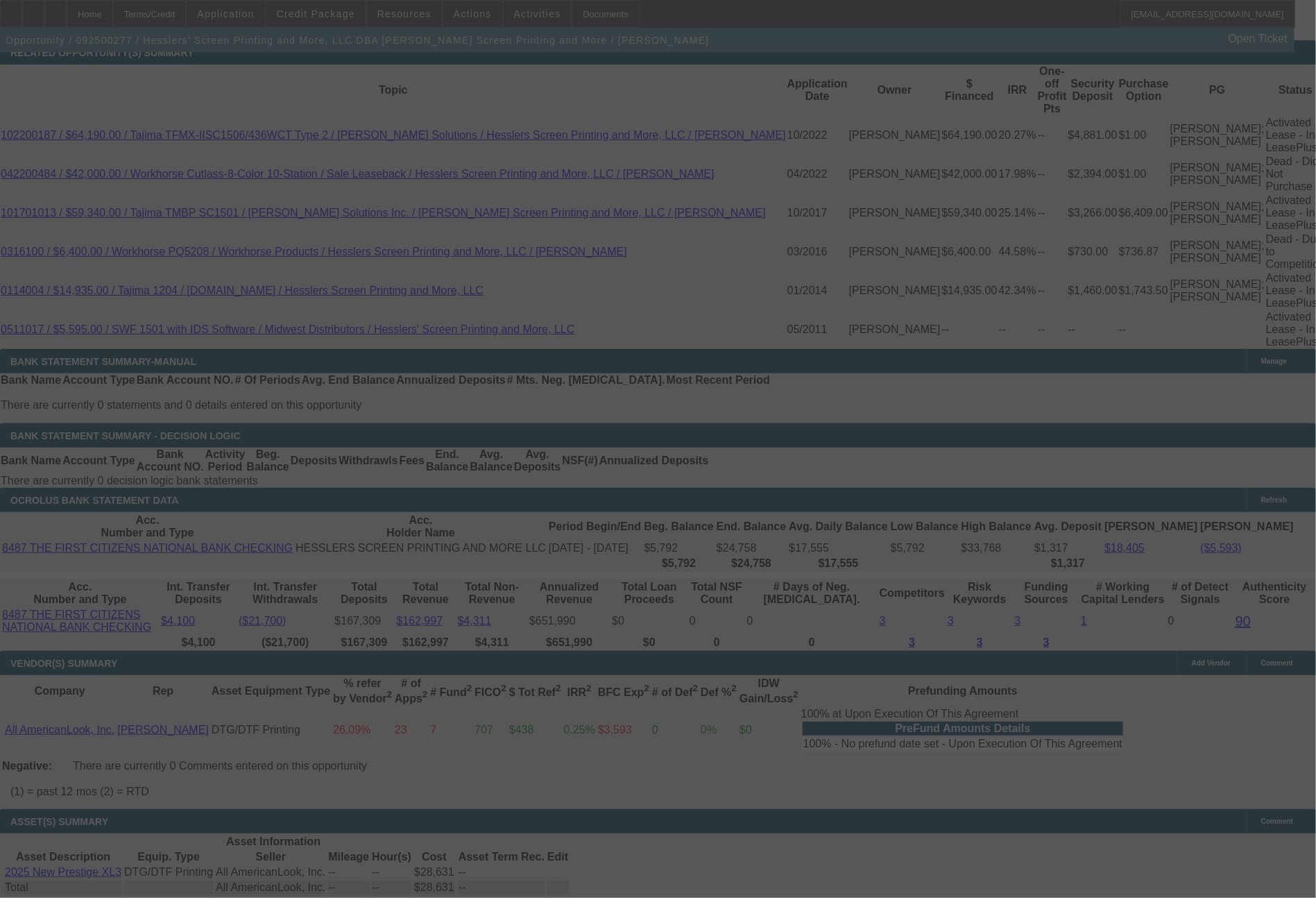
scroll to position [1993, 0]
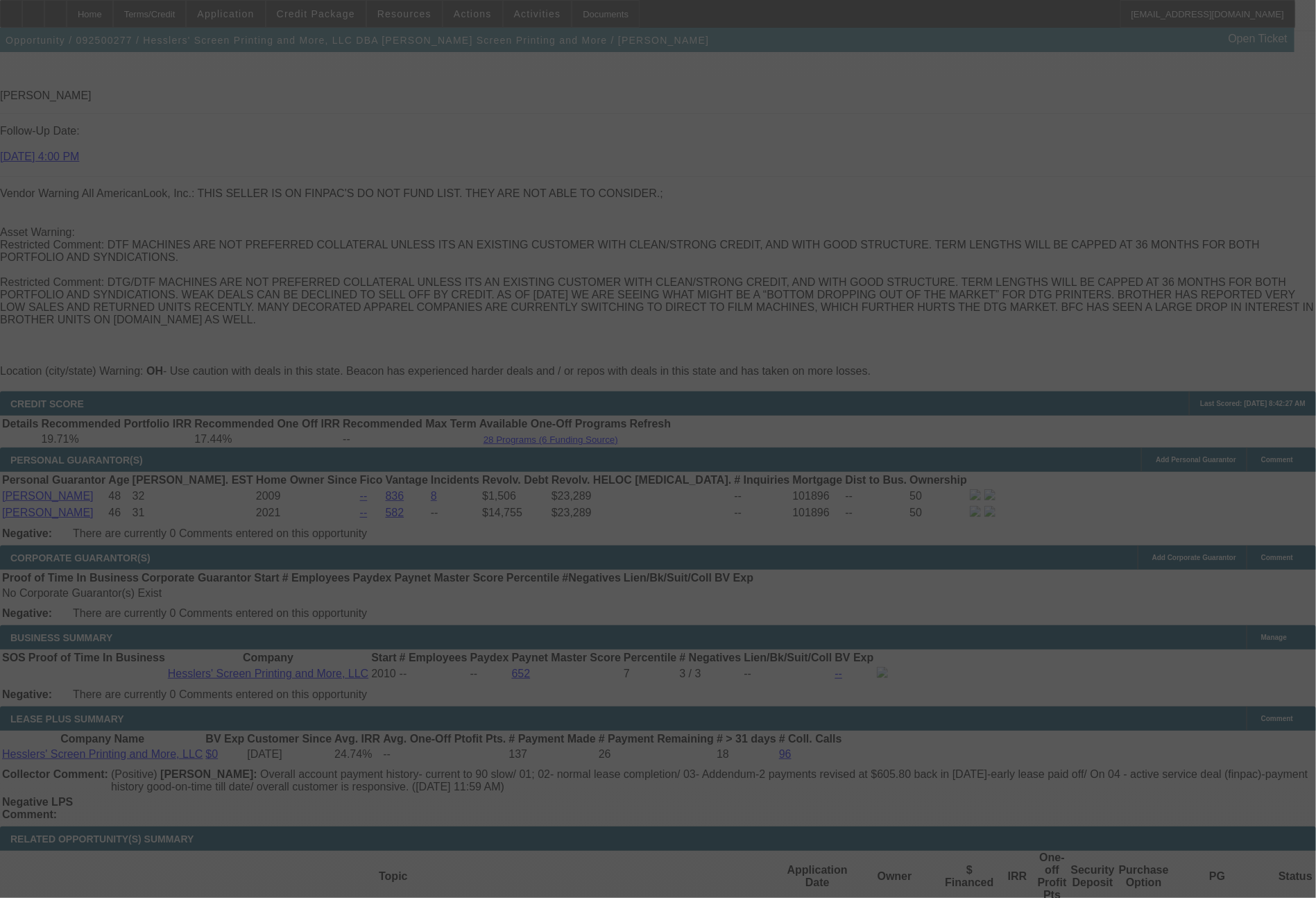
select select "0"
select select "2"
select select "0.1"
select select "4"
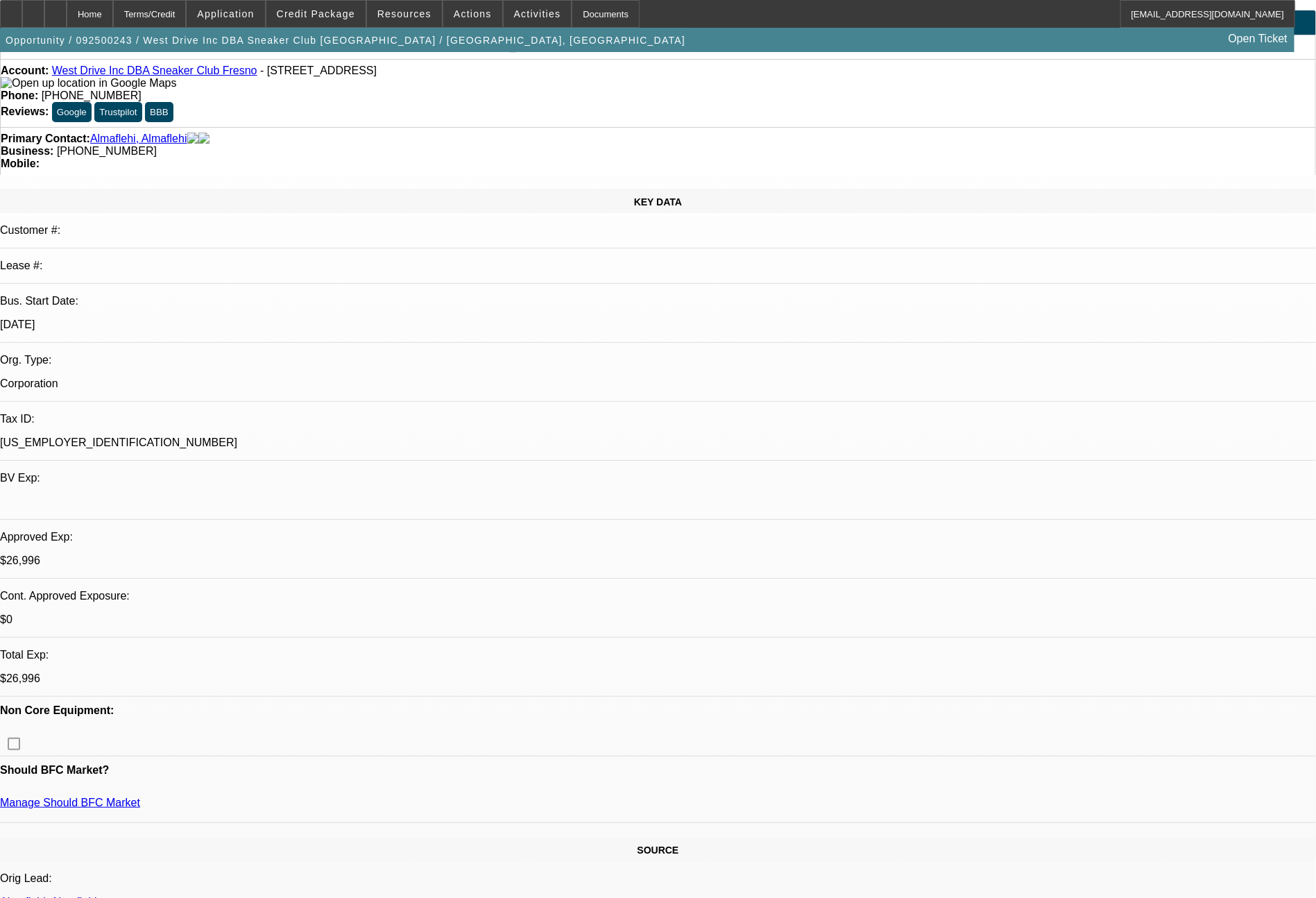
select select "0"
select select "2"
select select "0.1"
select select "4"
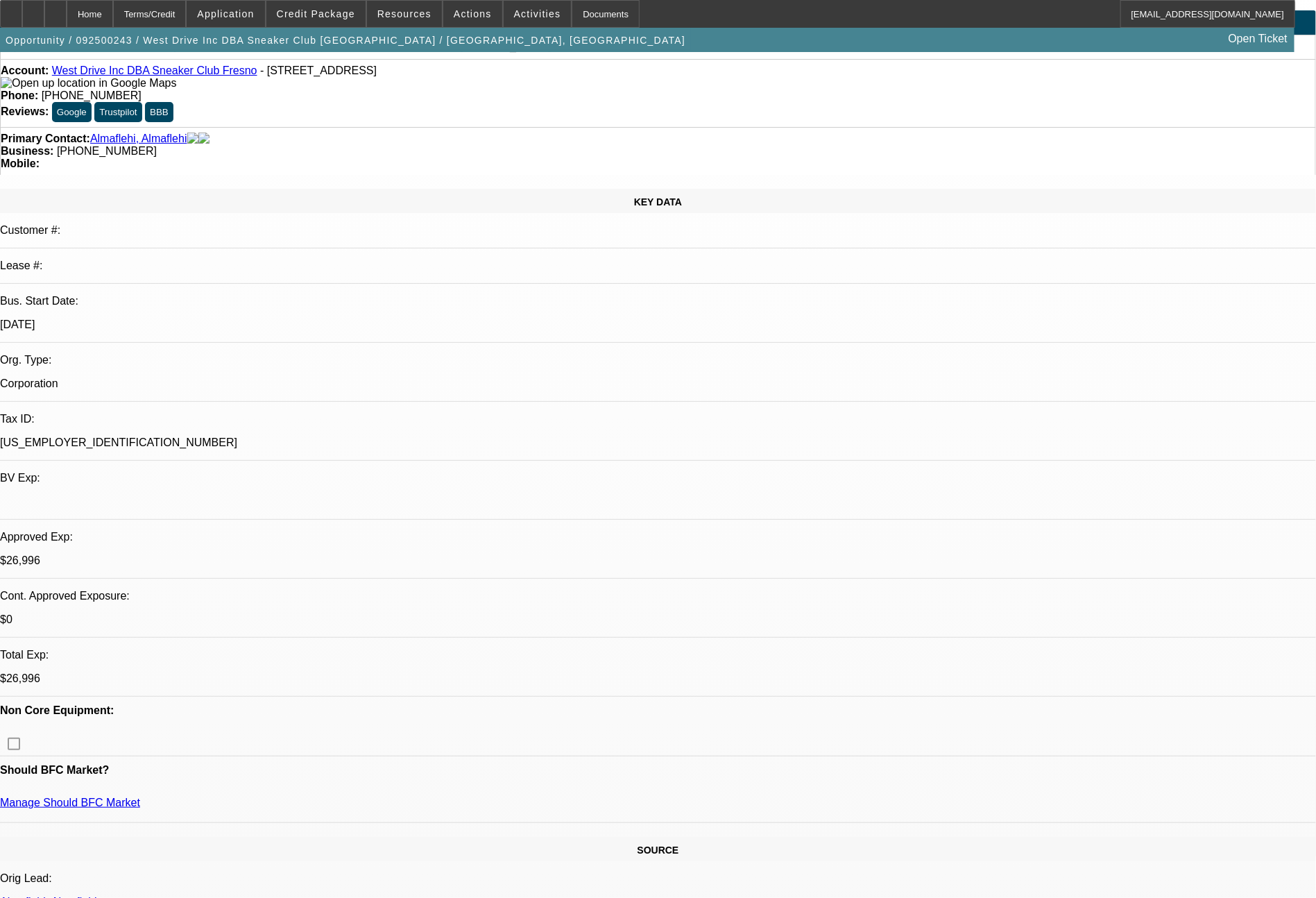
select select "0"
select select "2"
select select "0.1"
select select "4"
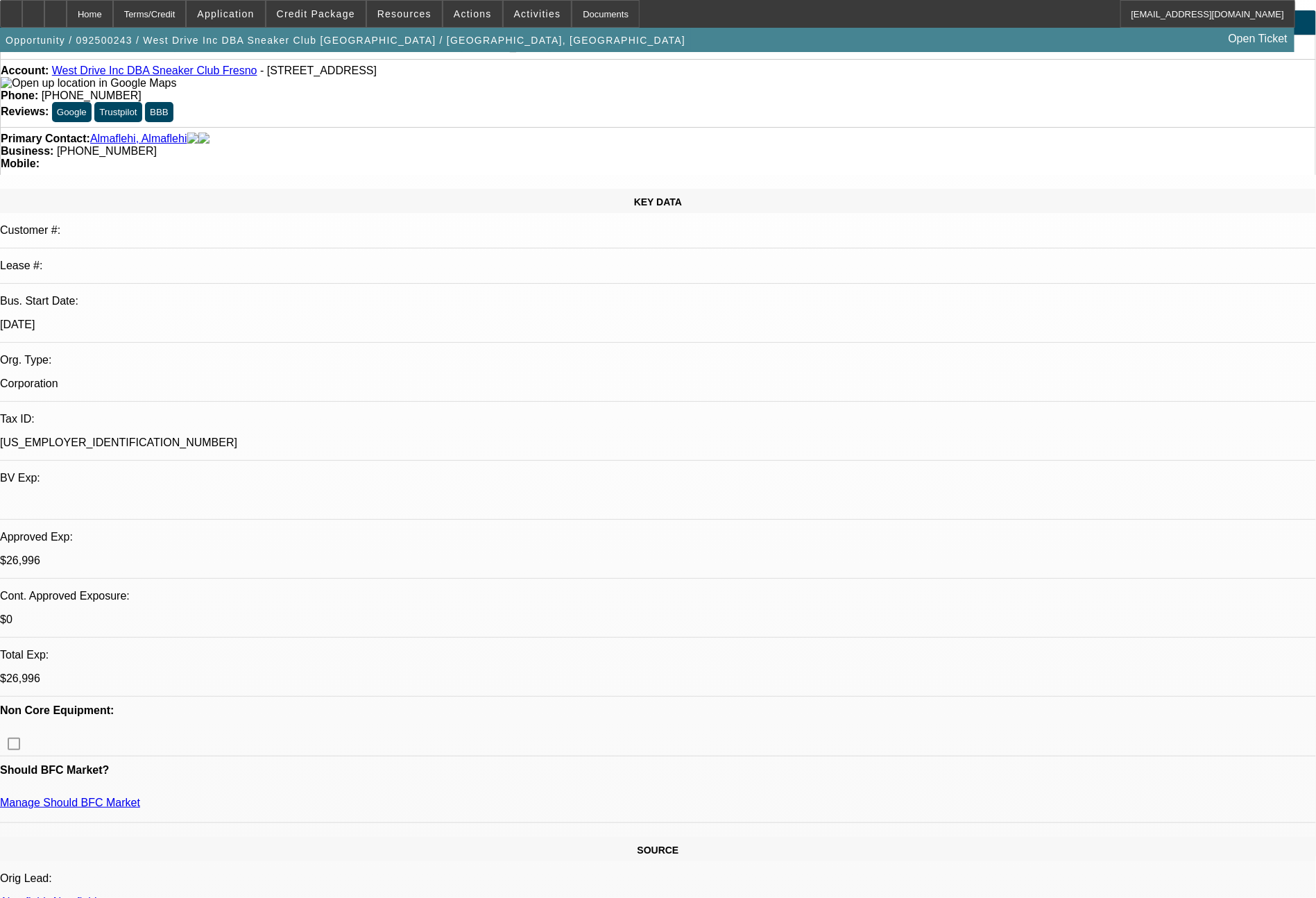
select select "0"
select select "2"
select select "0.1"
select select "4"
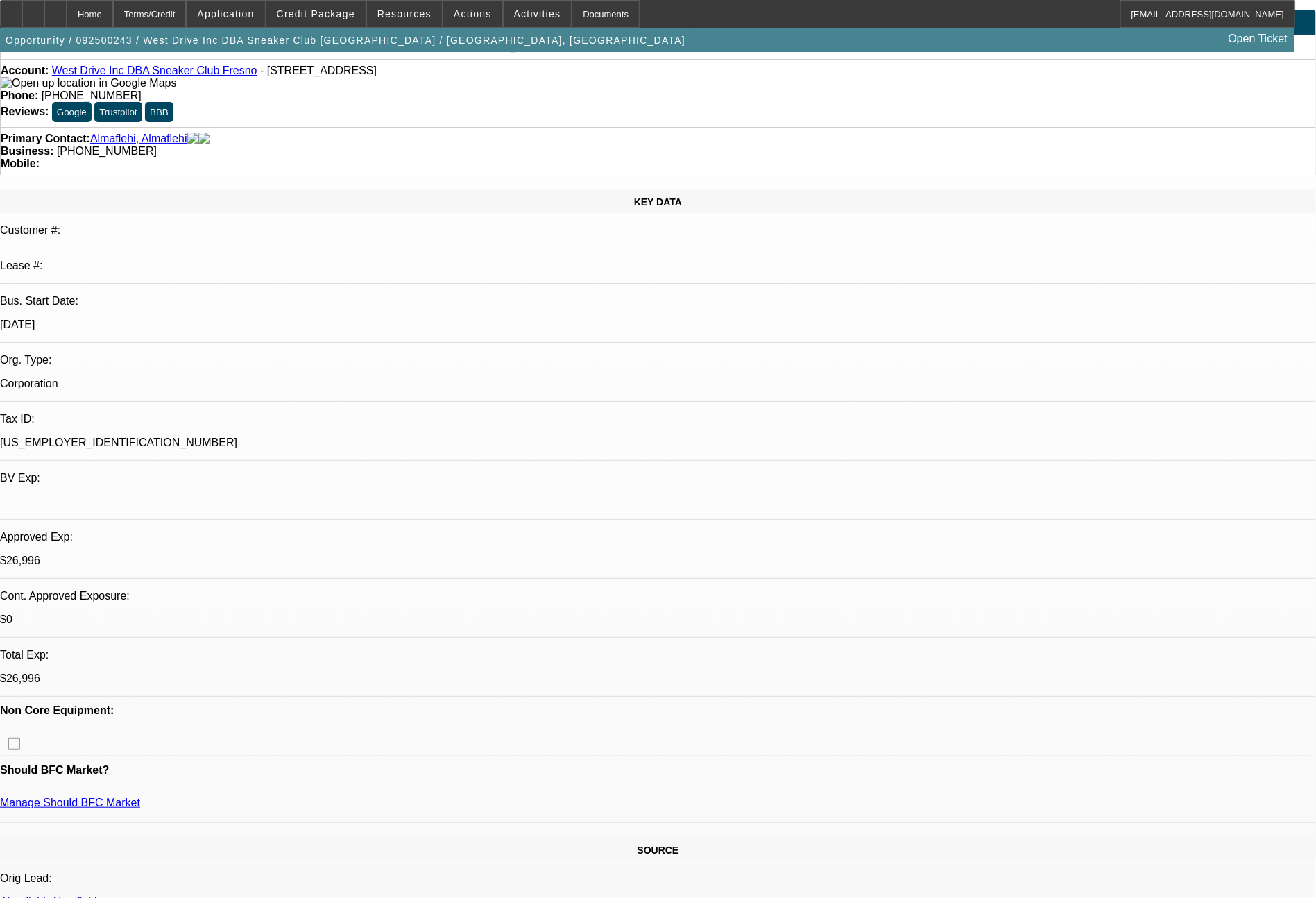
select select "0"
select select "2"
select select "0.1"
select select "4"
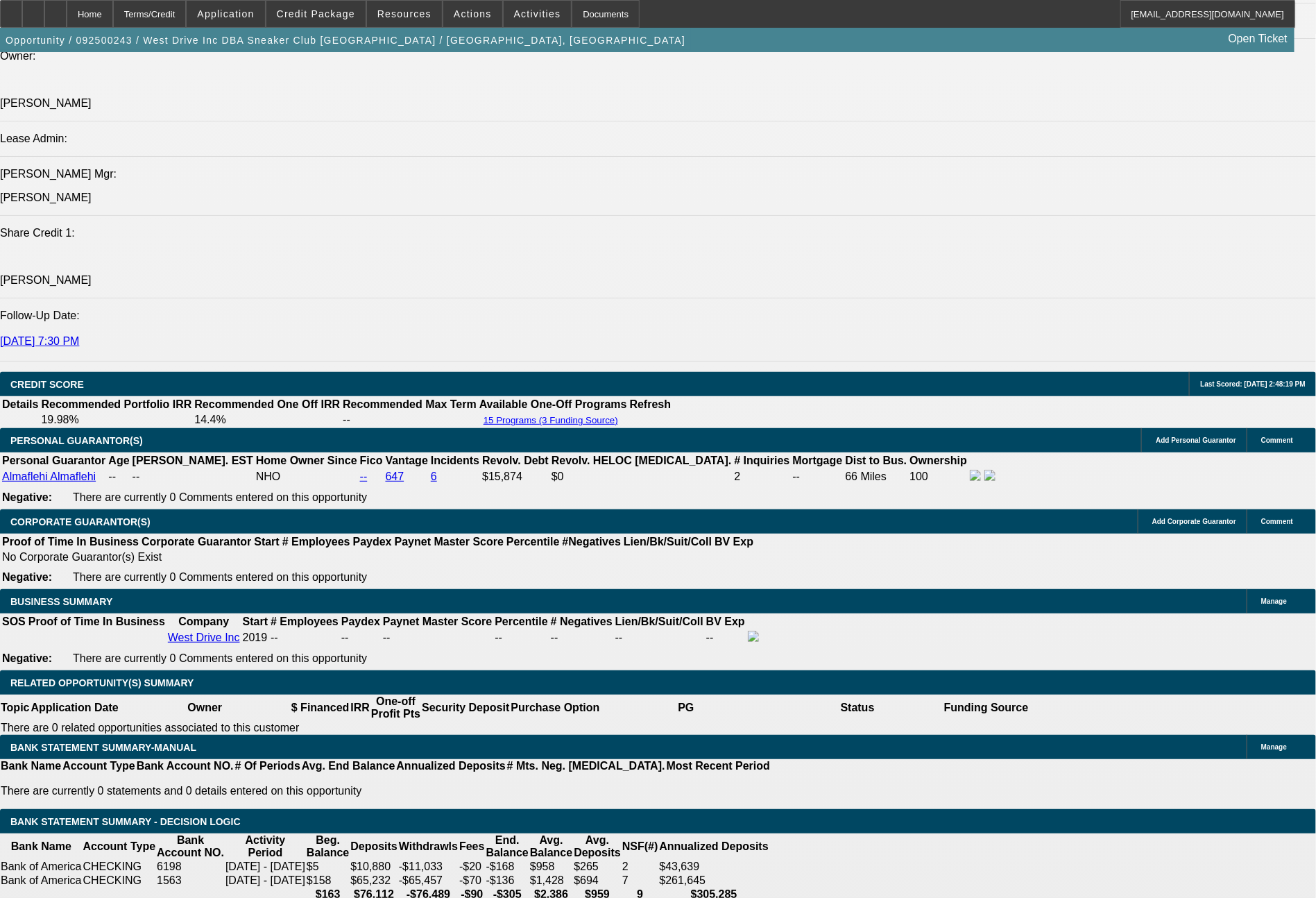
scroll to position [1830, 0]
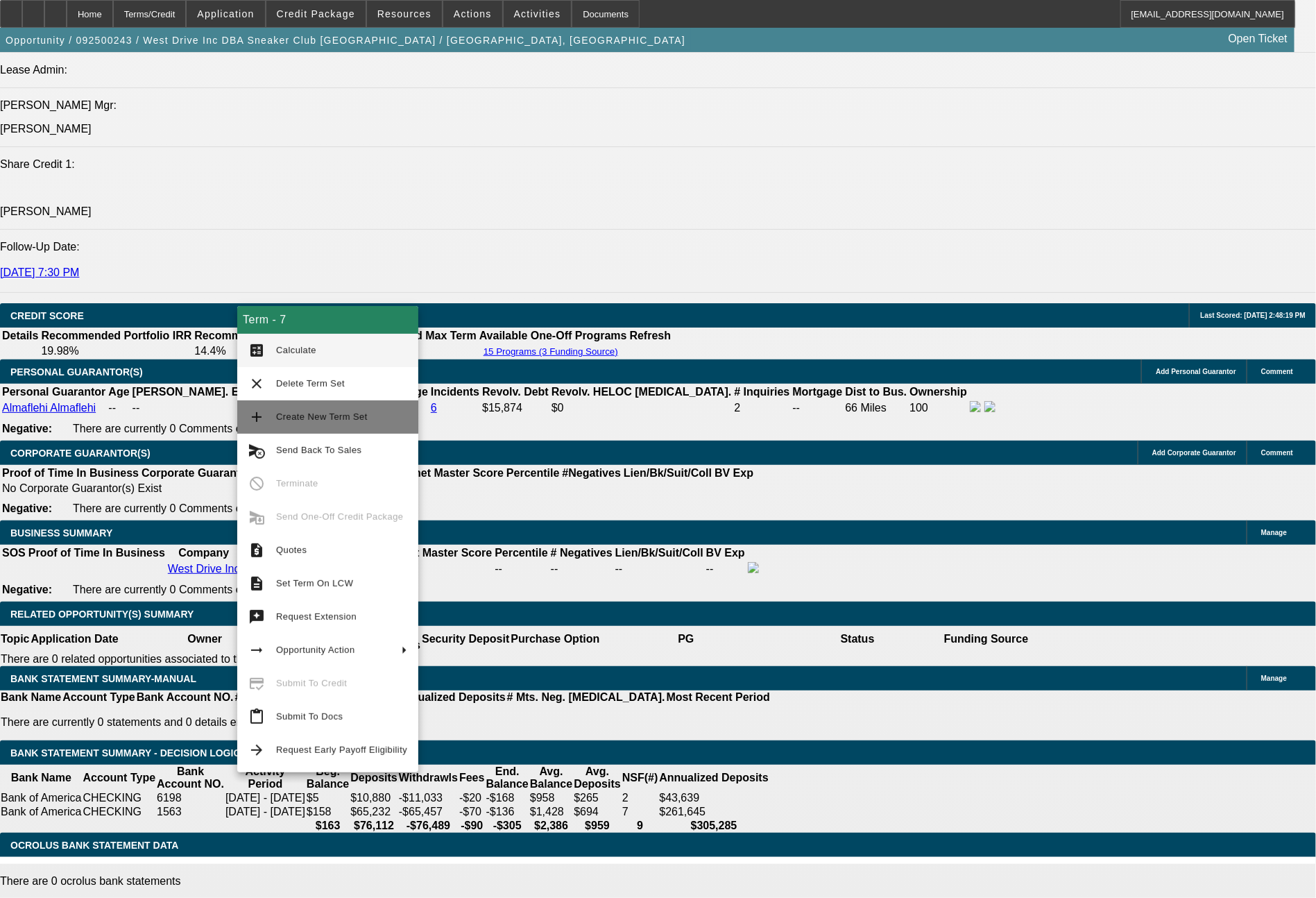
click at [333, 415] on span "Create New Term Set" at bounding box center [322, 416] width 92 height 10
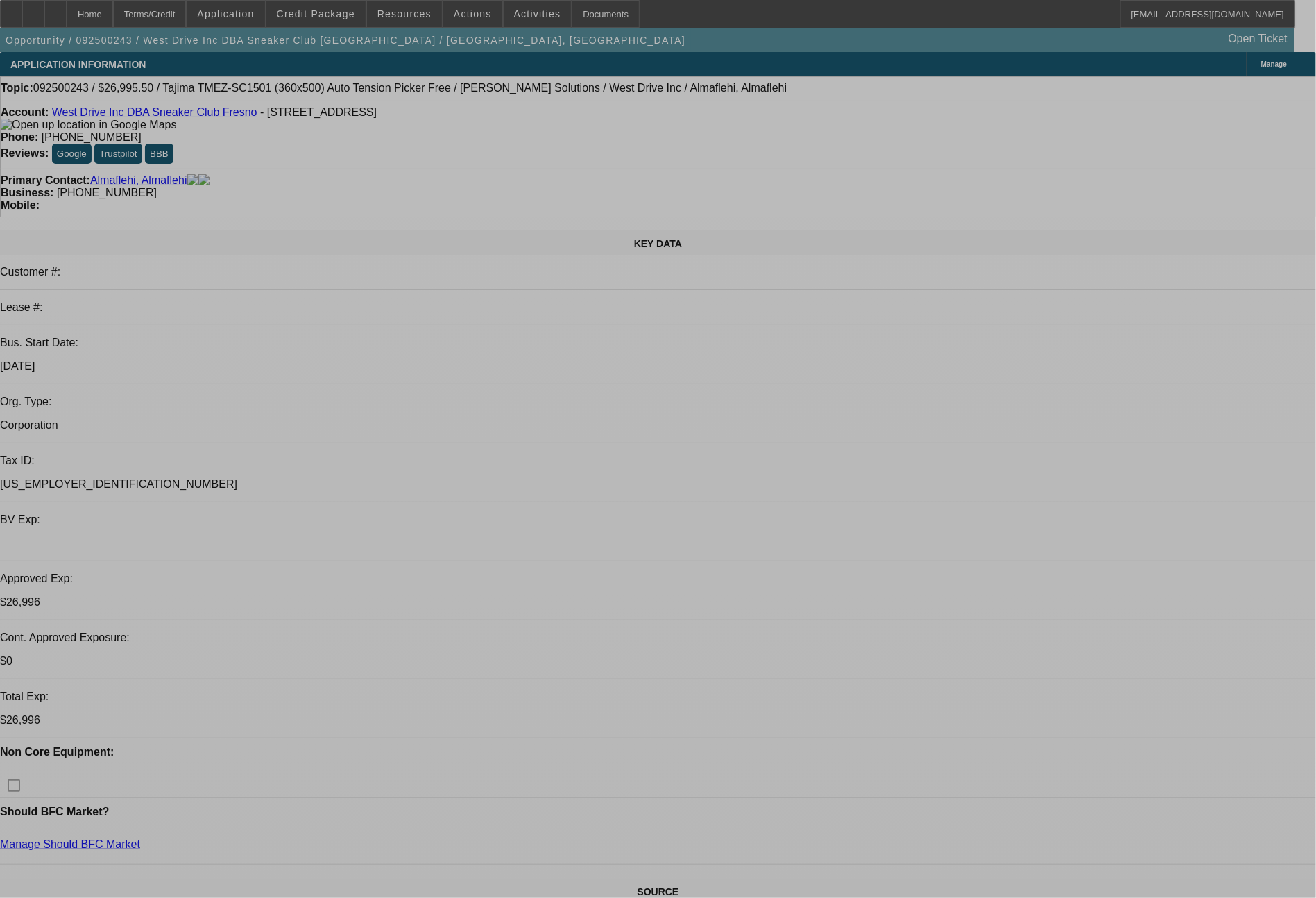
select select "0"
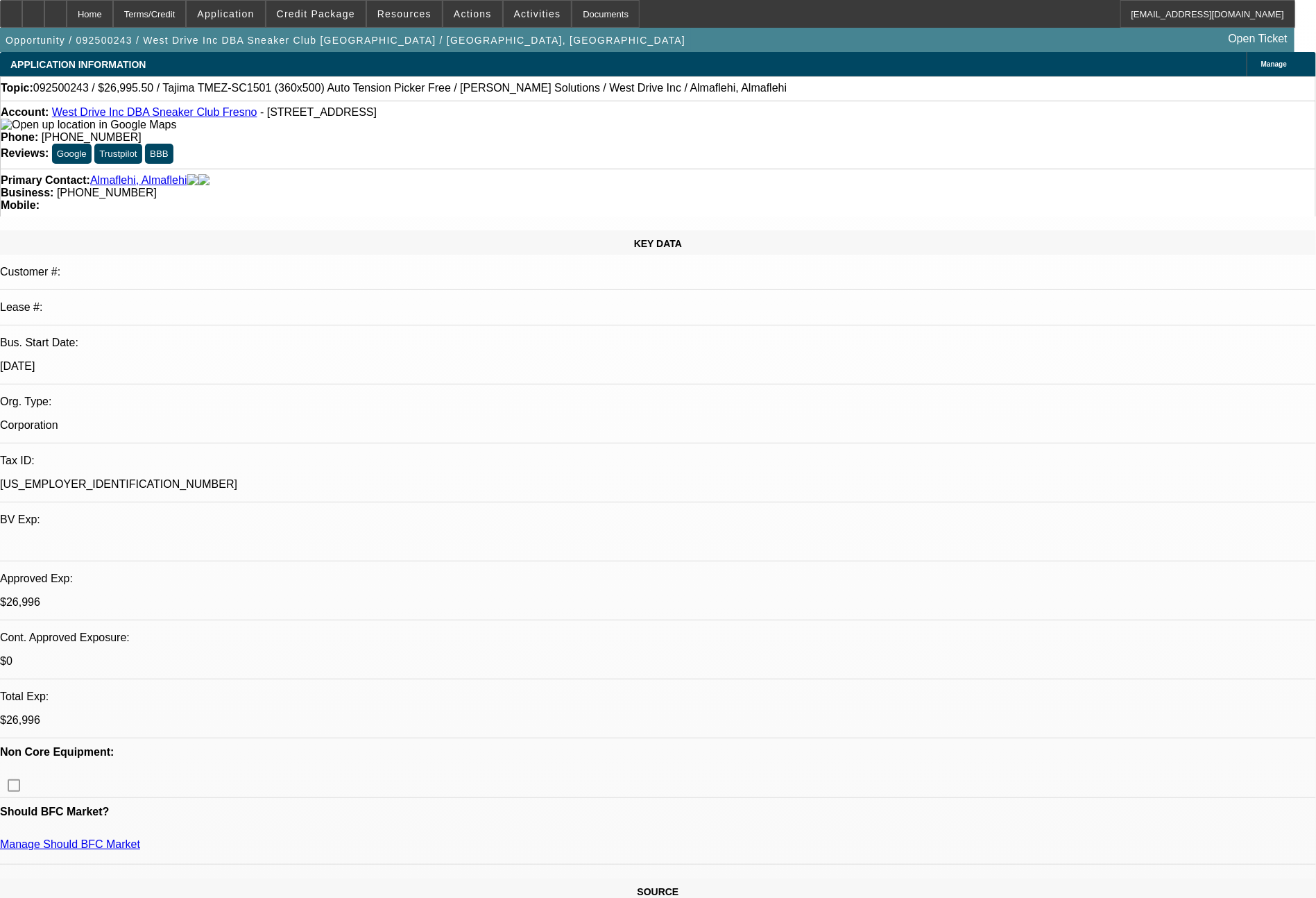
select select "2"
select select "0.1"
select select "4"
select select "0"
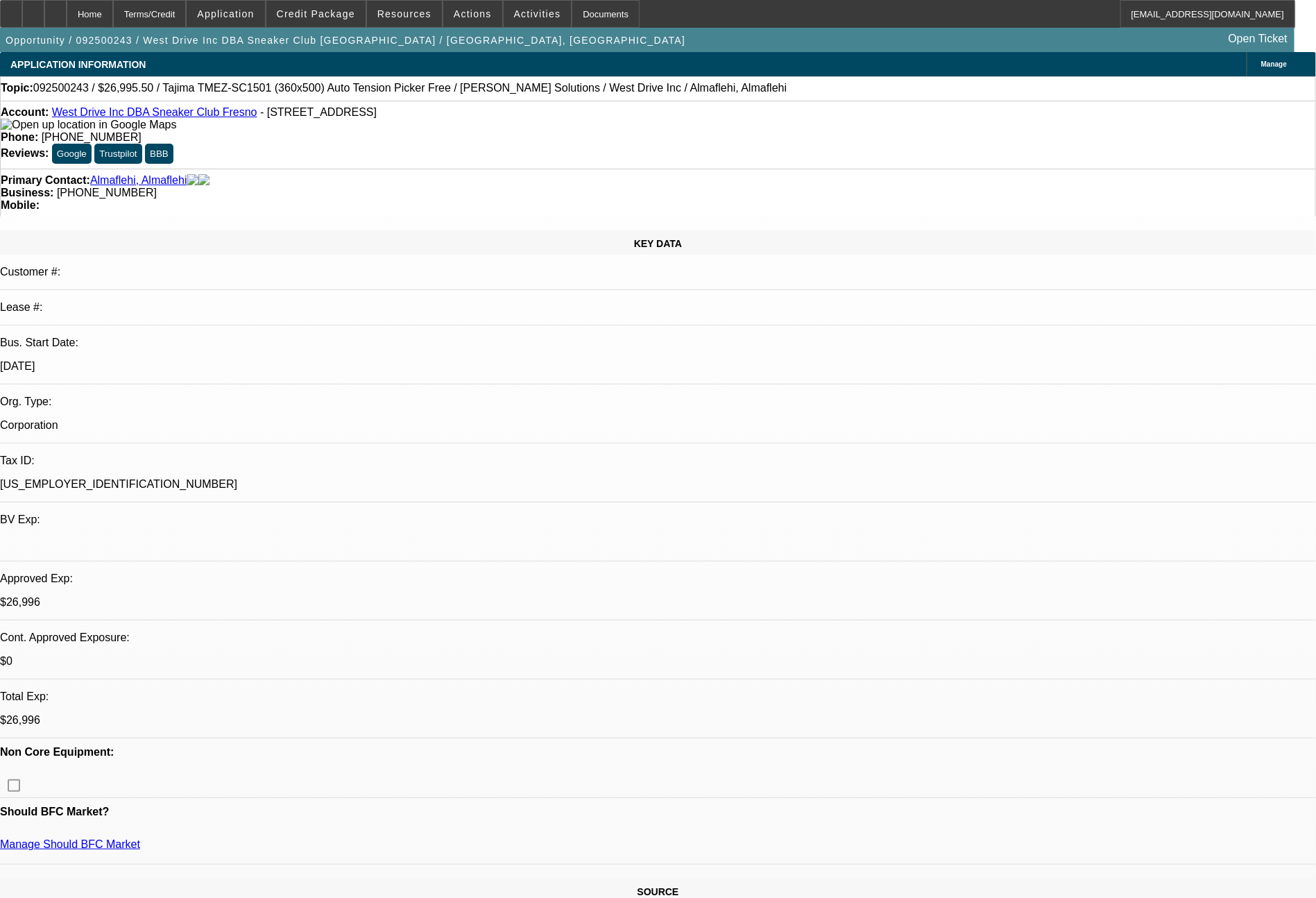
select select "2"
select select "0.1"
select select "4"
select select "0"
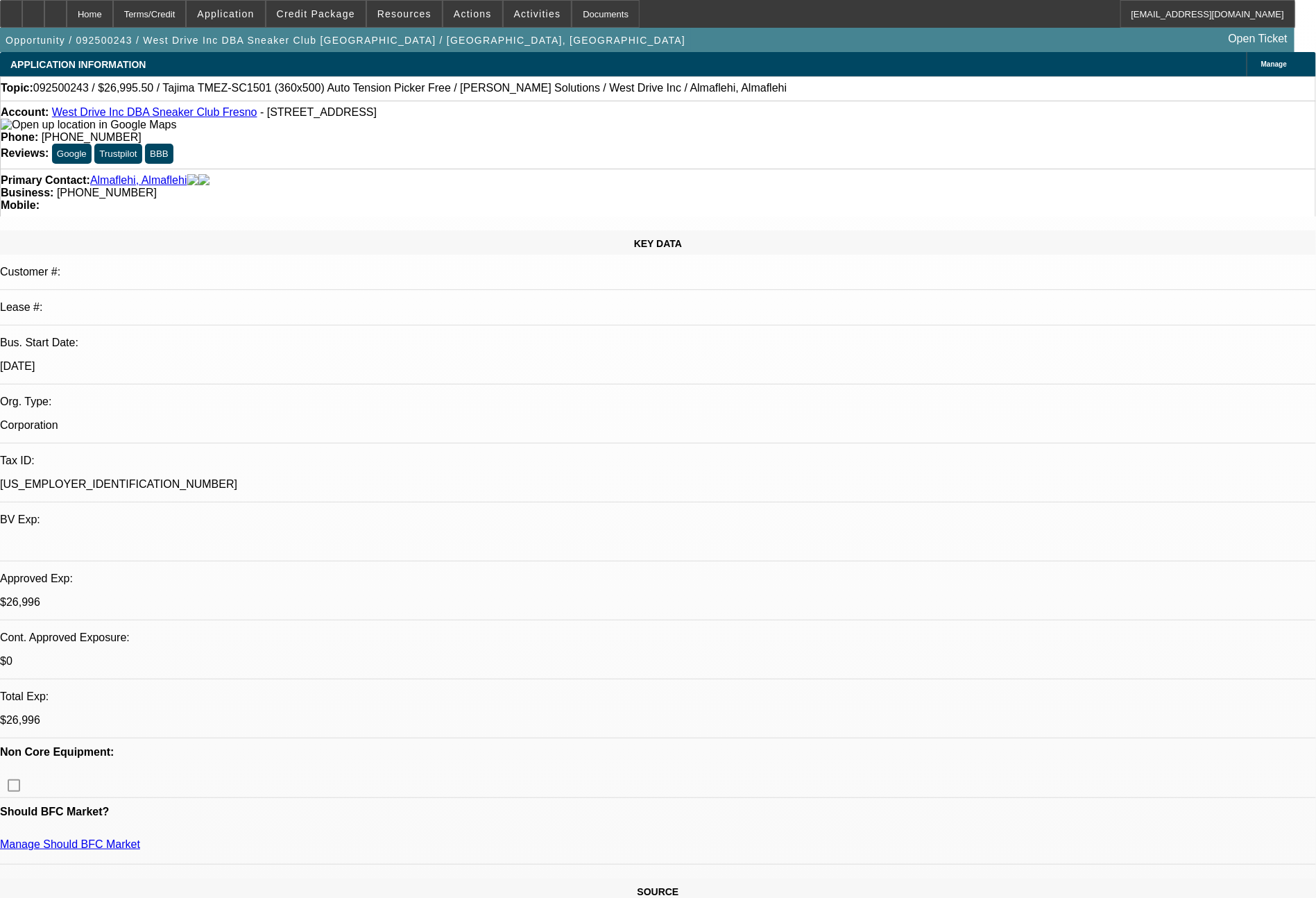
select select "2"
select select "0.1"
select select "4"
select select "0"
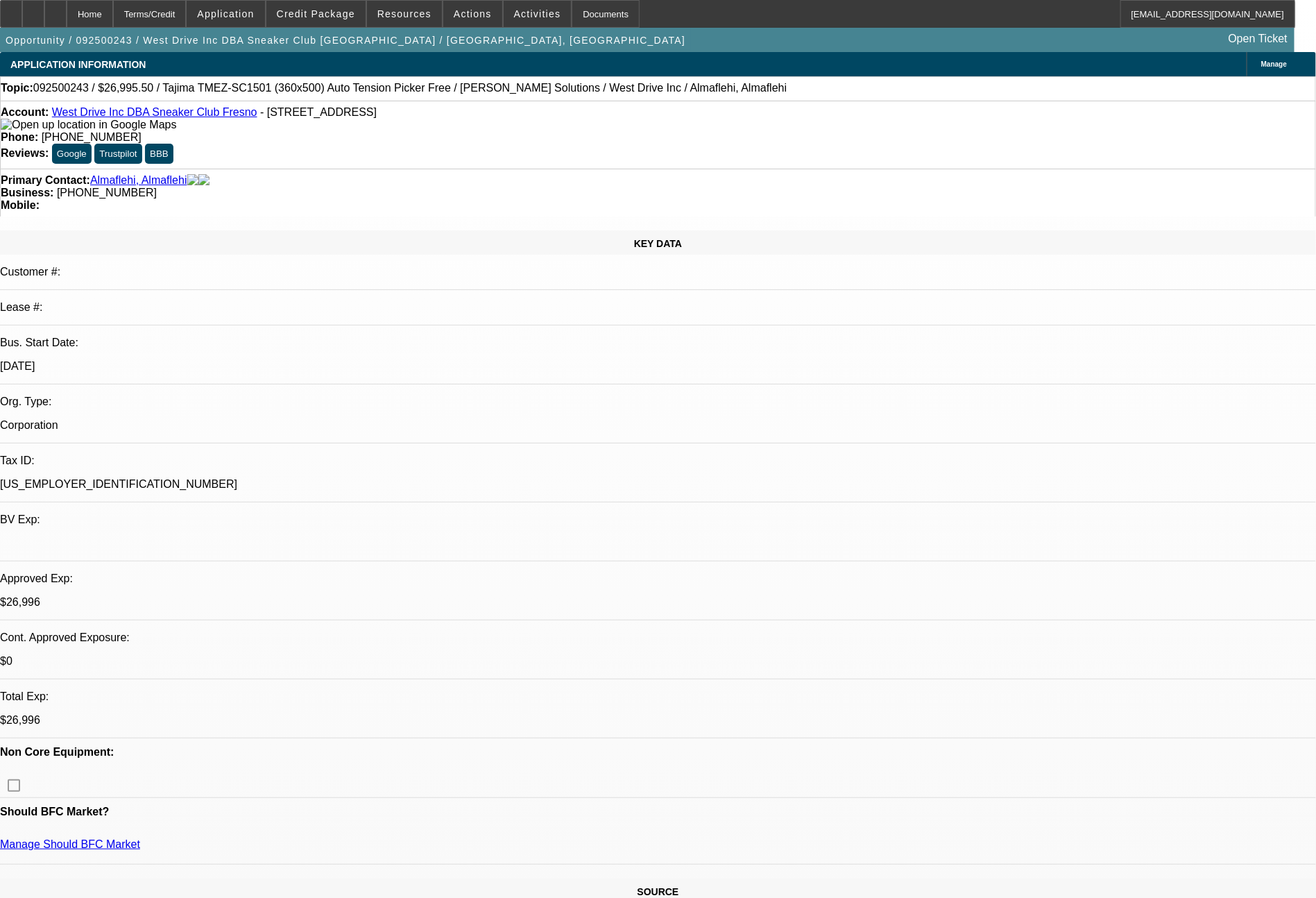
select select "2"
select select "0.1"
select select "4"
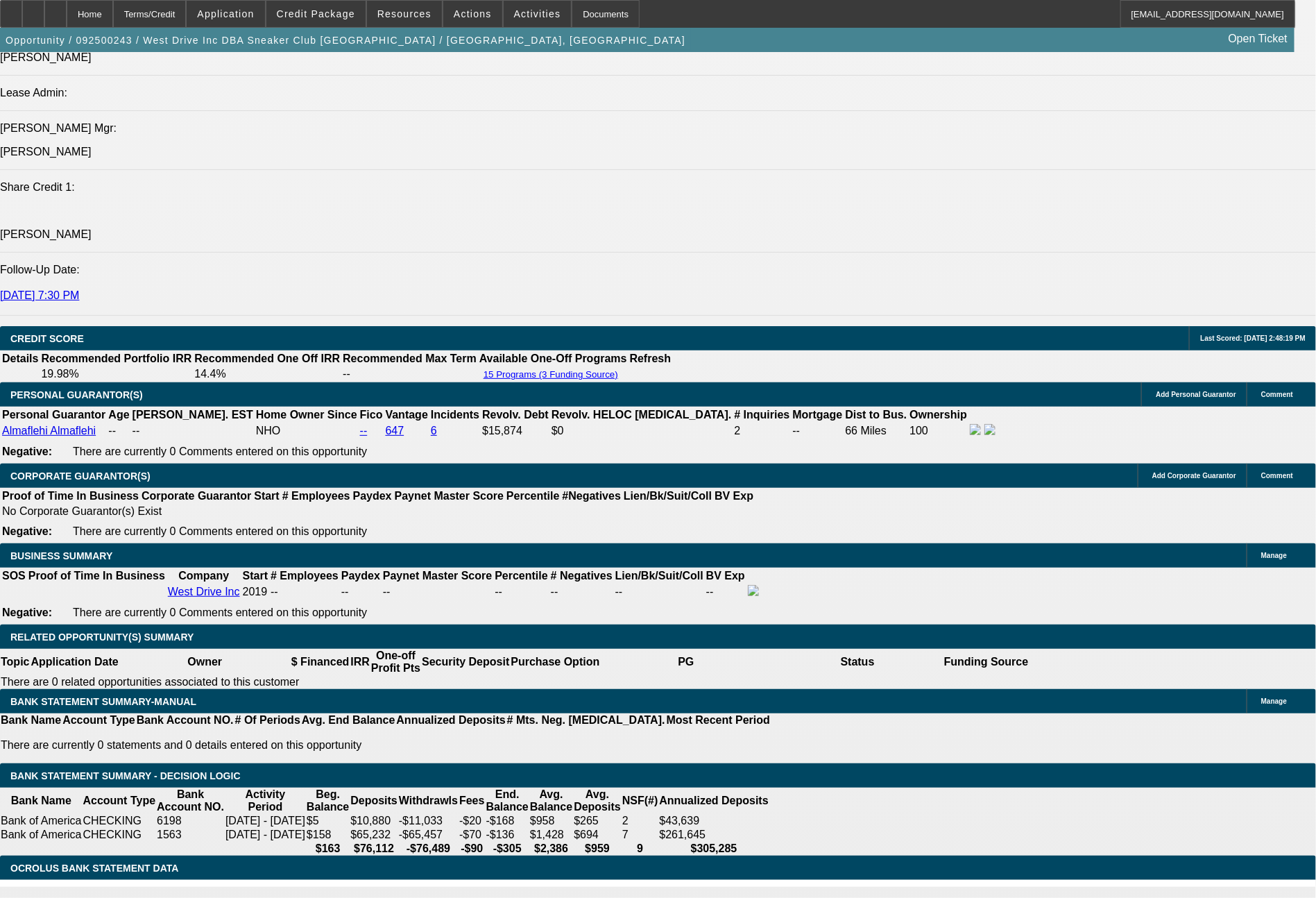
scroll to position [1876, 0]
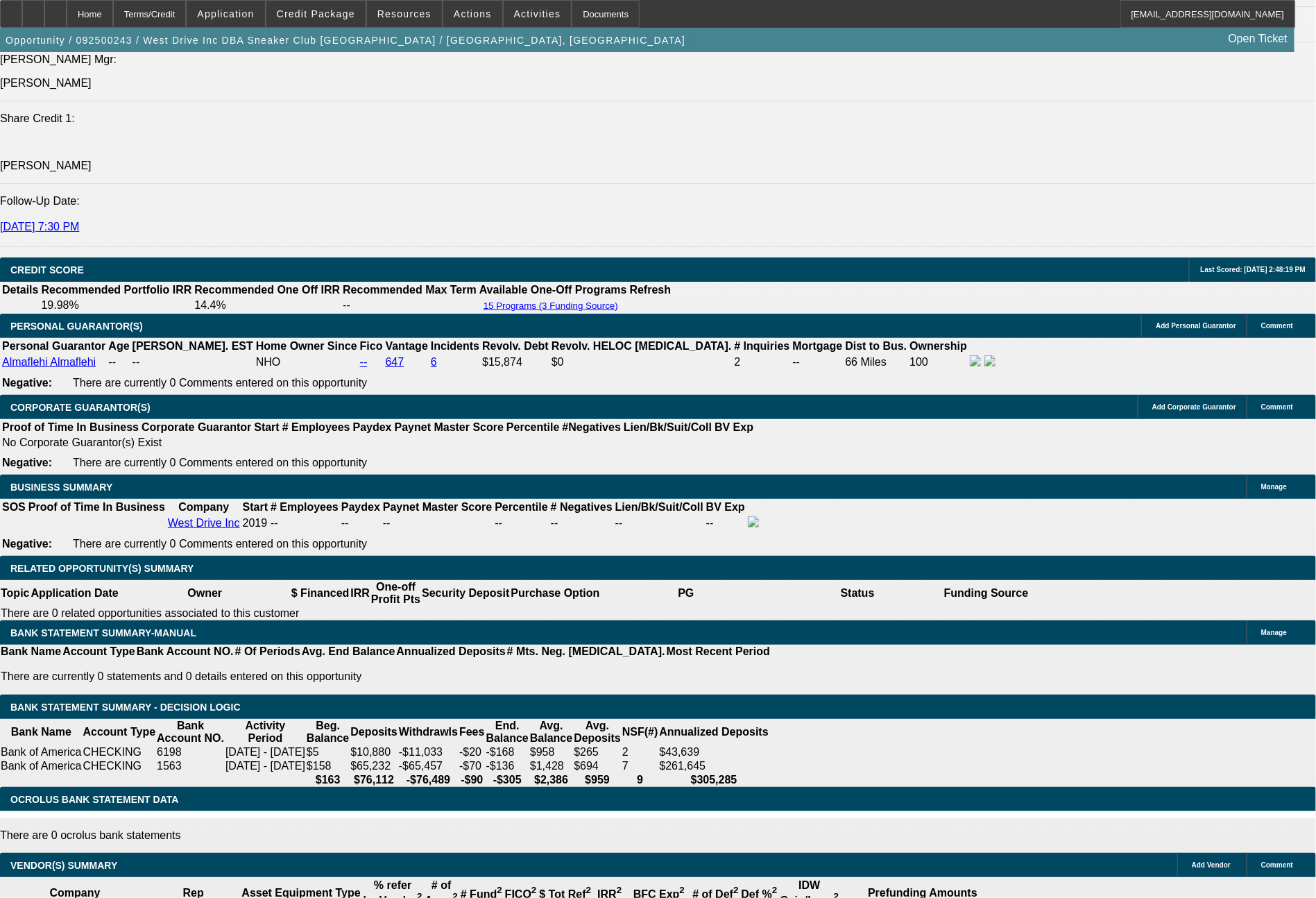
drag, startPoint x: 246, startPoint y: 337, endPoint x: 306, endPoint y: 336, distance: 60.0
type input "$1,500.00"
type input "UNKNOWN"
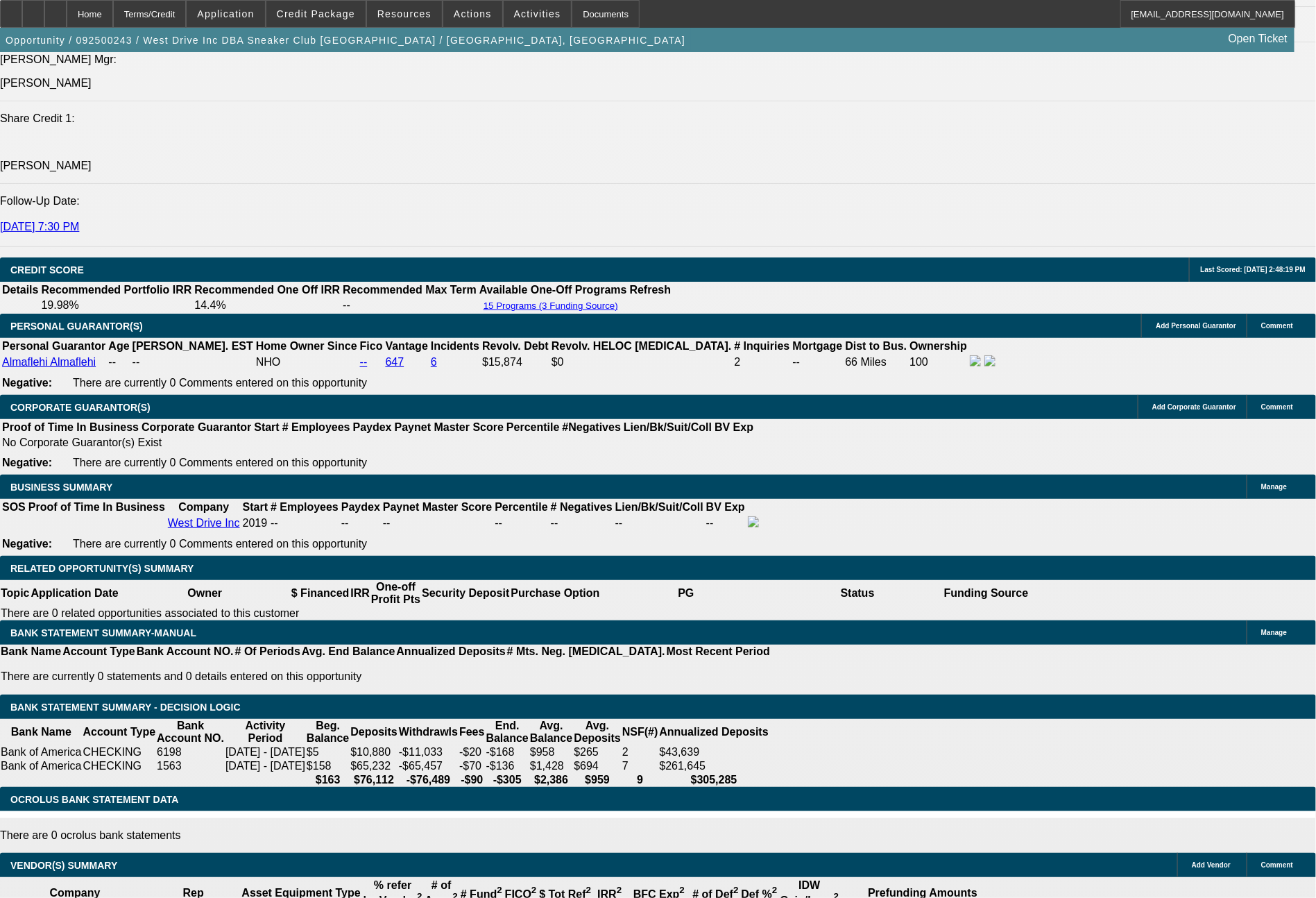
type input "$1,018.04"
type input "$2,036.08"
drag, startPoint x: 194, startPoint y: 443, endPoint x: 263, endPoint y: 446, distance: 69.1
type input "1016"
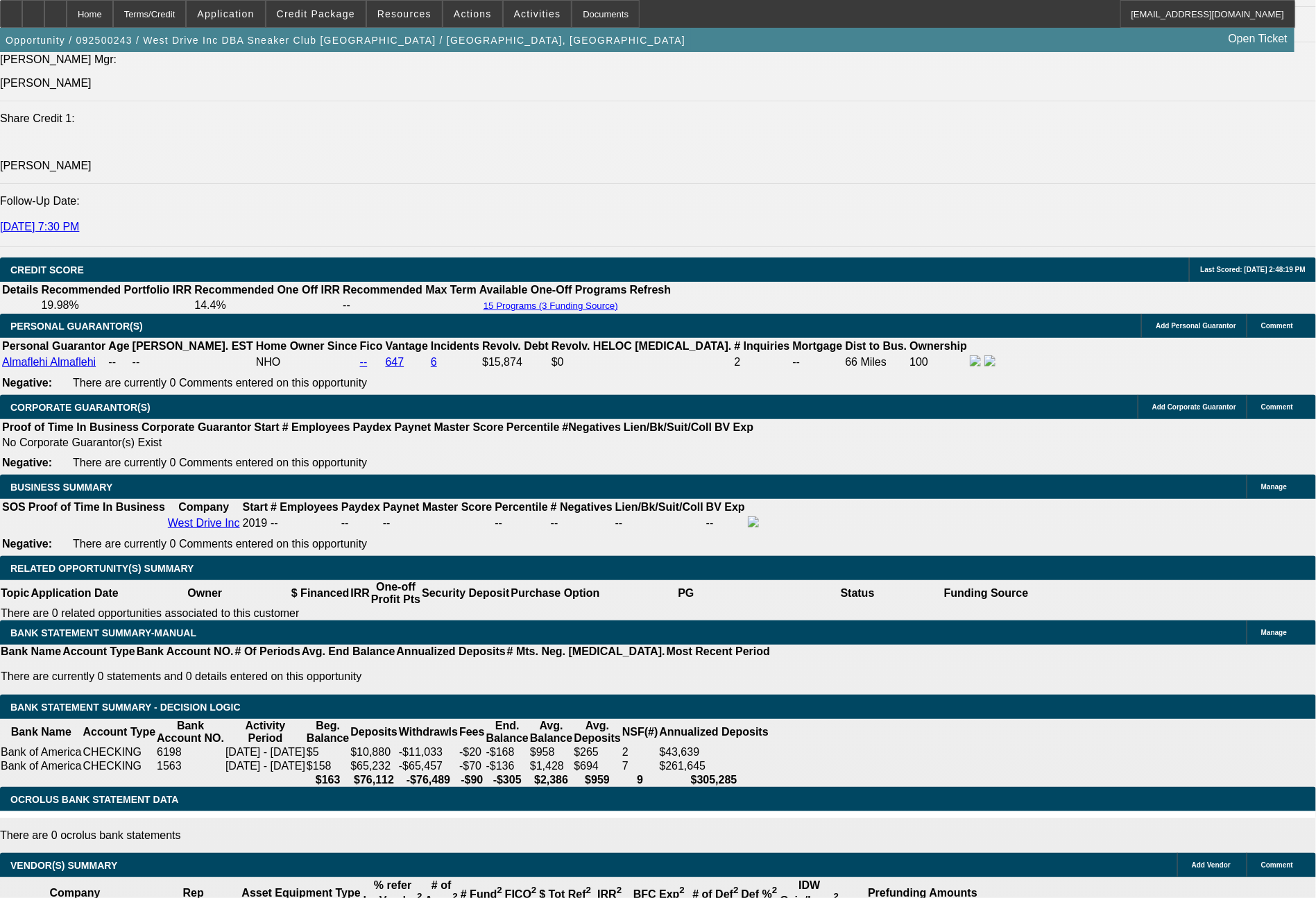
type input "$2,032.00"
type input "17"
type input "1014"
type input "16.9"
type input "$2,028.00"
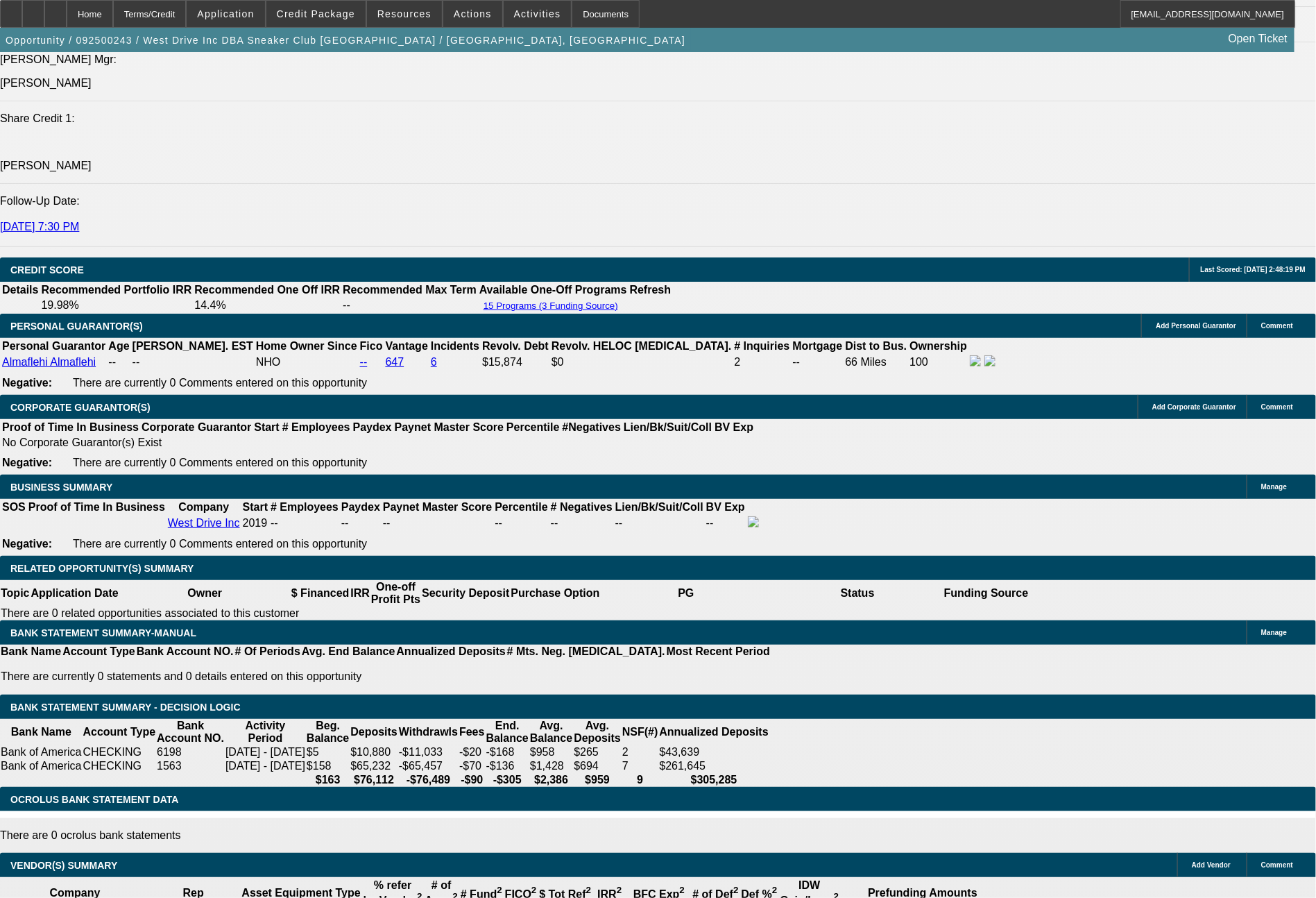
type input "1014.4"
type input "$2,028.80"
type input "1014.47"
type input "$2,028.94"
type input "$1,014.47"
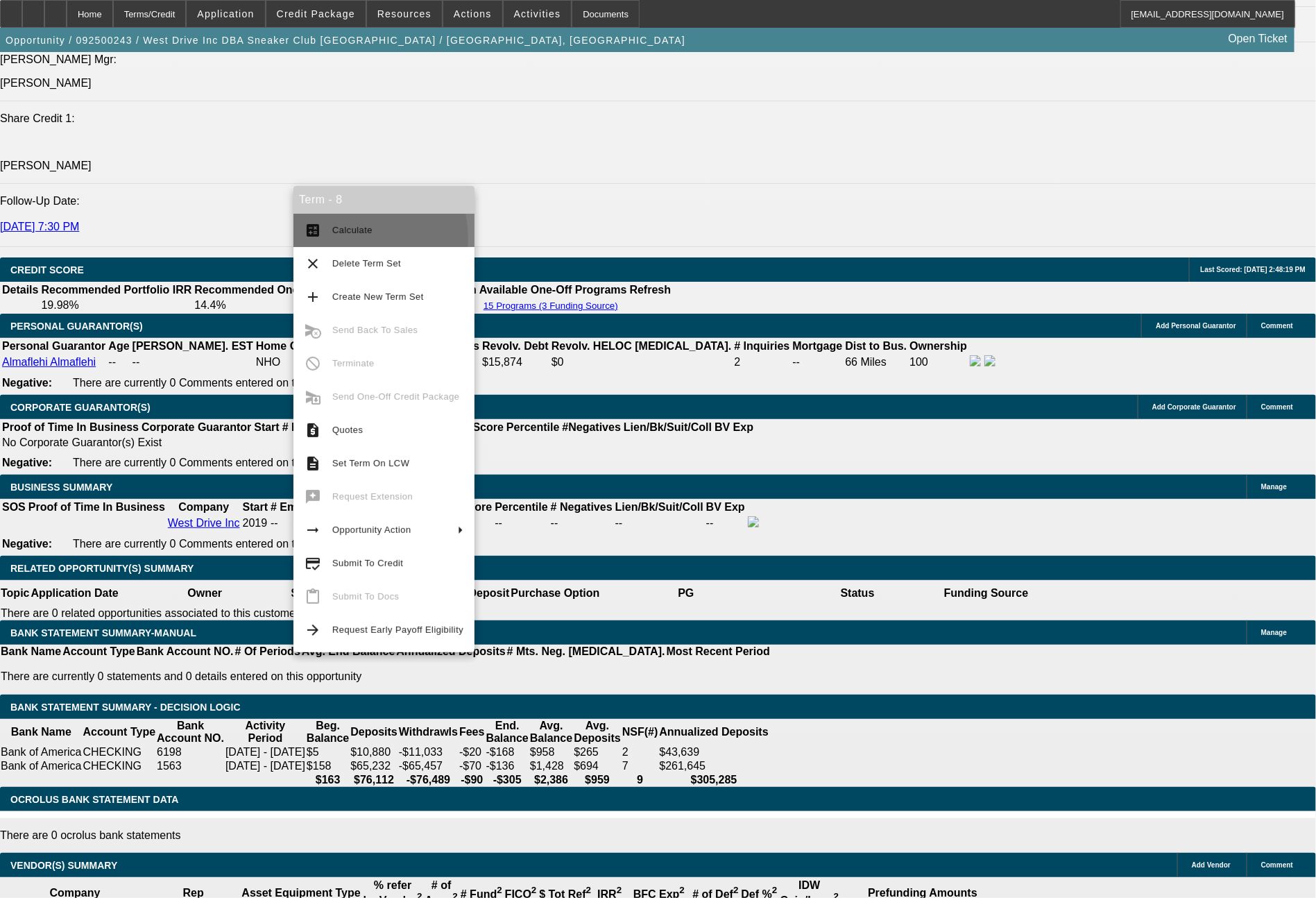
click at [342, 239] on button "calculate Calculate" at bounding box center [384, 230] width 181 height 33
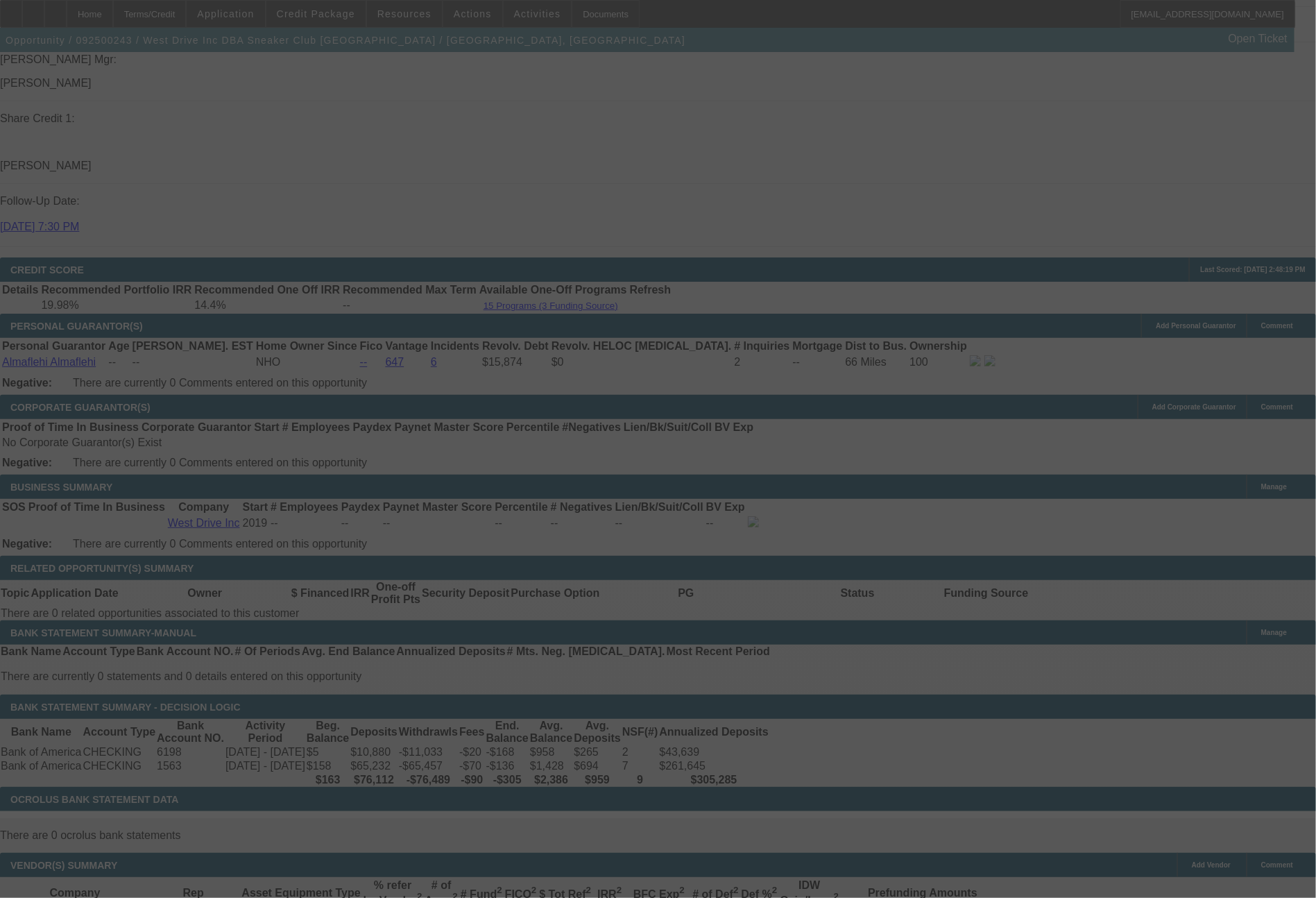
select select "0"
select select "2"
select select "0.1"
select select "4"
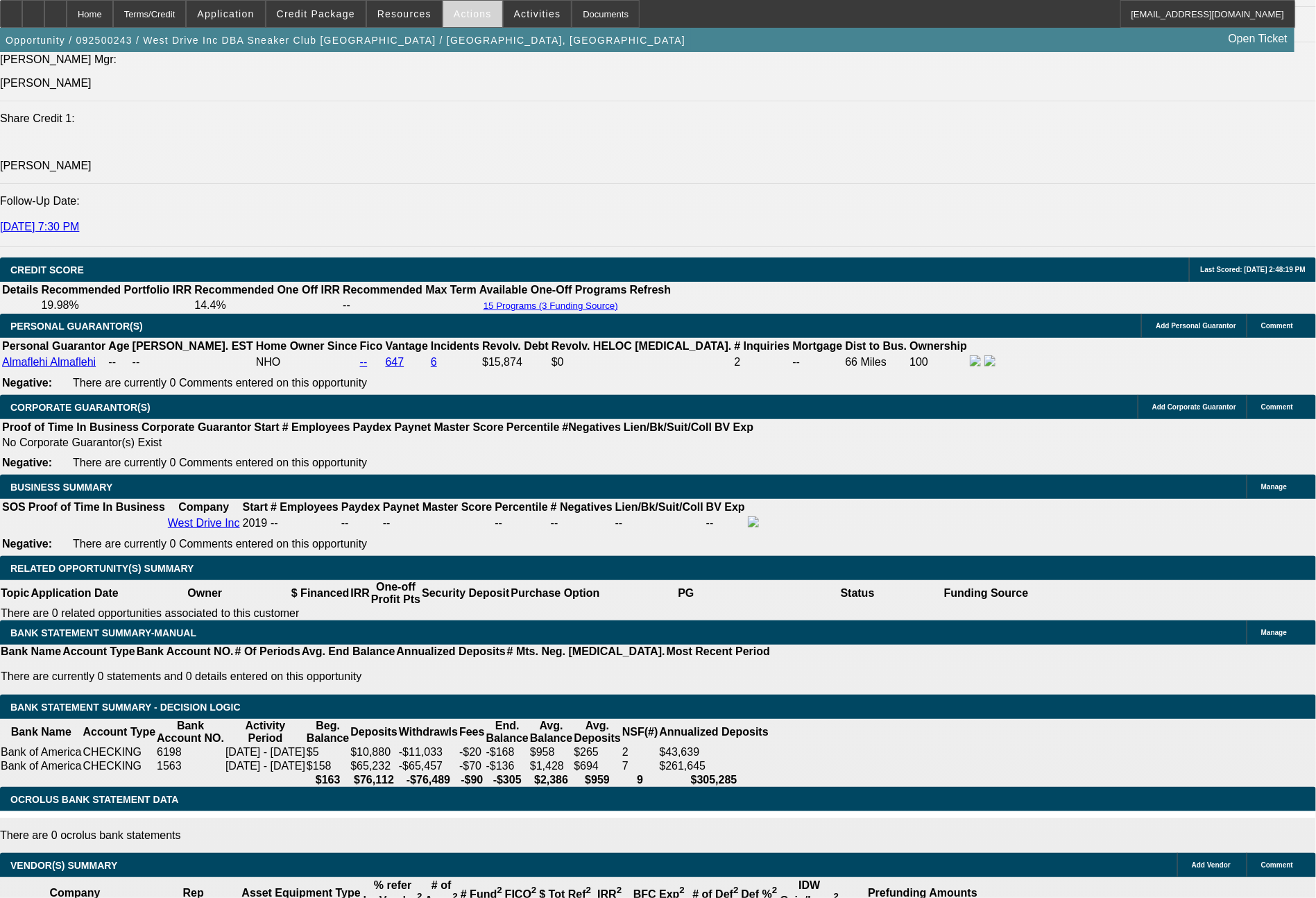
click at [461, 15] on span "Actions" at bounding box center [473, 14] width 38 height 11
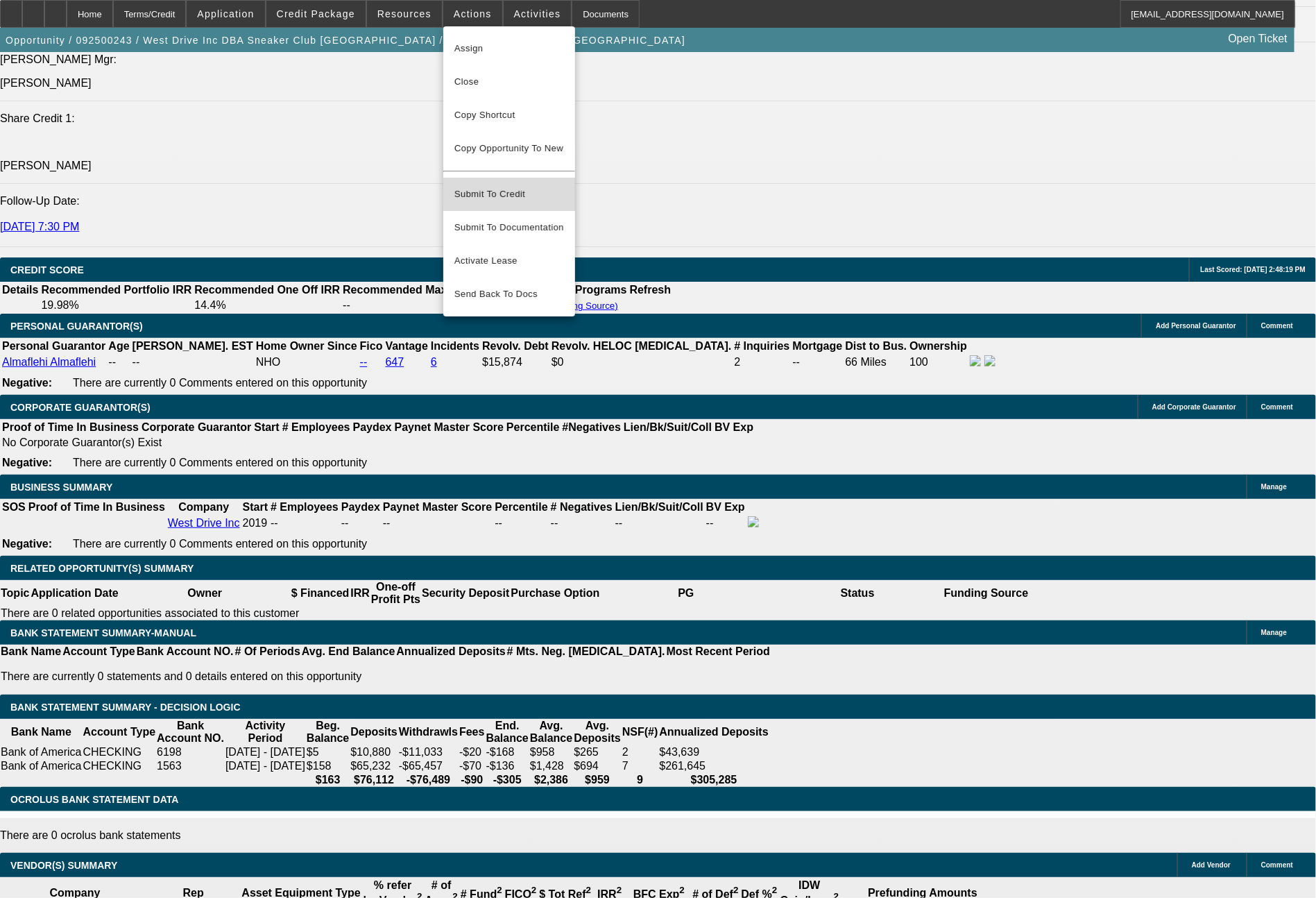
click at [509, 186] on span "Submit To Credit" at bounding box center [509, 194] width 109 height 17
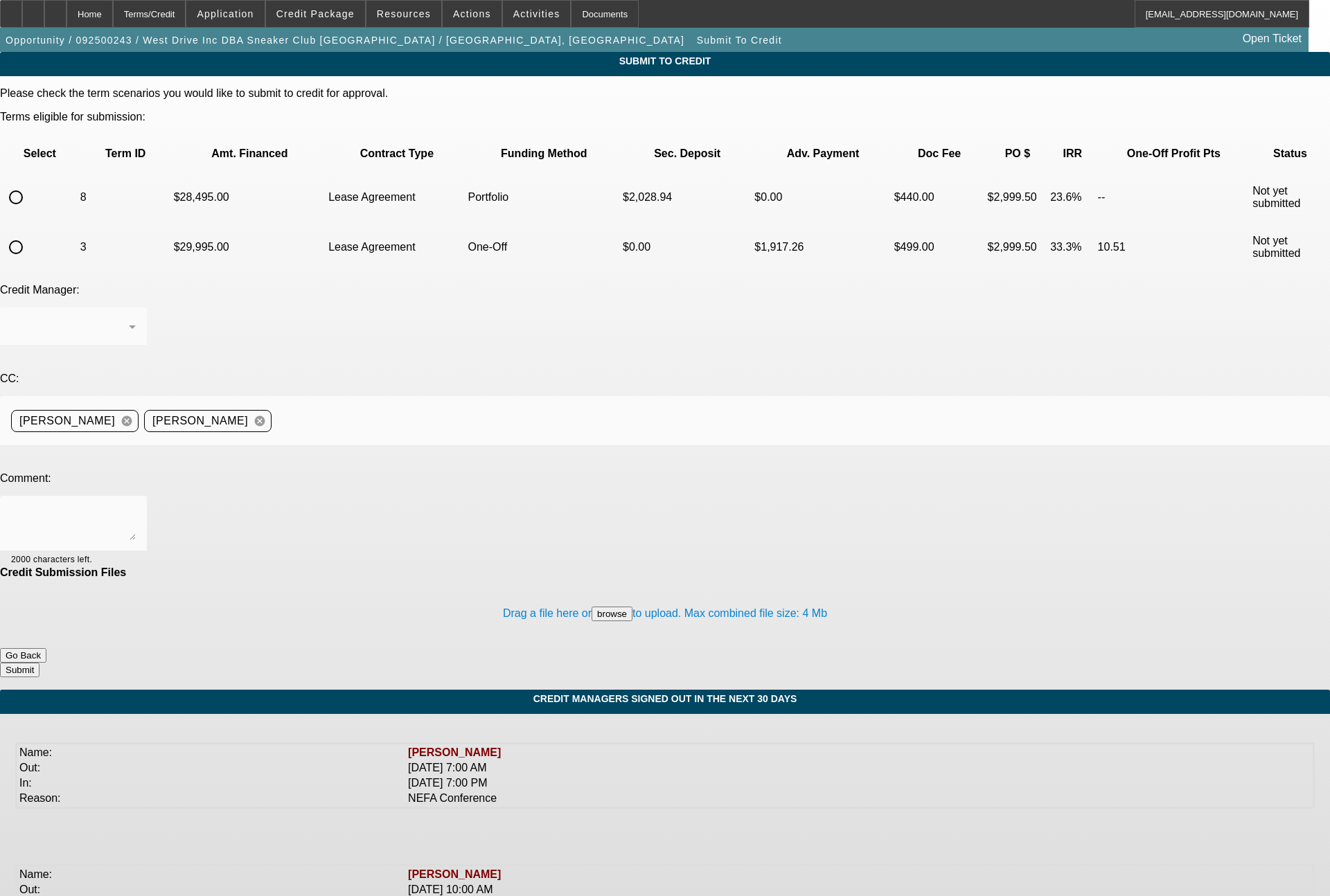
click at [30, 183] on input "radio" at bounding box center [16, 197] width 28 height 28
radio input "true"
click at [136, 308] on div "[PERSON_NAME]" at bounding box center [73, 327] width 124 height 39
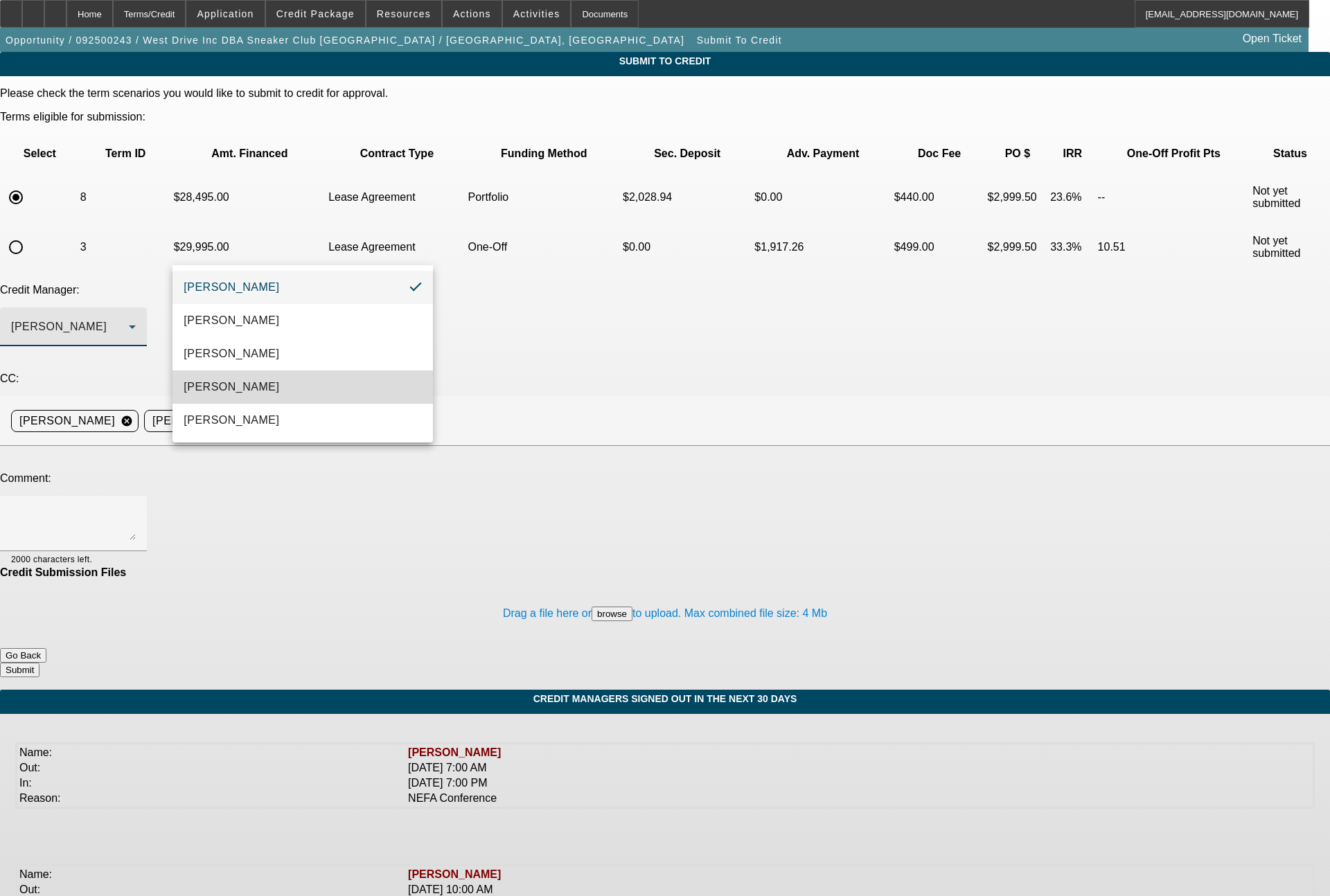
click at [267, 383] on mat-option "[PERSON_NAME]" at bounding box center [302, 387] width 261 height 33
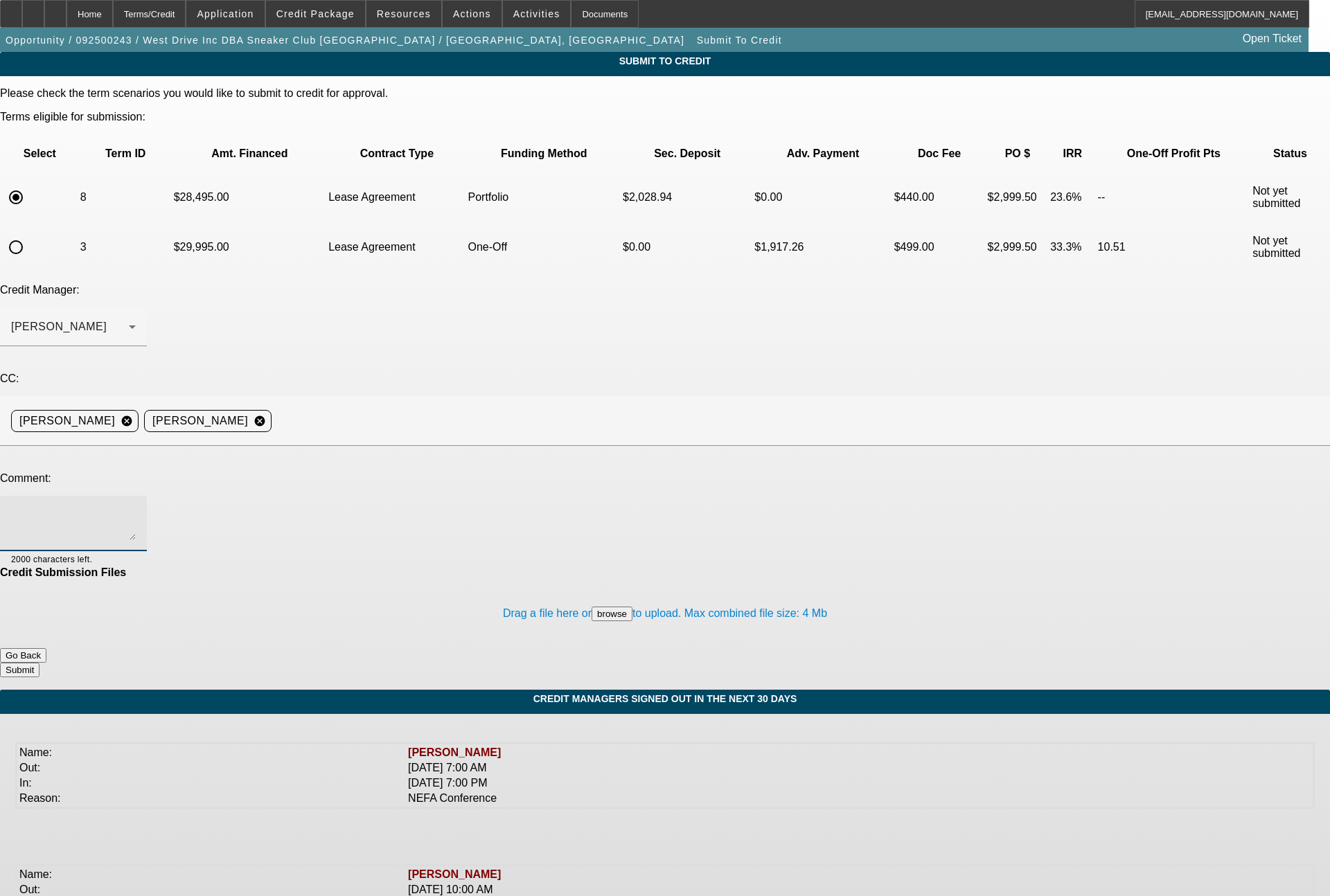
click at [136, 507] on textarea at bounding box center [73, 524] width 124 height 33
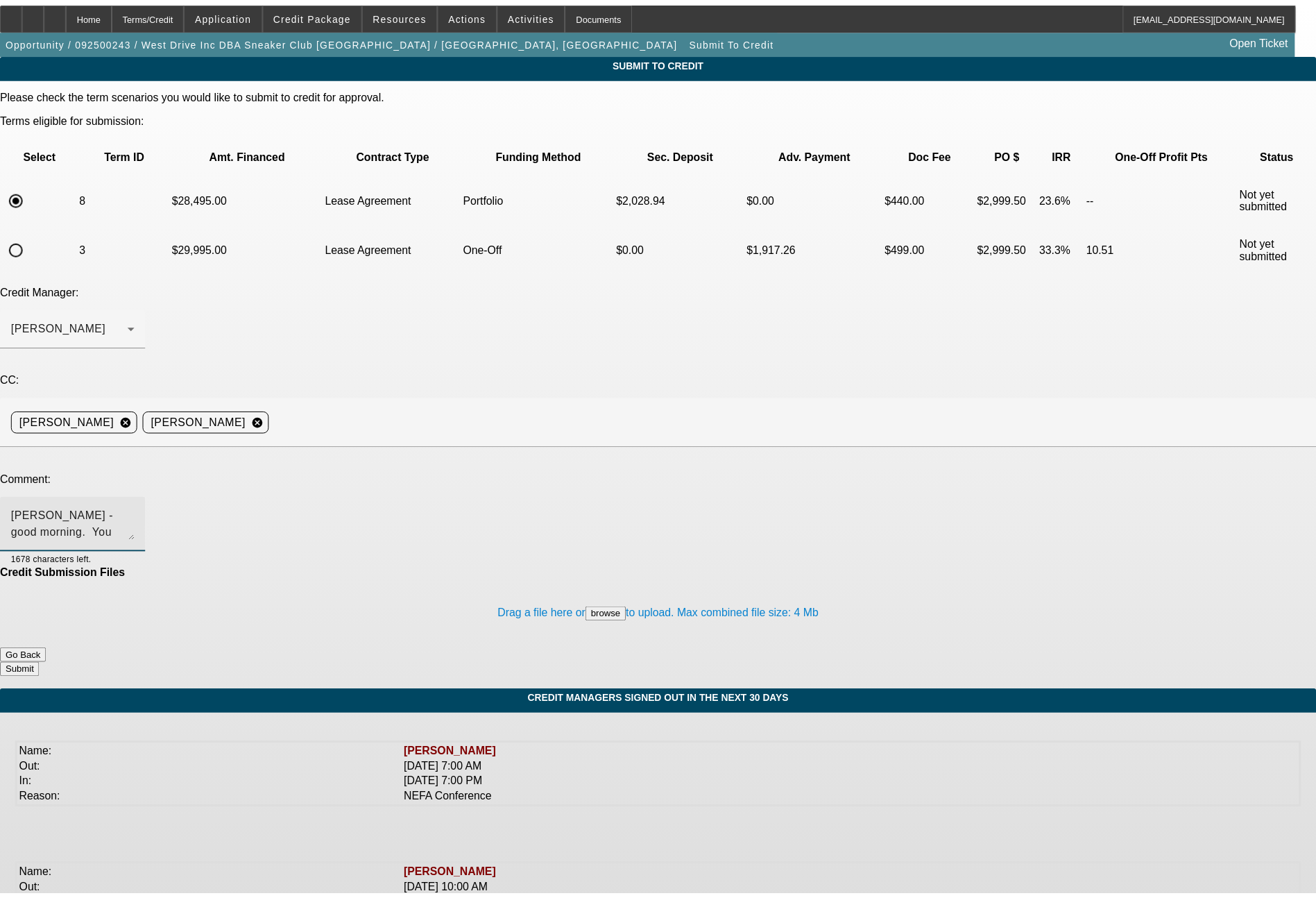
scroll to position [13, 0]
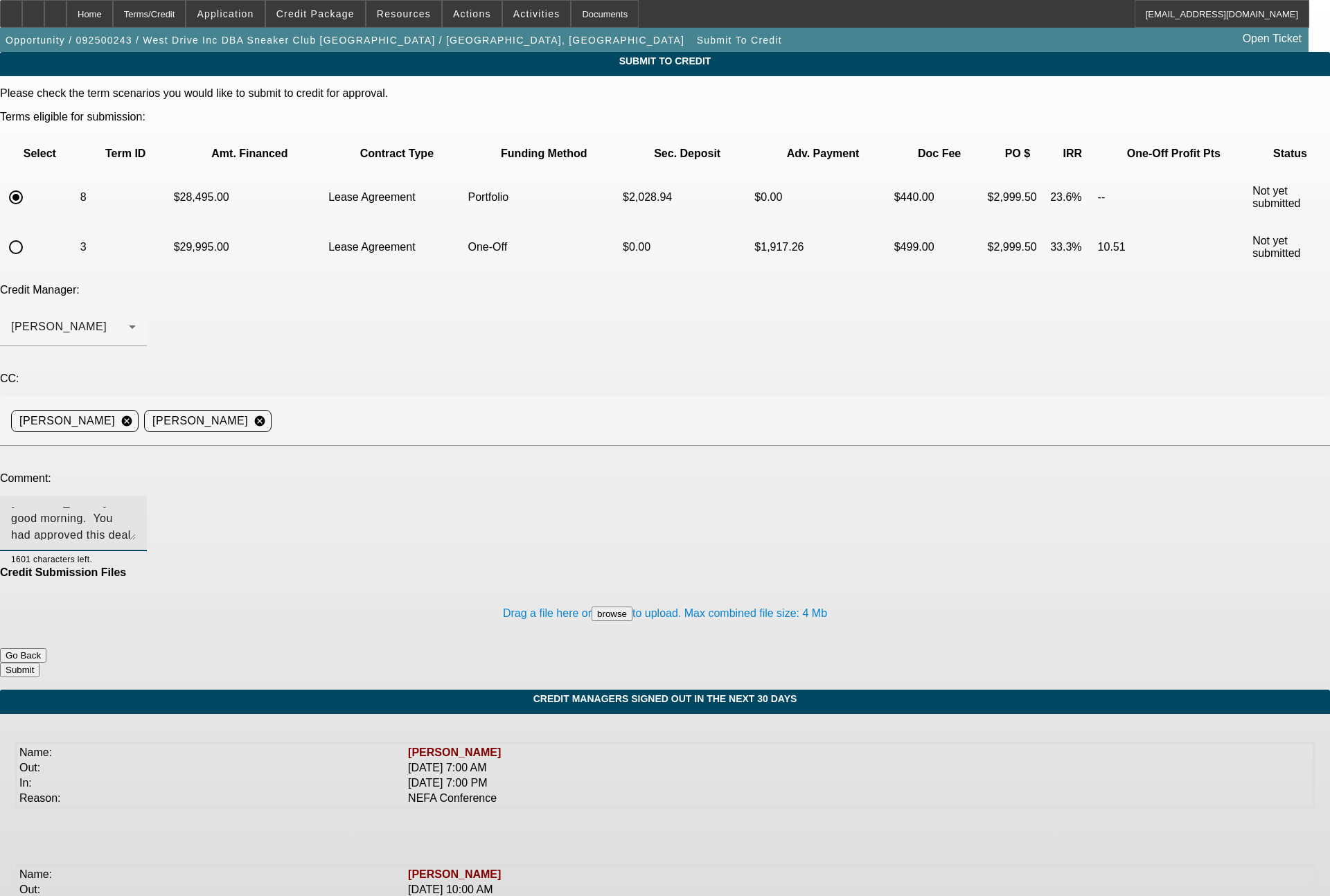
type textarea "Bill - good morning. You had approved this deal on Friday for a 60 month lease …"
click at [40, 663] on button "Submit" at bounding box center [19, 670] width 40 height 15
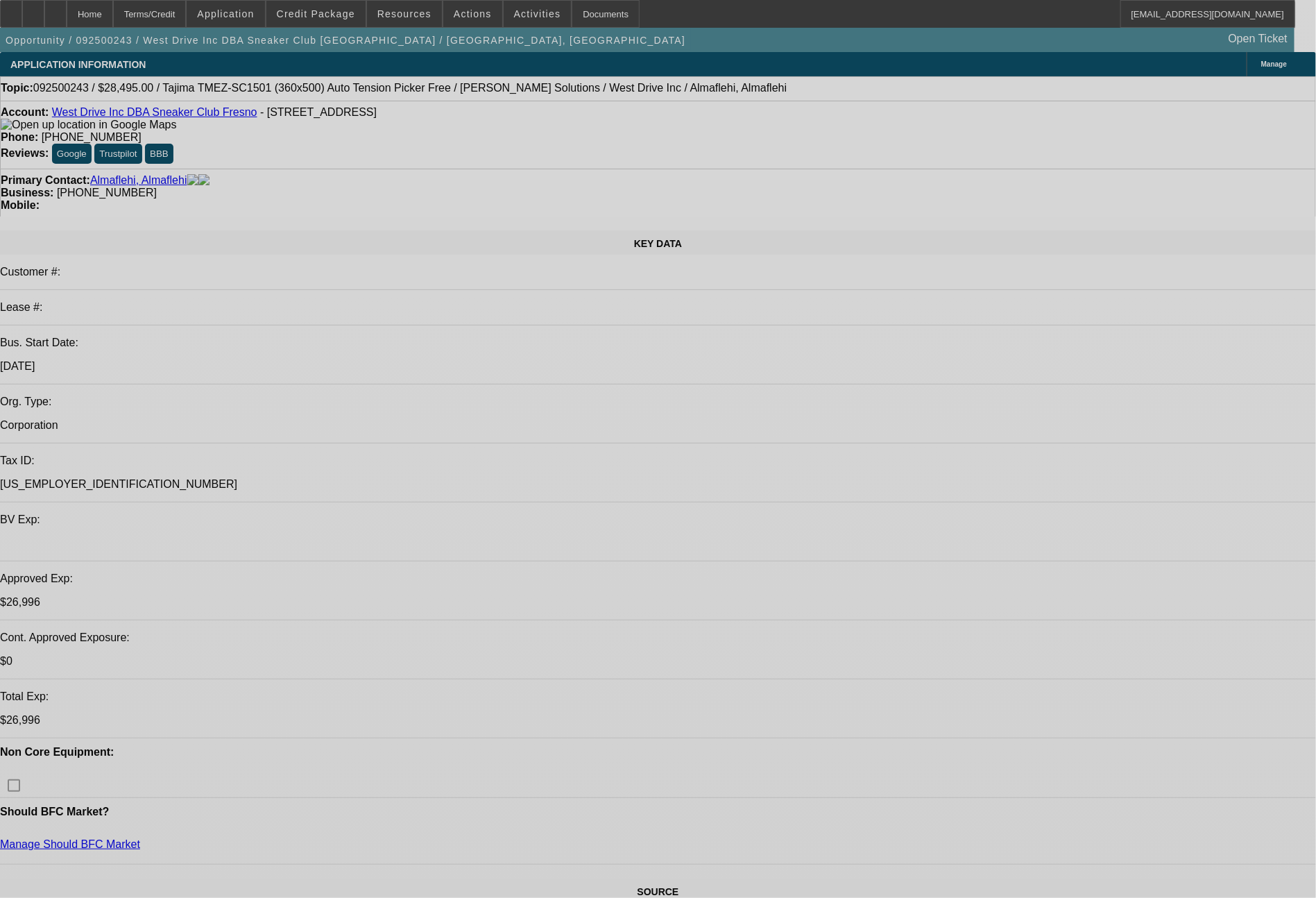
select select "0"
select select "2"
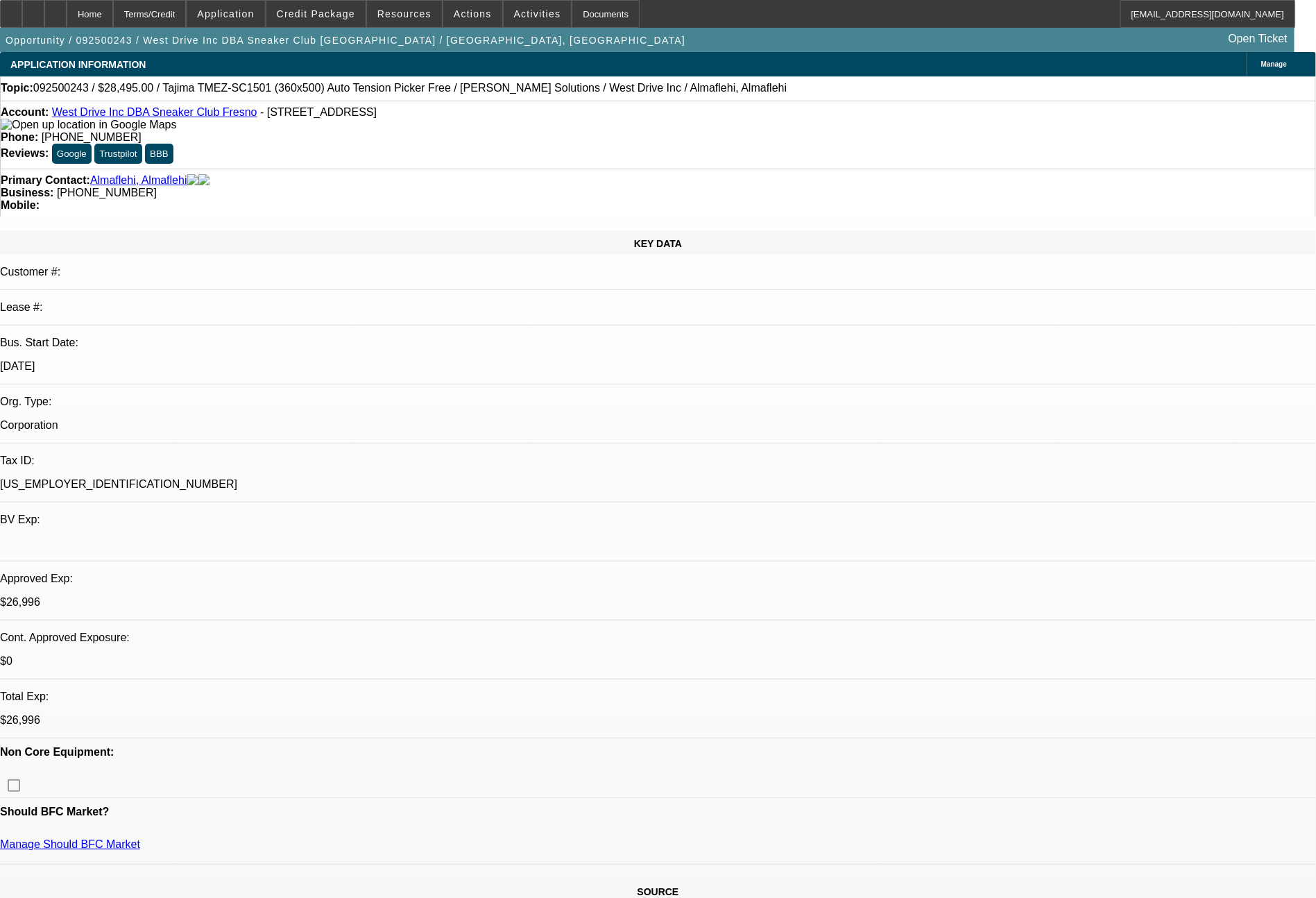
select select "2"
select select "0.1"
select select "4"
select select "0"
select select "2"
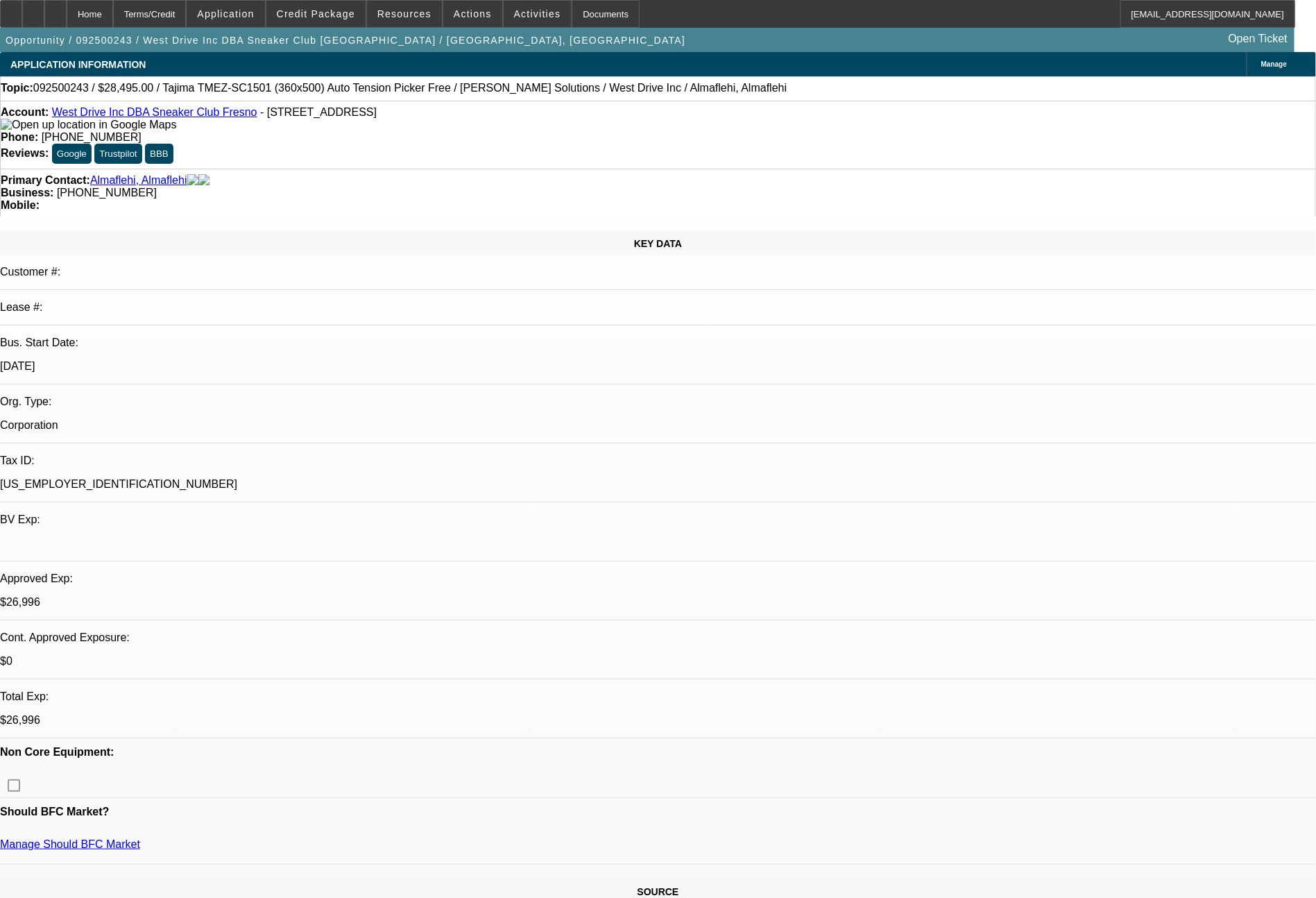
select select "2"
select select "0.1"
select select "4"
select select "0"
select select "2"
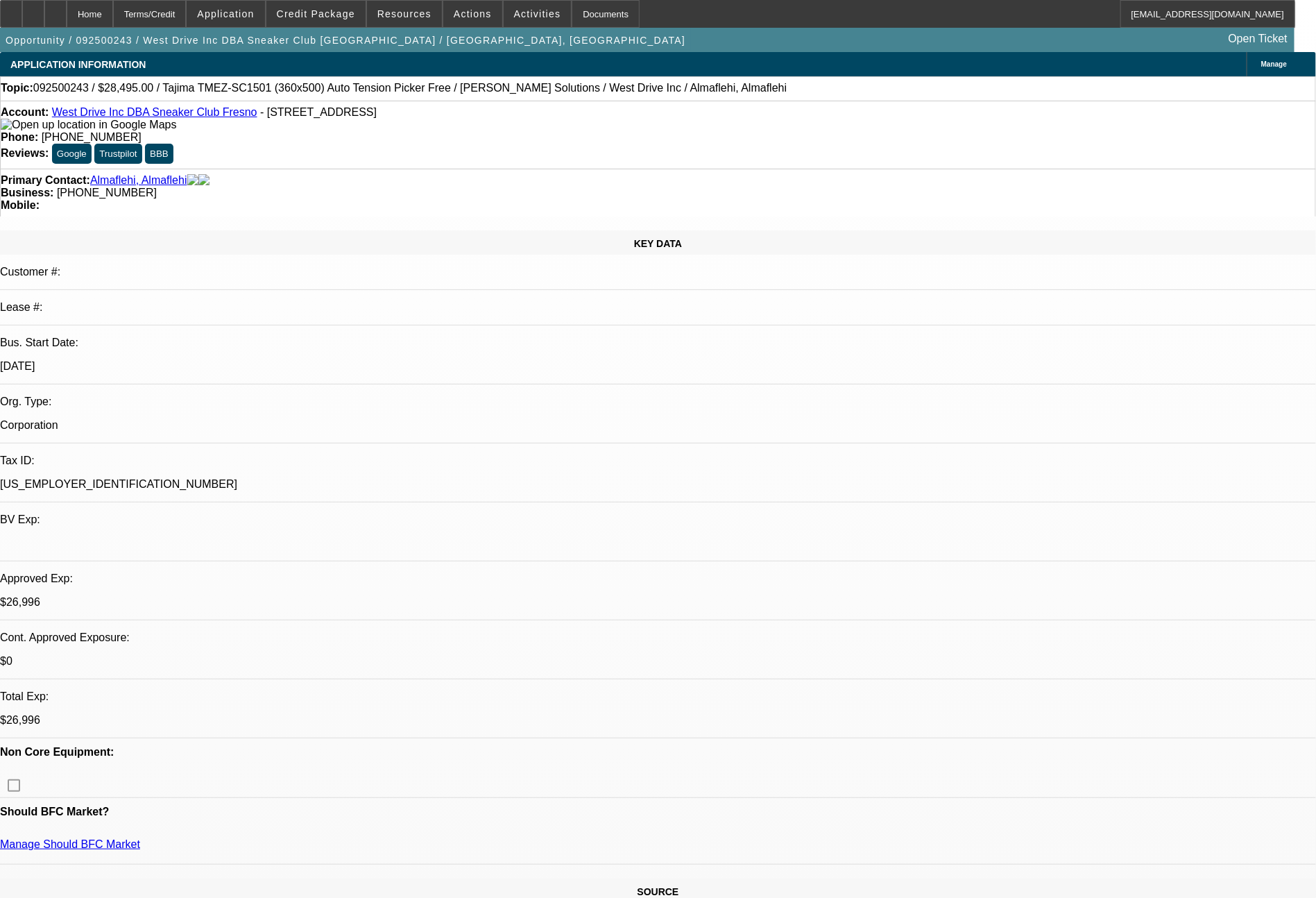
select select "2"
select select "0.1"
select select "4"
select select "0"
select select "2"
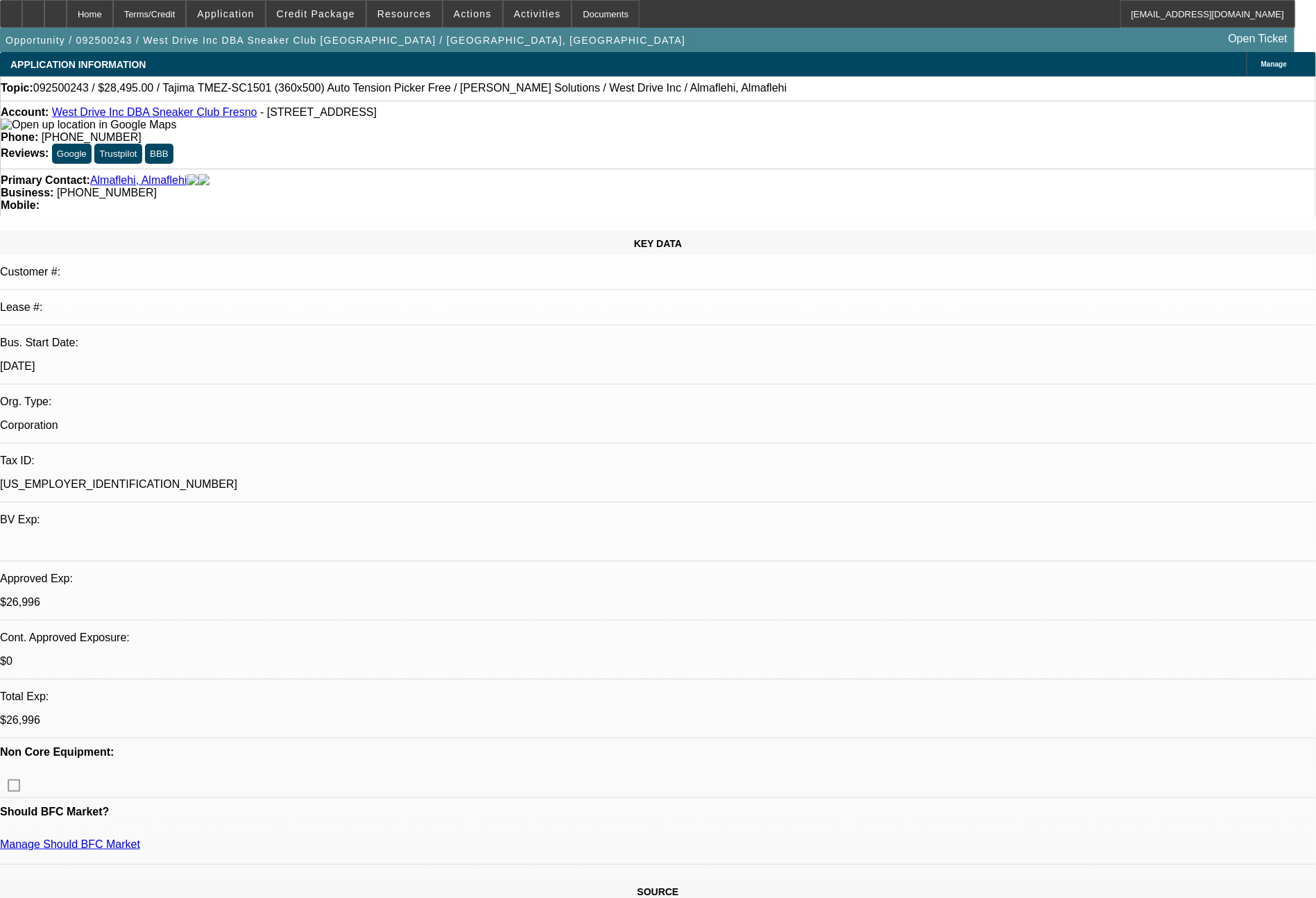
select select "2"
select select "0.1"
select select "4"
select select "0"
select select "2"
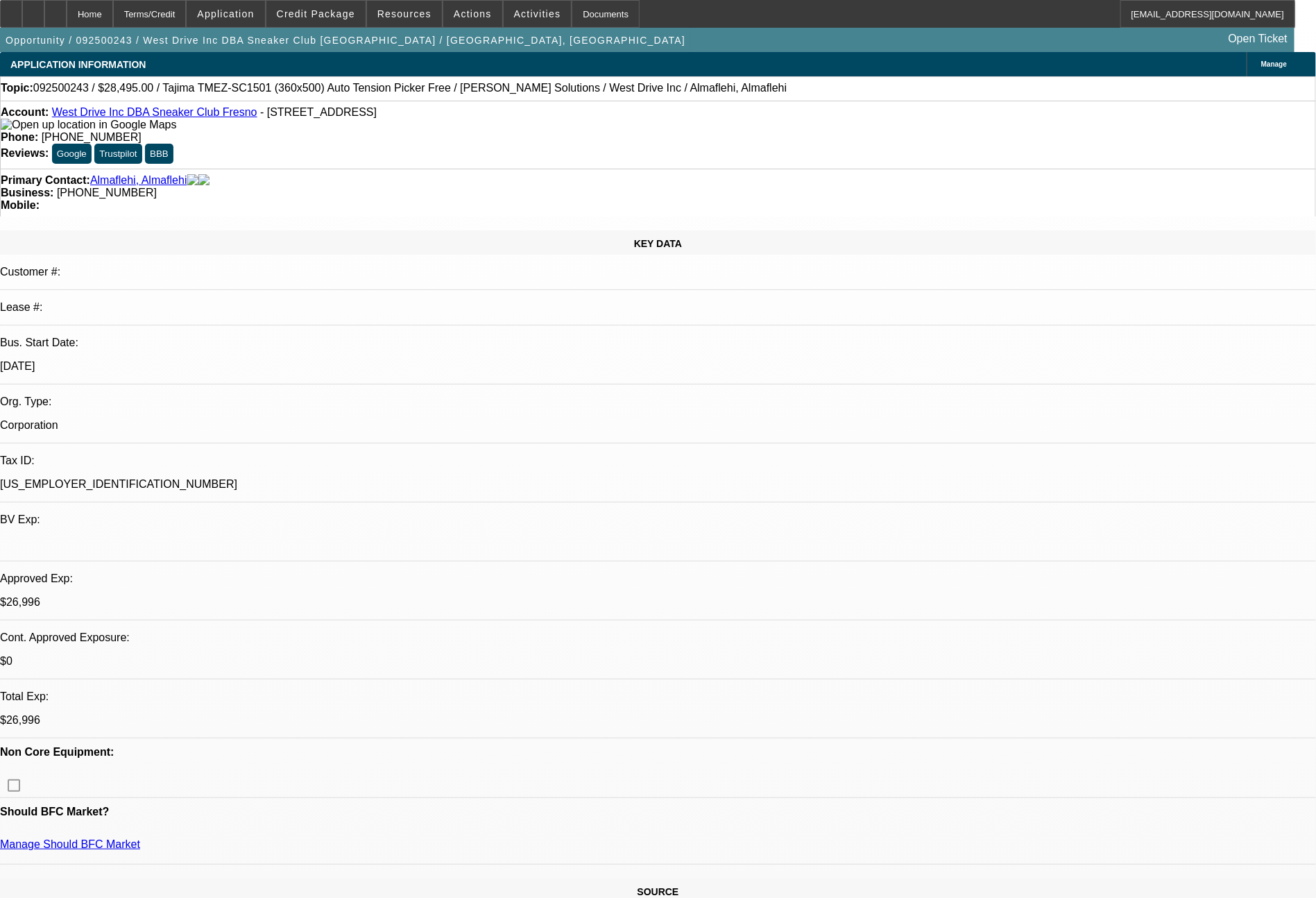
select select "2"
select select "0.1"
select select "4"
select select "0"
select select "2"
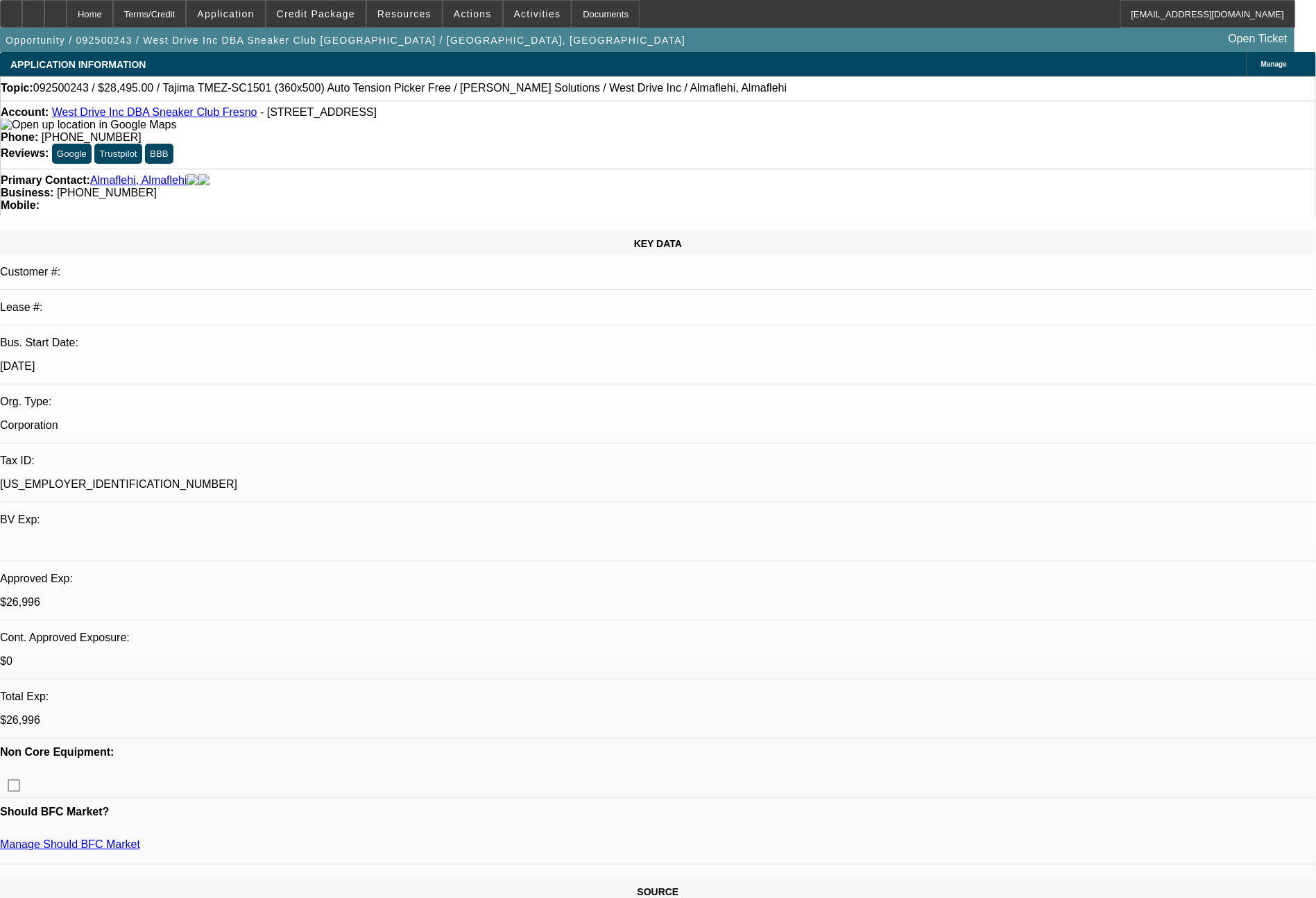
select select "2"
select select "0.1"
select select "4"
select select "0"
select select "2"
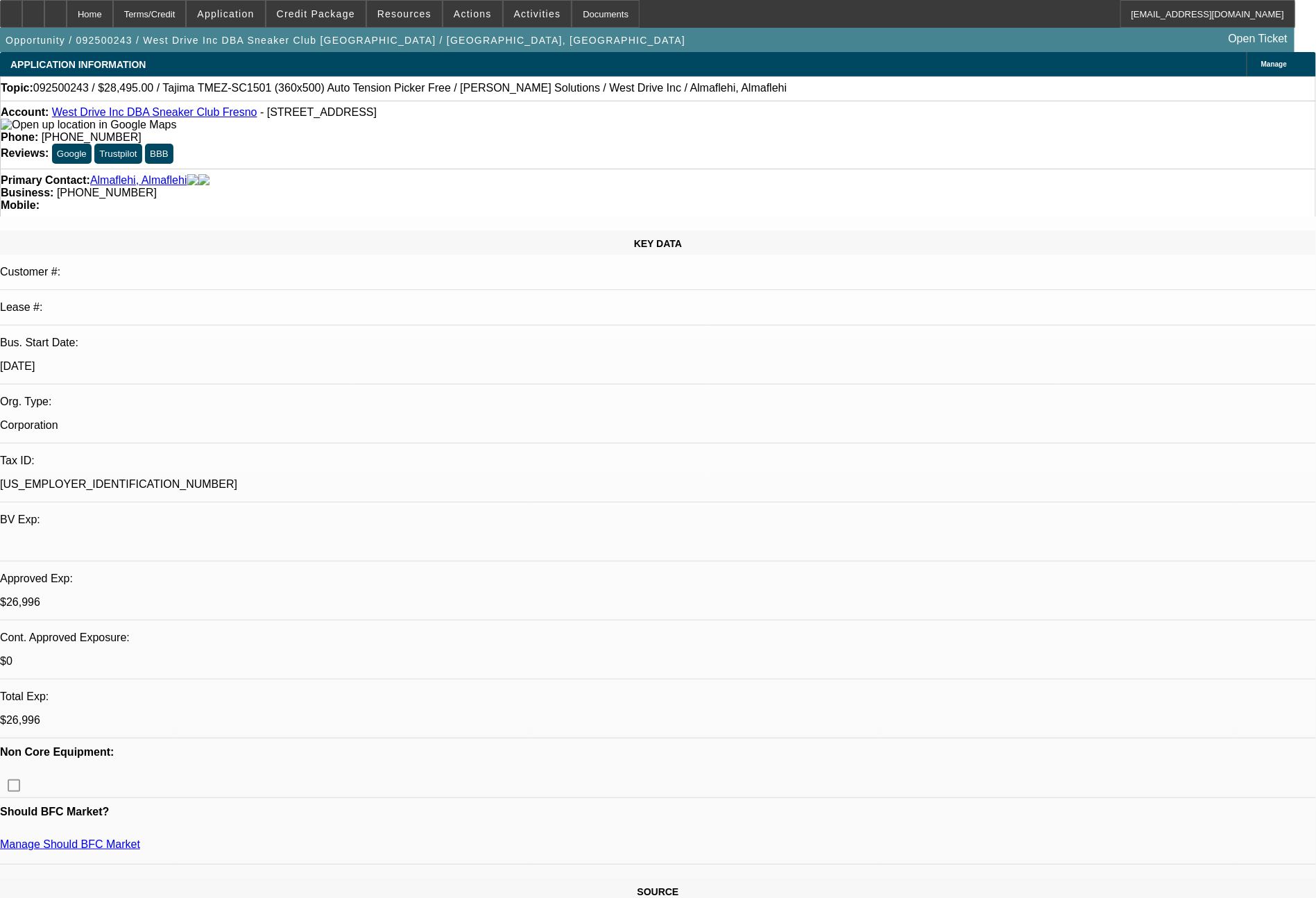
select select "2"
select select "0.1"
select select "4"
select select "0"
select select "2"
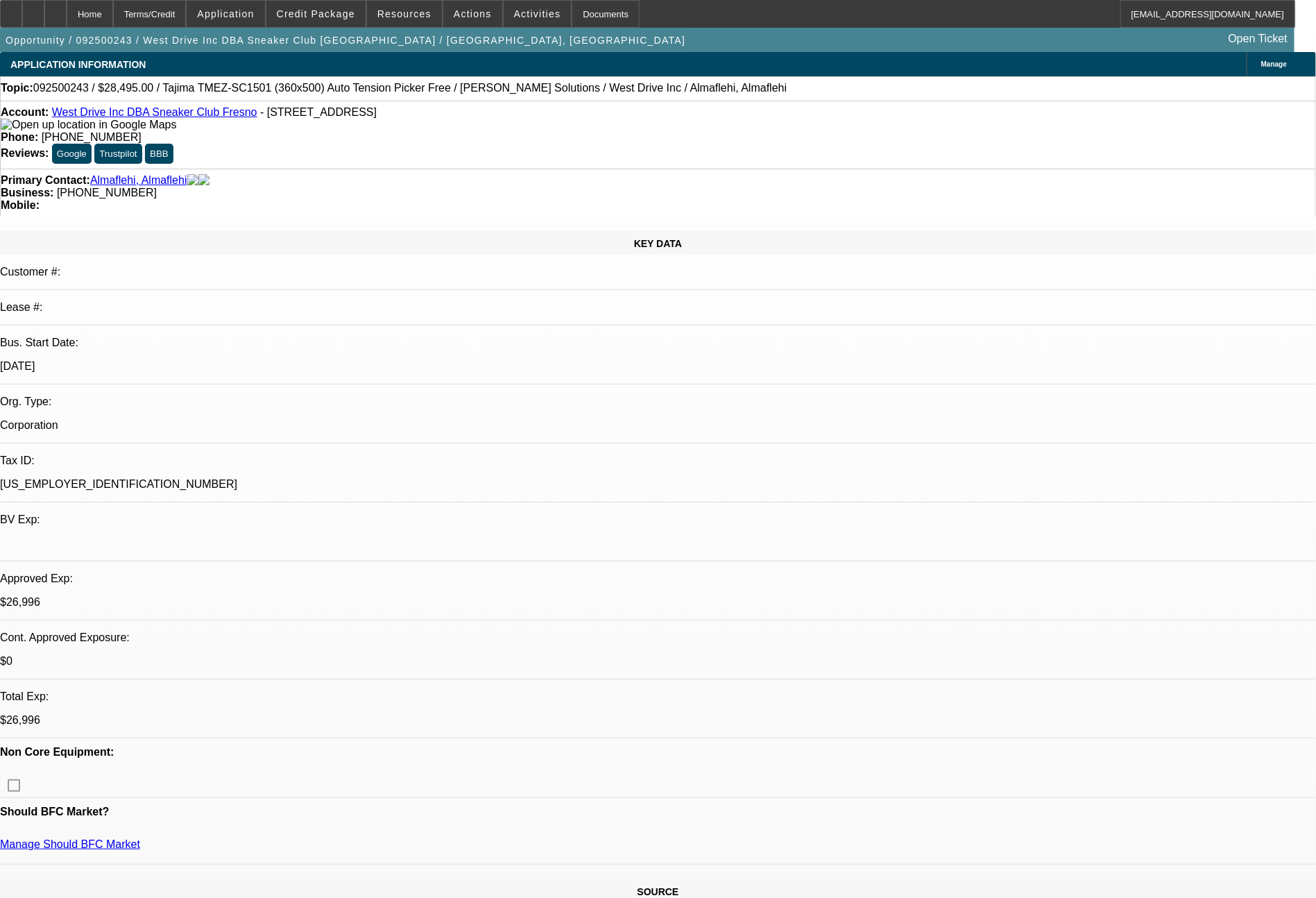
select select "2"
select select "0.1"
select select "4"
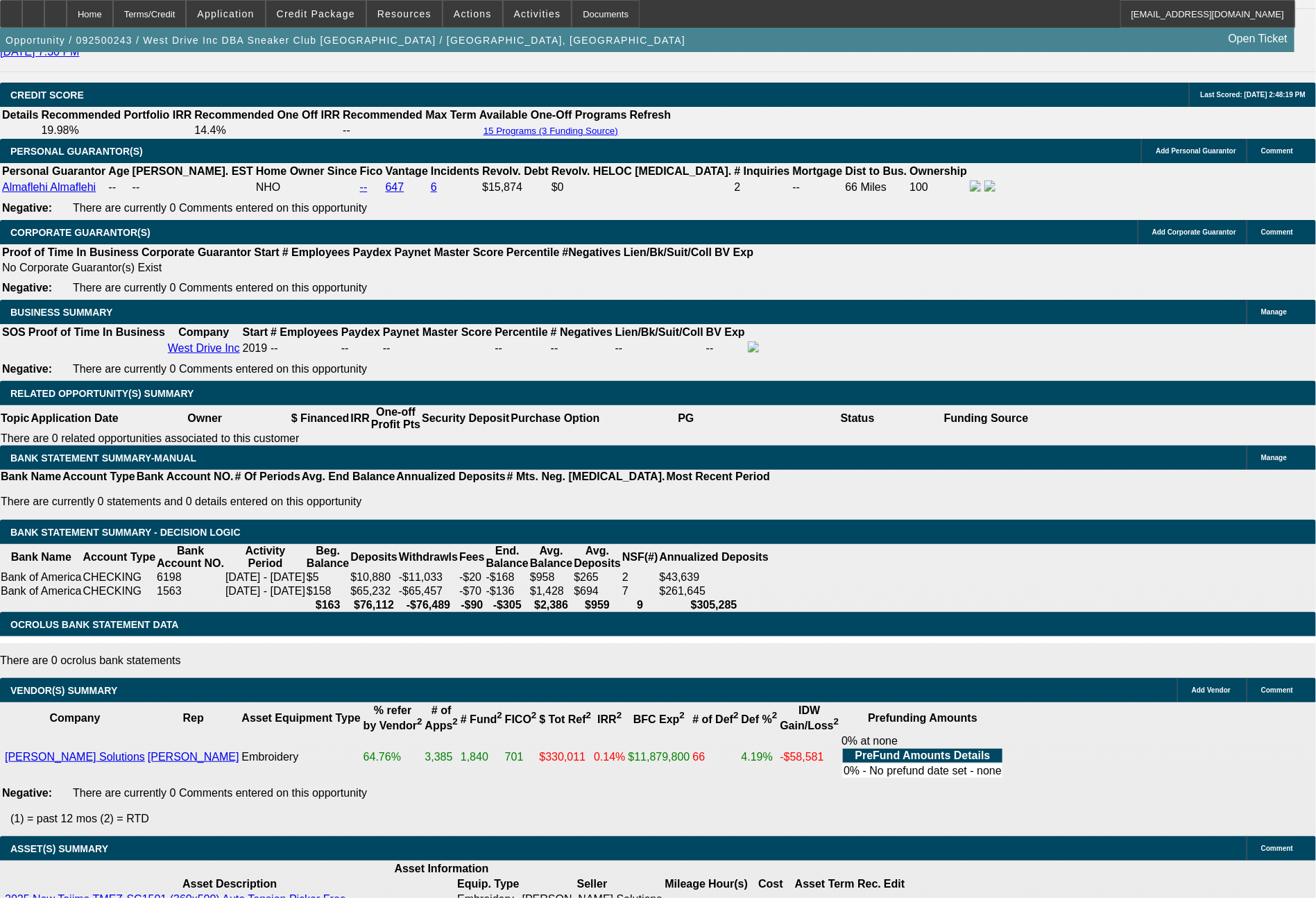
scroll to position [2035, 0]
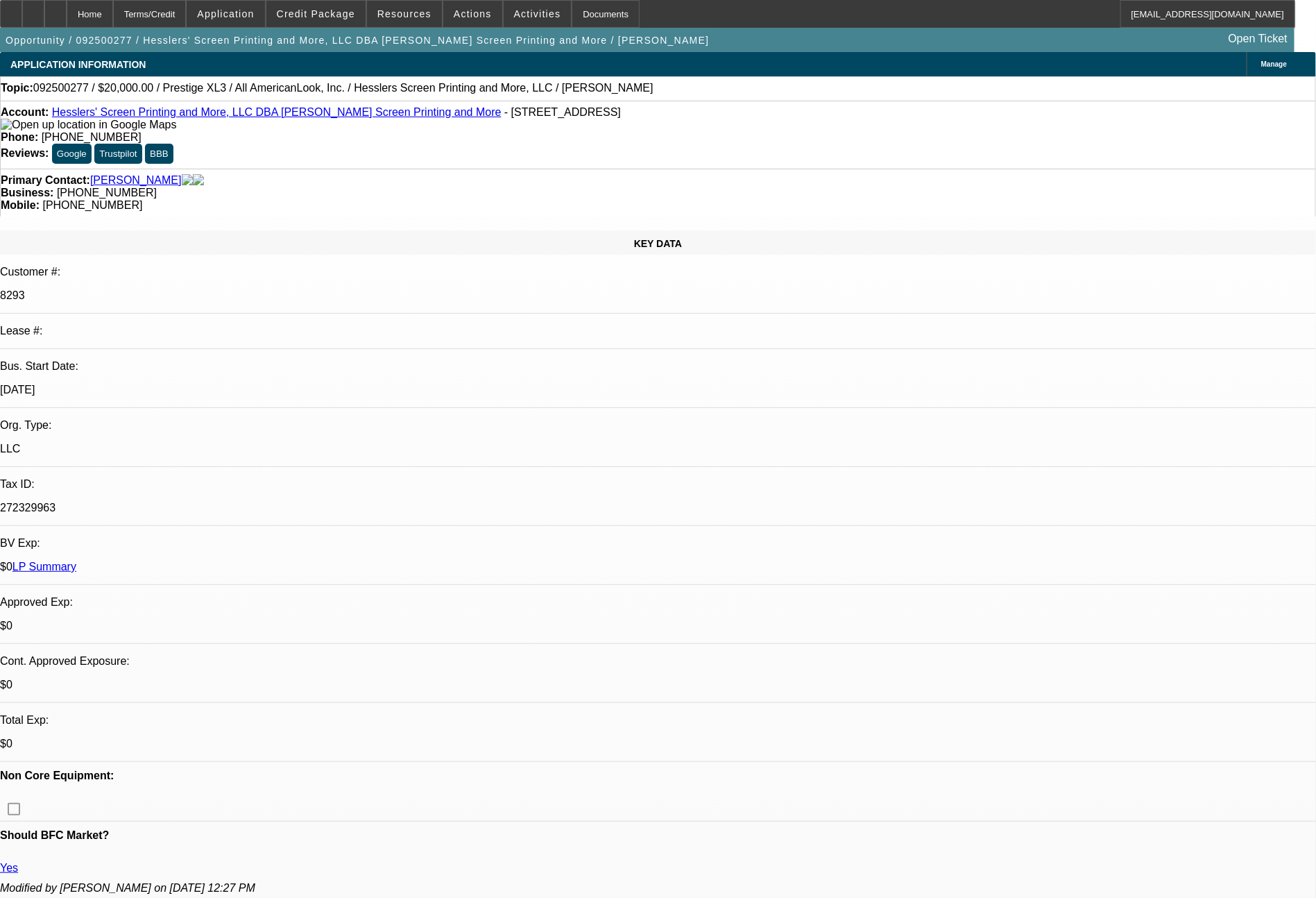
select select "0"
select select "2"
select select "0.1"
select select "4"
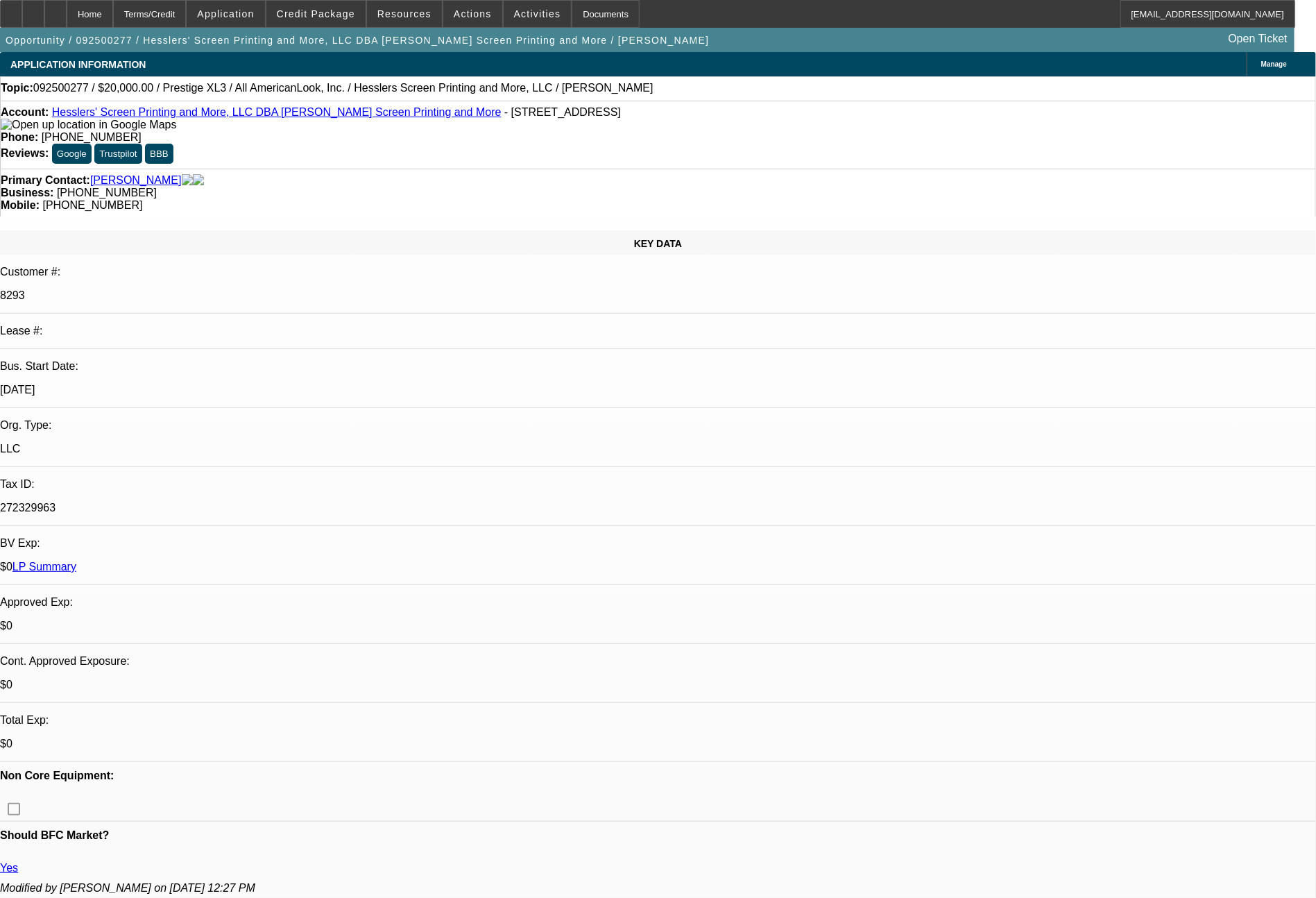
select select "0"
select select "2"
select select "0"
select select "6"
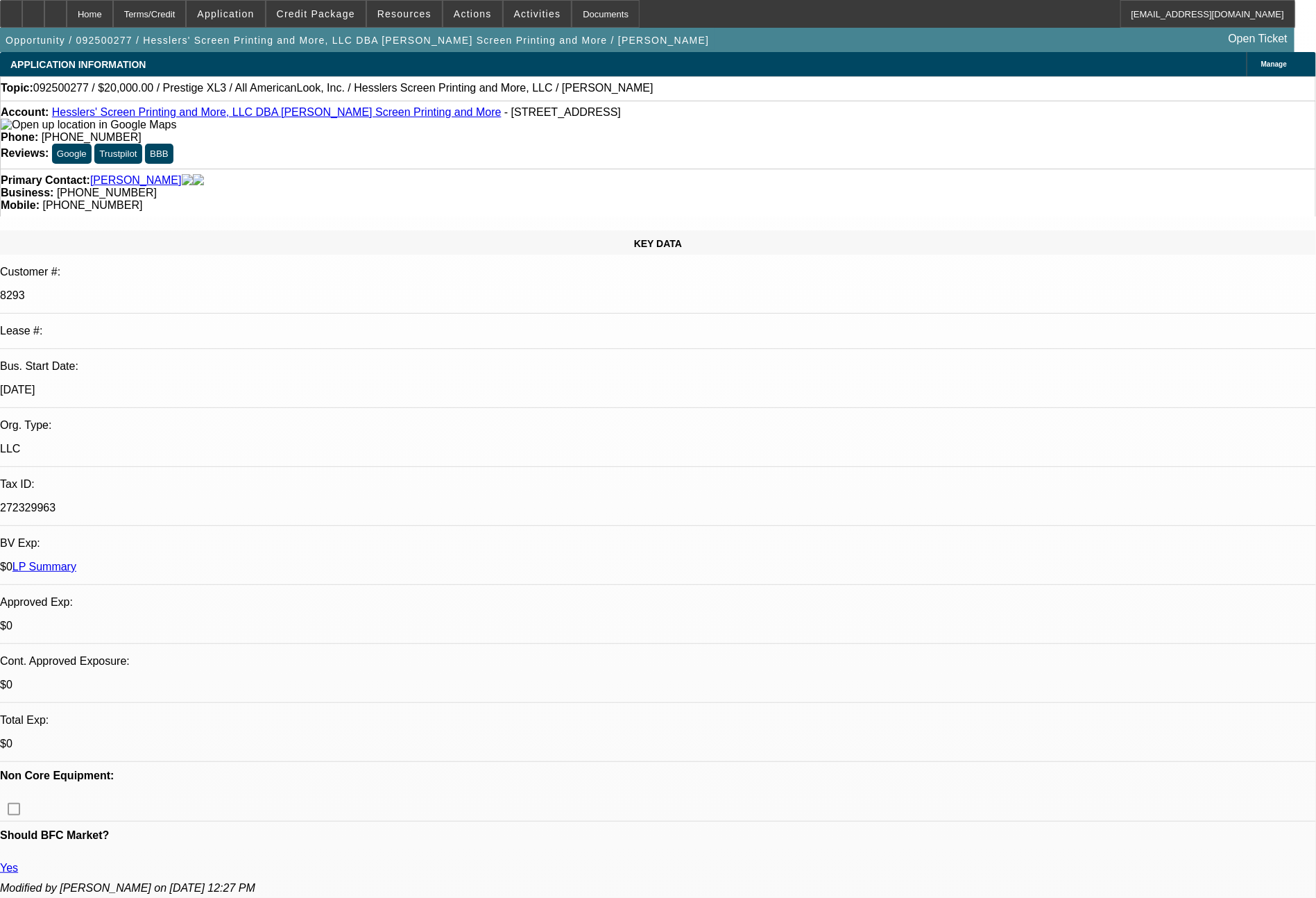
select select "0"
select select "2"
select select "0.1"
select select "4"
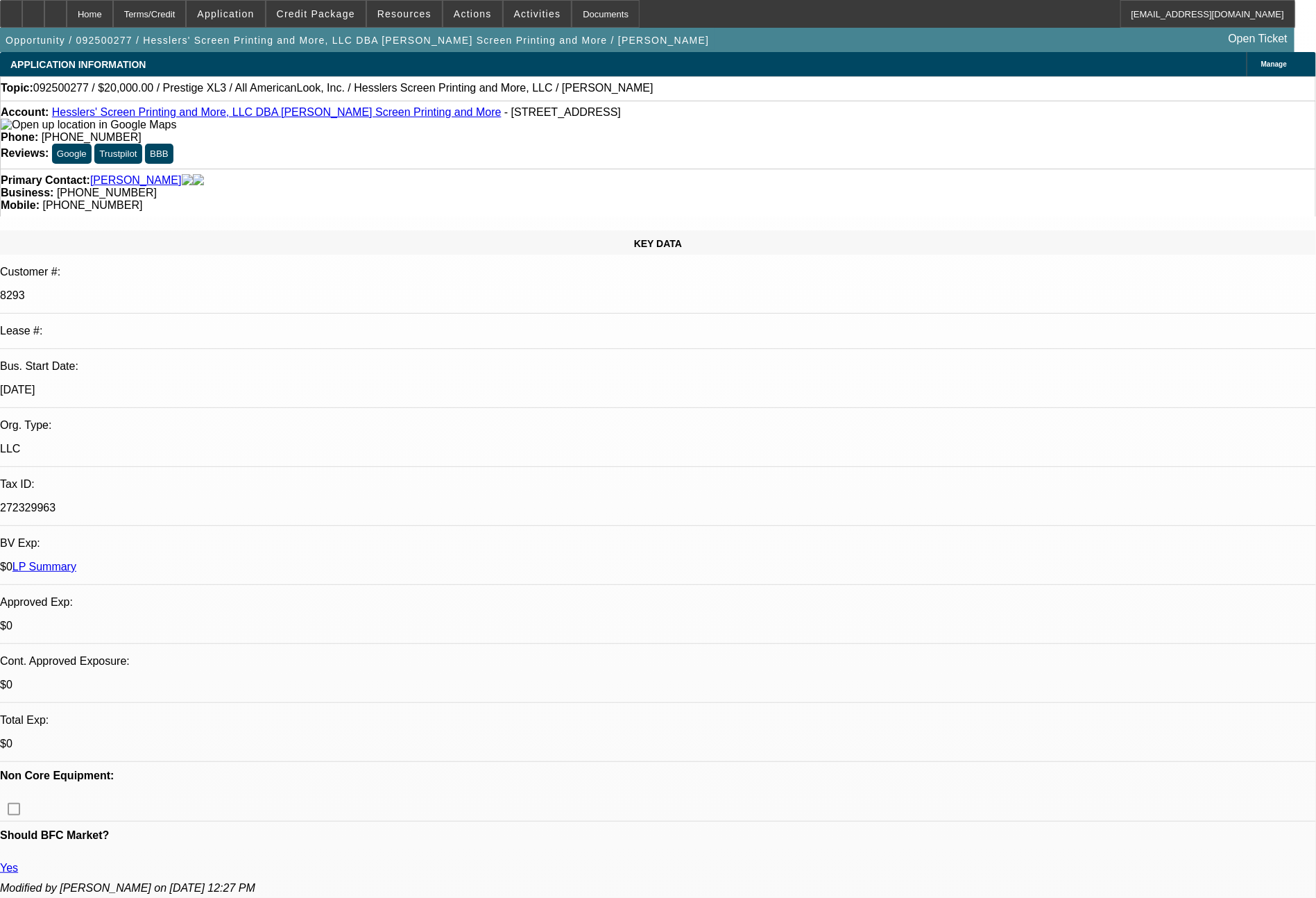
select select "0"
select select "2"
select select "0"
select select "6"
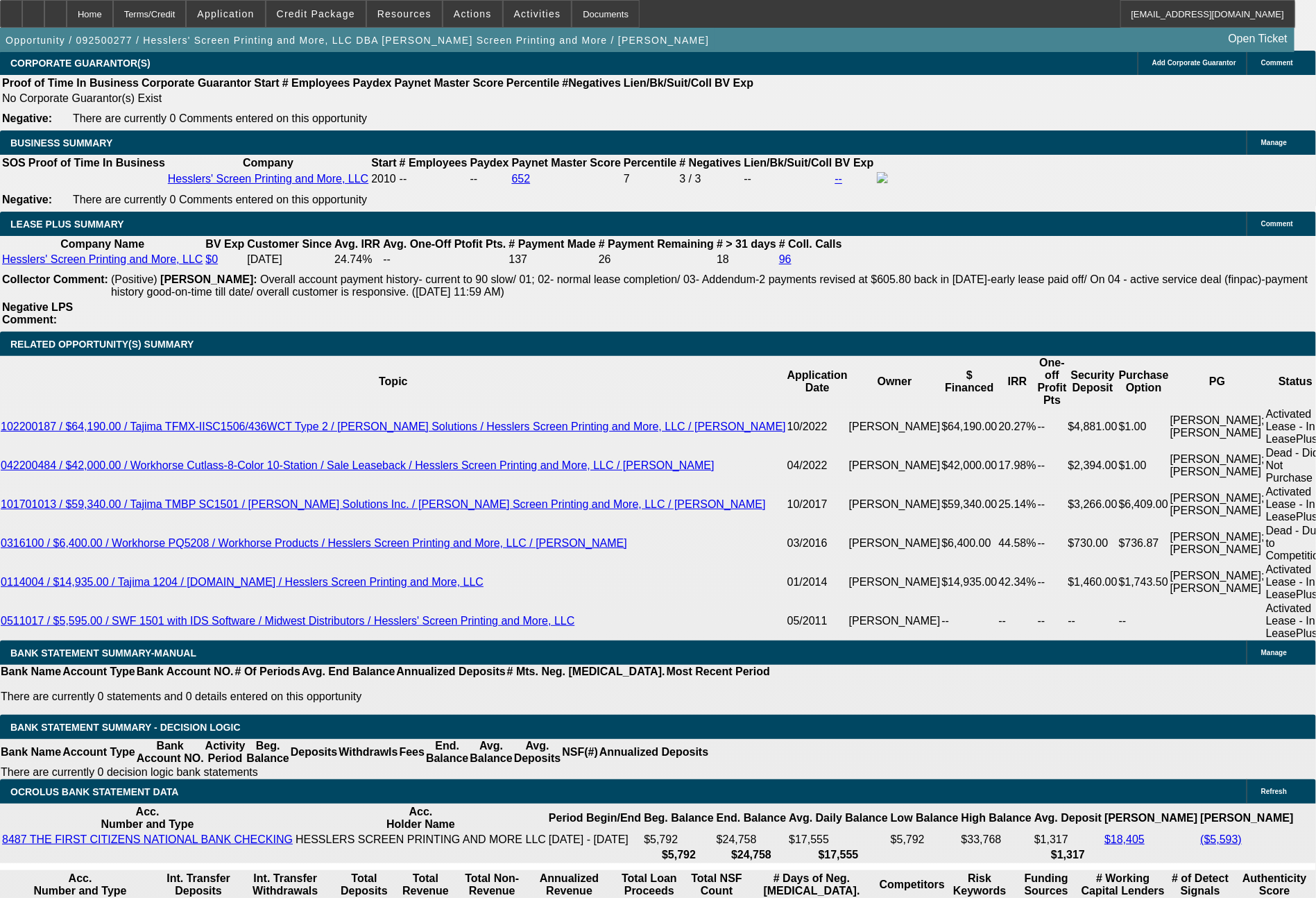
scroll to position [2584, 0]
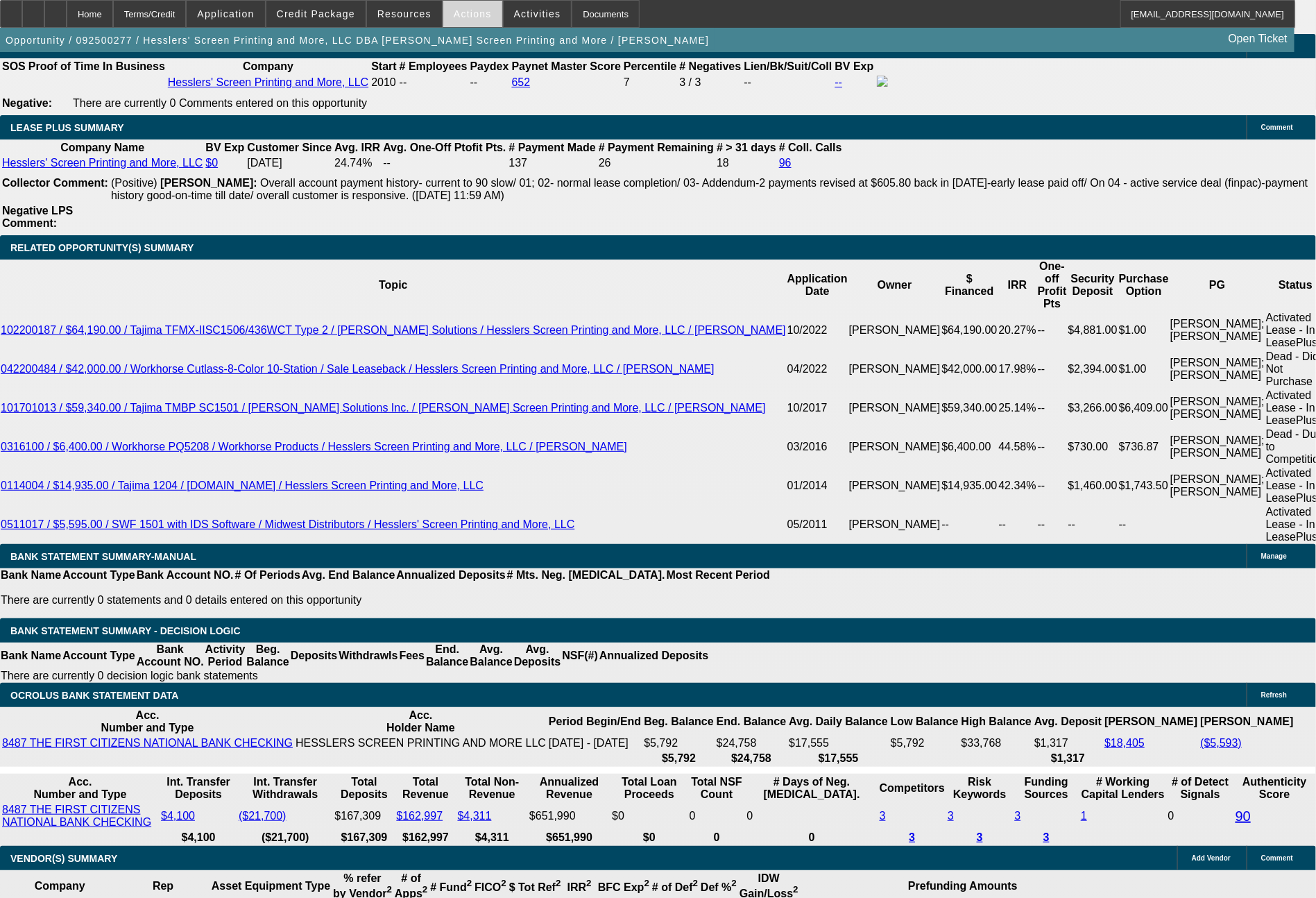
click at [475, 17] on span "Actions" at bounding box center [473, 14] width 38 height 11
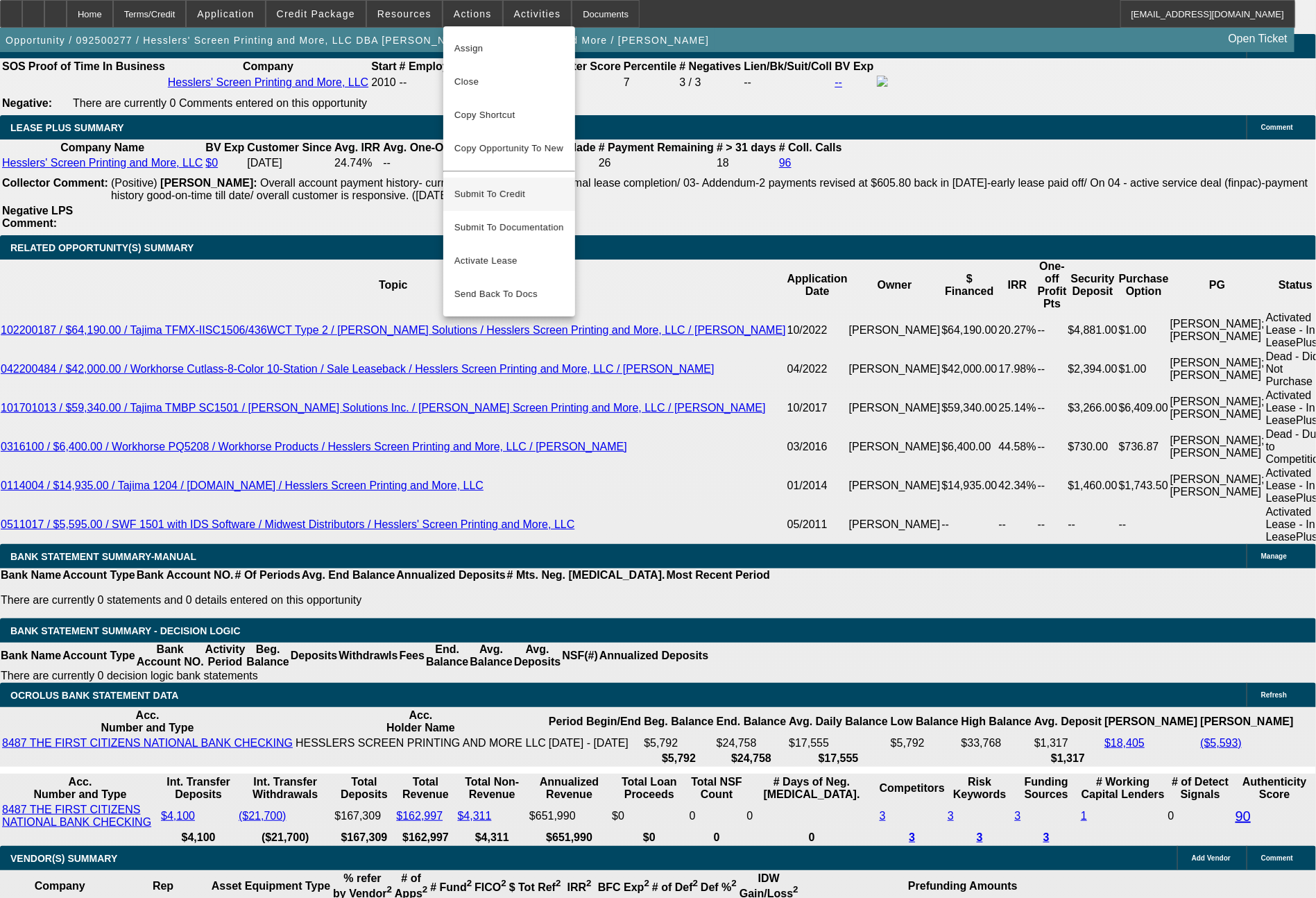
click at [502, 186] on span "Submit To Credit" at bounding box center [509, 194] width 109 height 17
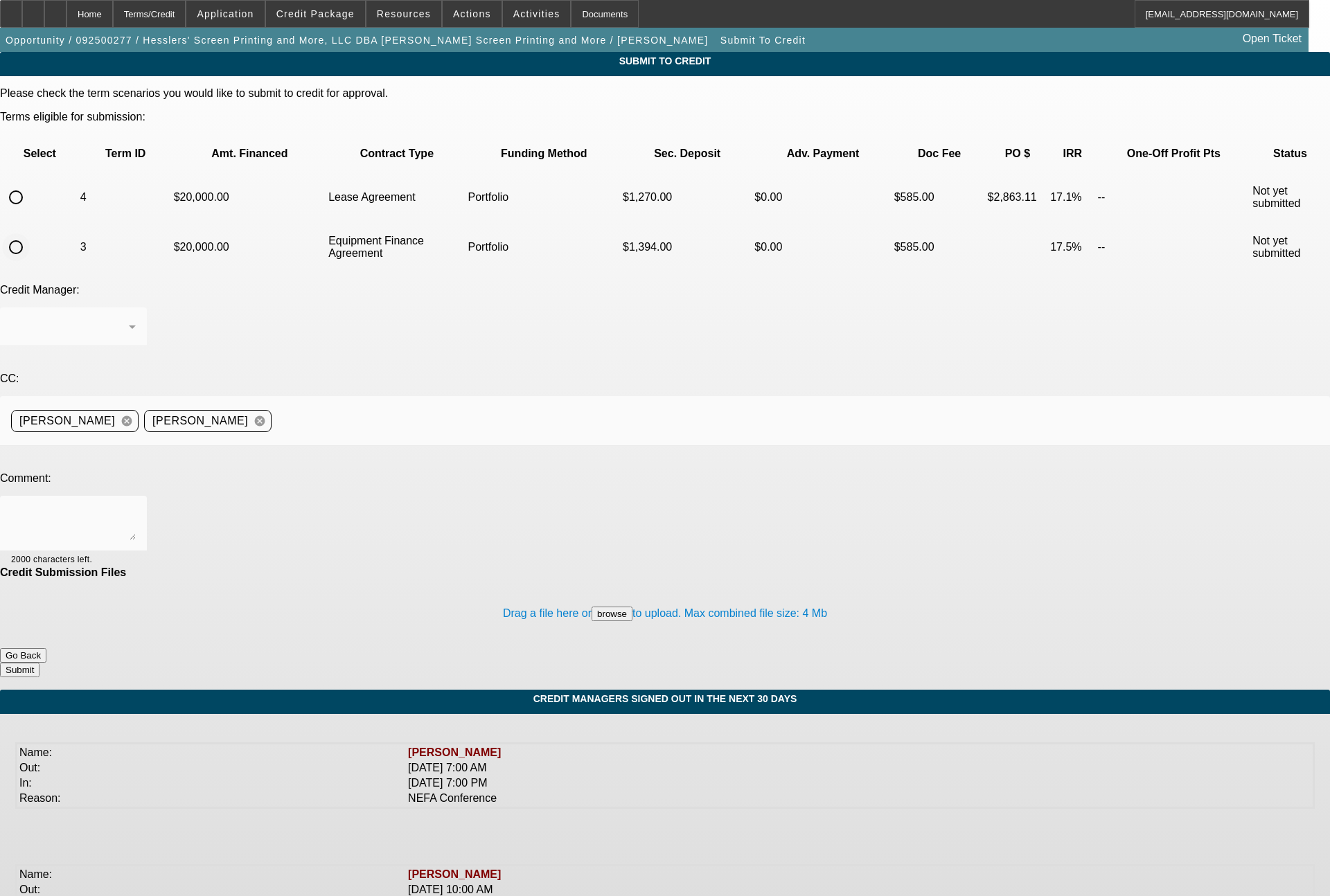
click at [30, 233] on input "radio" at bounding box center [16, 247] width 28 height 28
radio input "true"
click at [136, 308] on div "[PERSON_NAME]" at bounding box center [73, 327] width 124 height 39
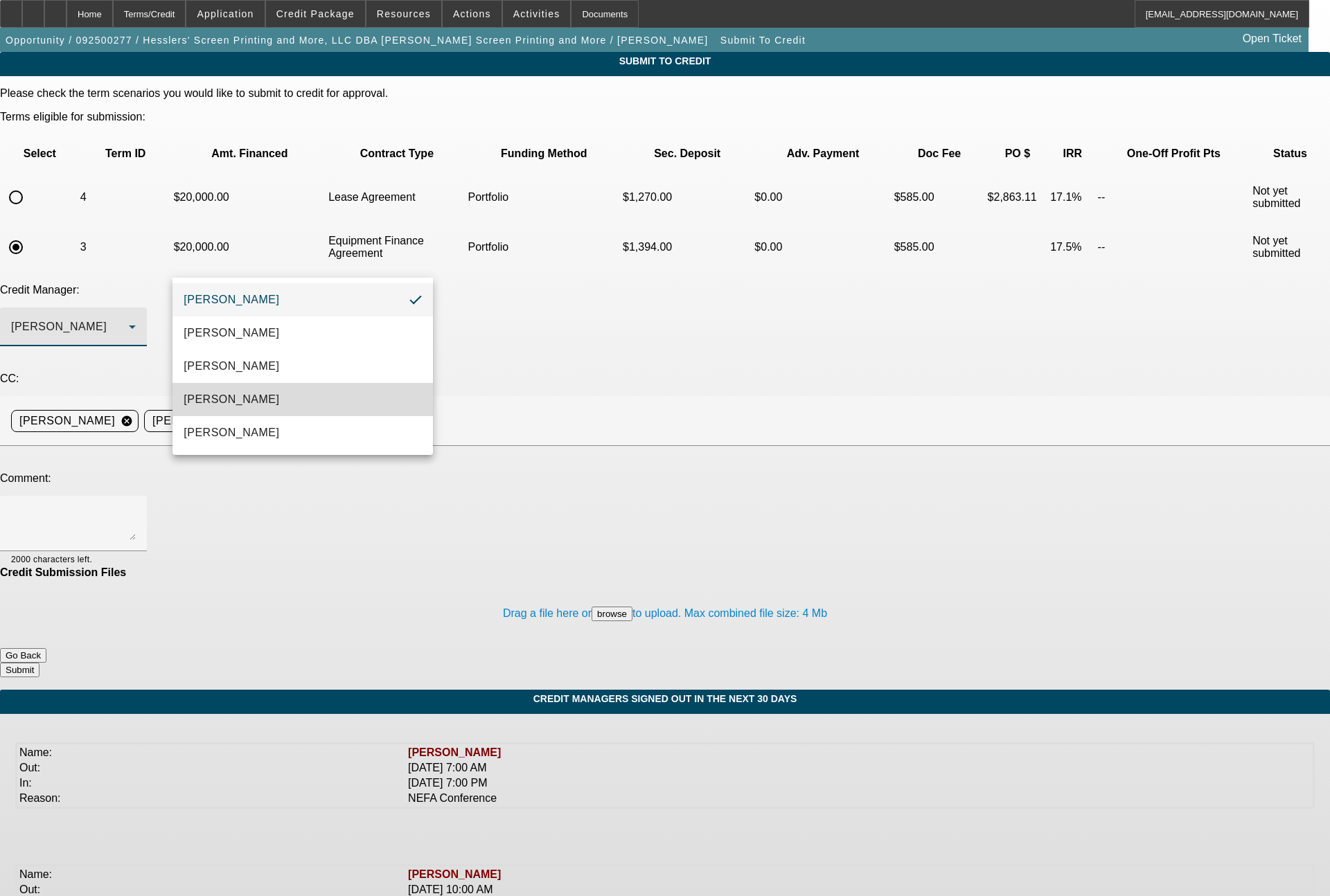
click at [250, 395] on mat-option "[PERSON_NAME]" at bounding box center [302, 399] width 261 height 33
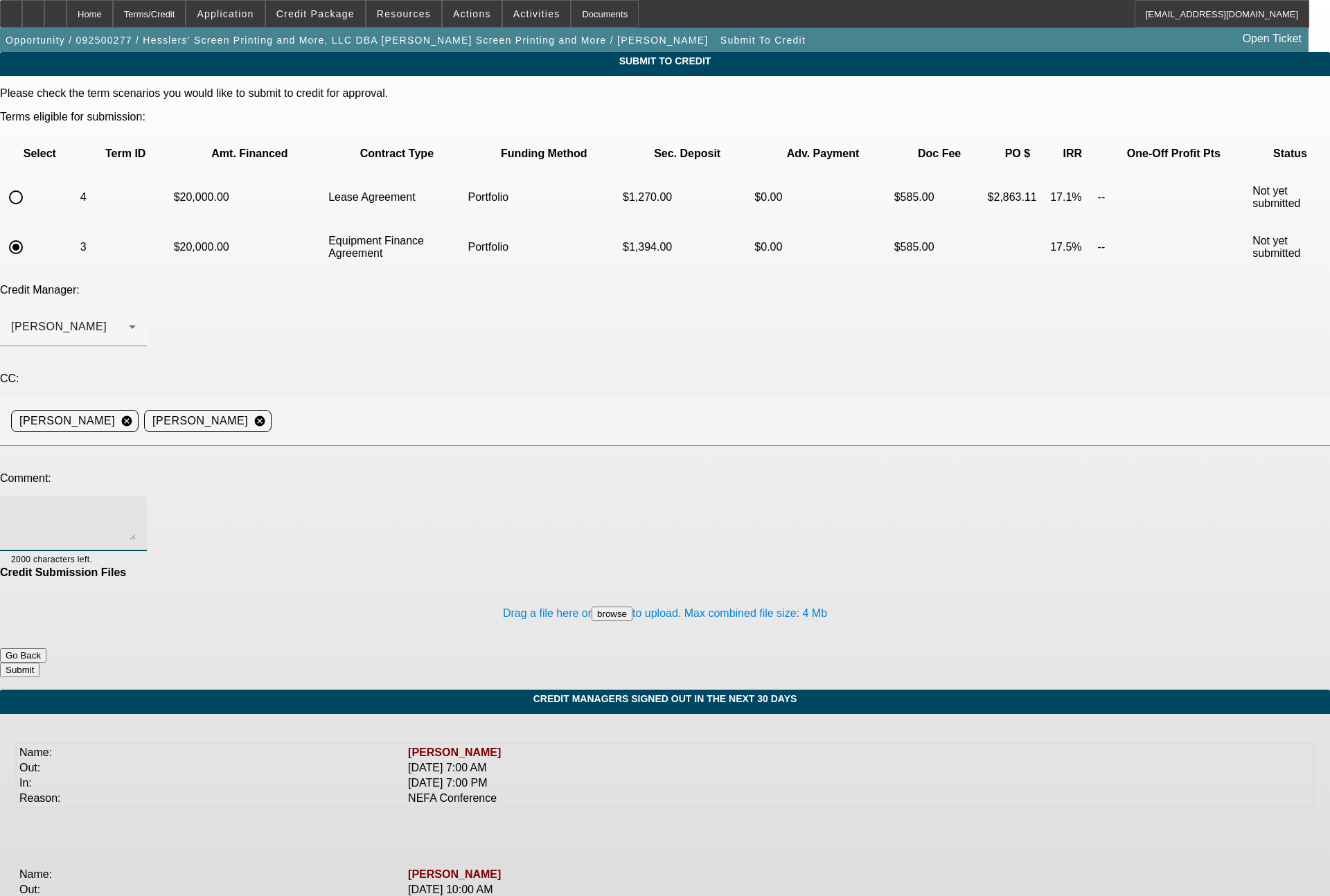
click at [136, 507] on textarea at bounding box center [73, 524] width 124 height 33
click at [136, 507] on textarea "Bill - this is a 4x past customer in good standing (with some spotty pay histor…" at bounding box center [73, 524] width 124 height 33
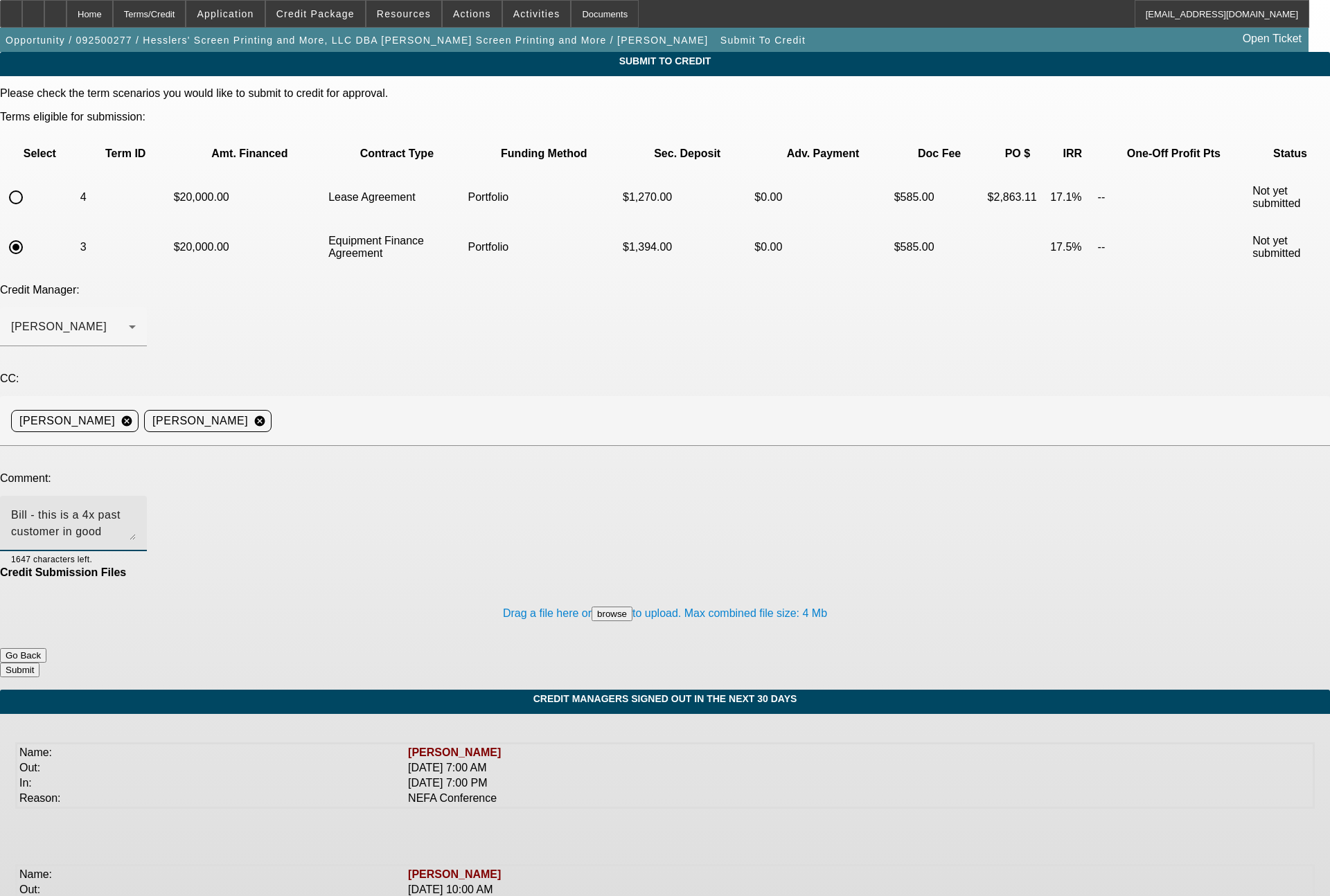
click at [136, 507] on textarea "Bill - this is a 4x past customer in good standing (with some spotty pay histor…" at bounding box center [73, 524] width 124 height 33
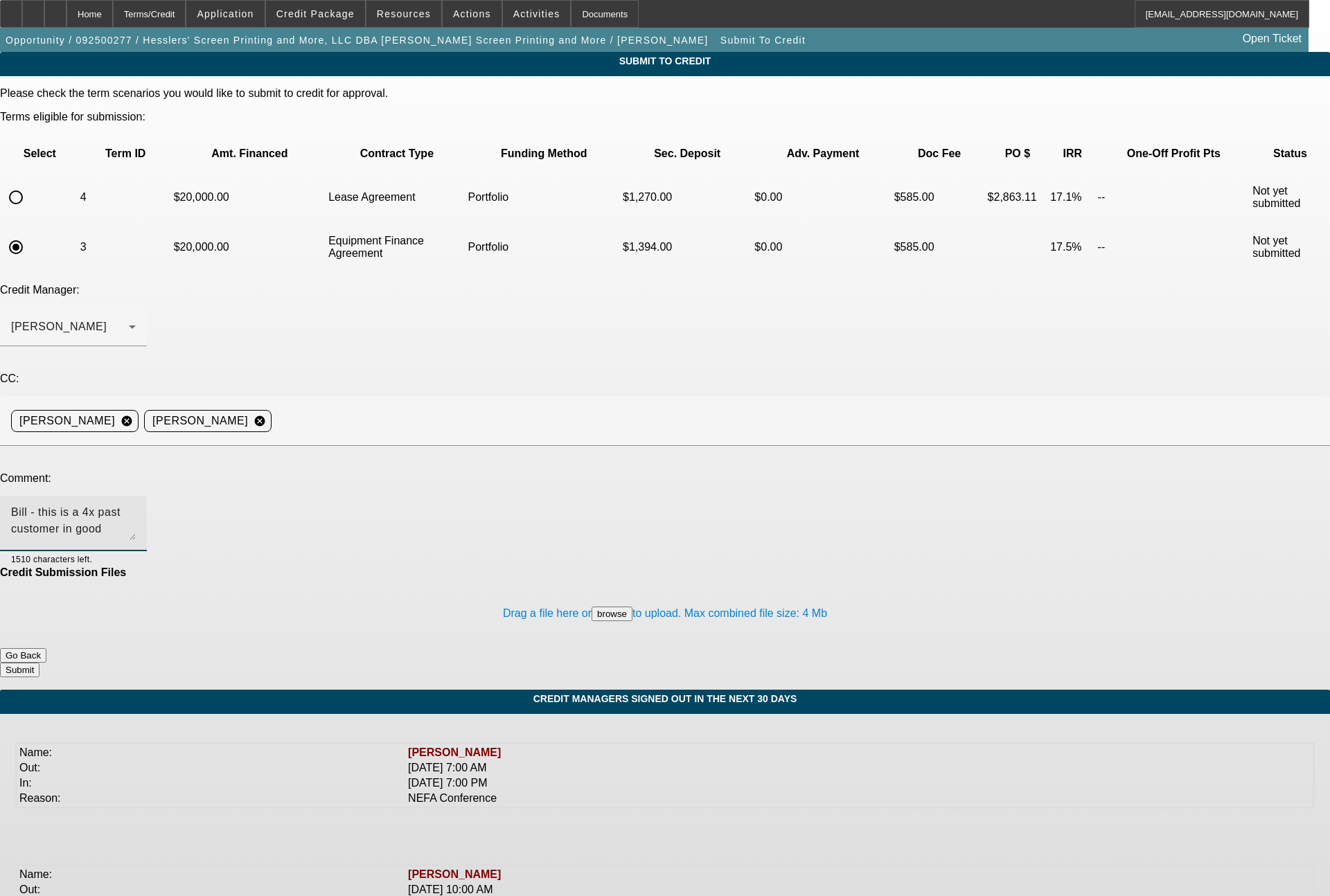
click at [136, 507] on textarea "Bill - this is a 4x past customer in good standing (with some spotty pay histor…" at bounding box center [73, 524] width 124 height 33
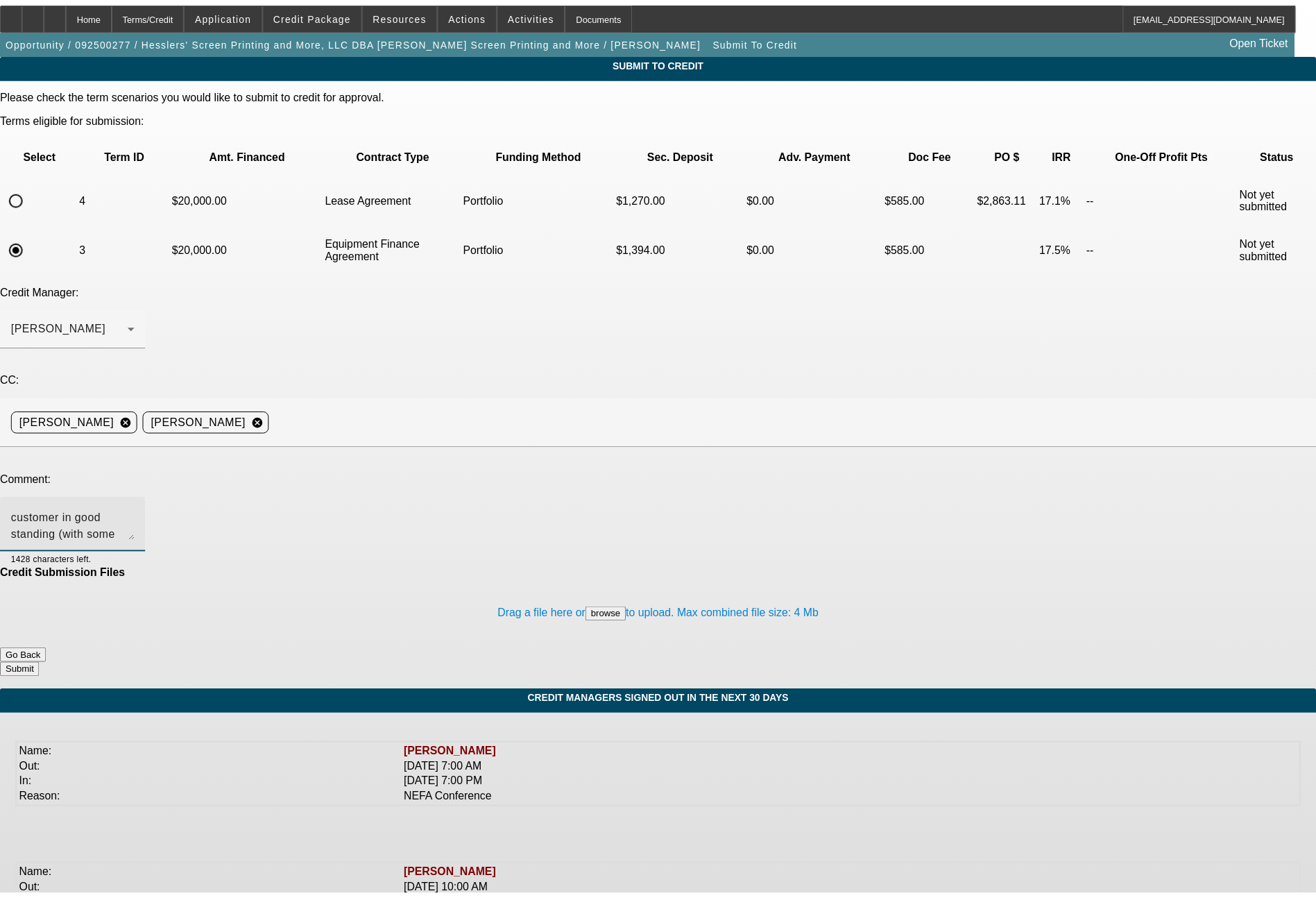
scroll to position [31, 0]
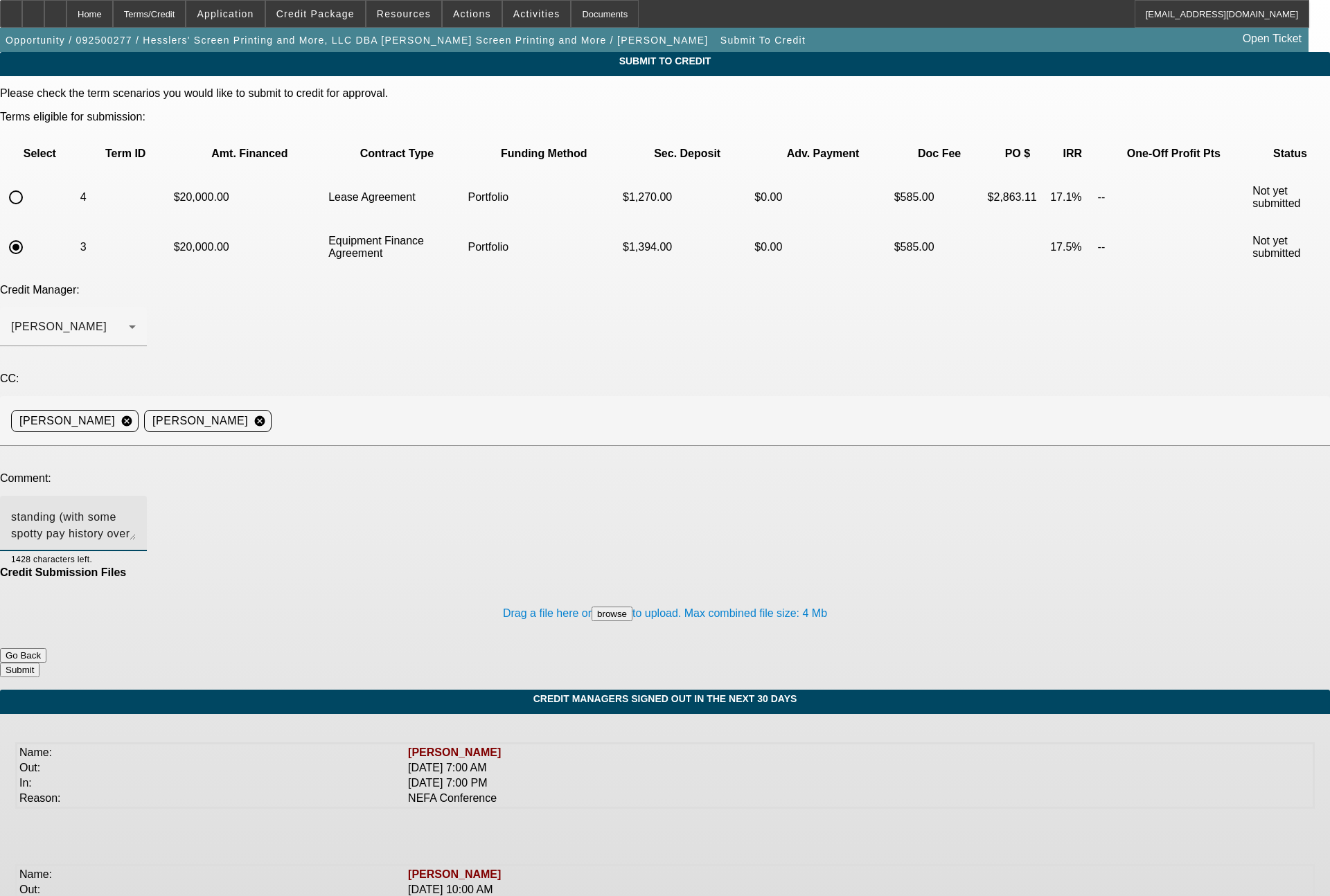
type textarea "Bill - this is a 4x past customer in good standing (with some spotty pay histor…"
click at [40, 663] on button "Submit" at bounding box center [19, 670] width 40 height 15
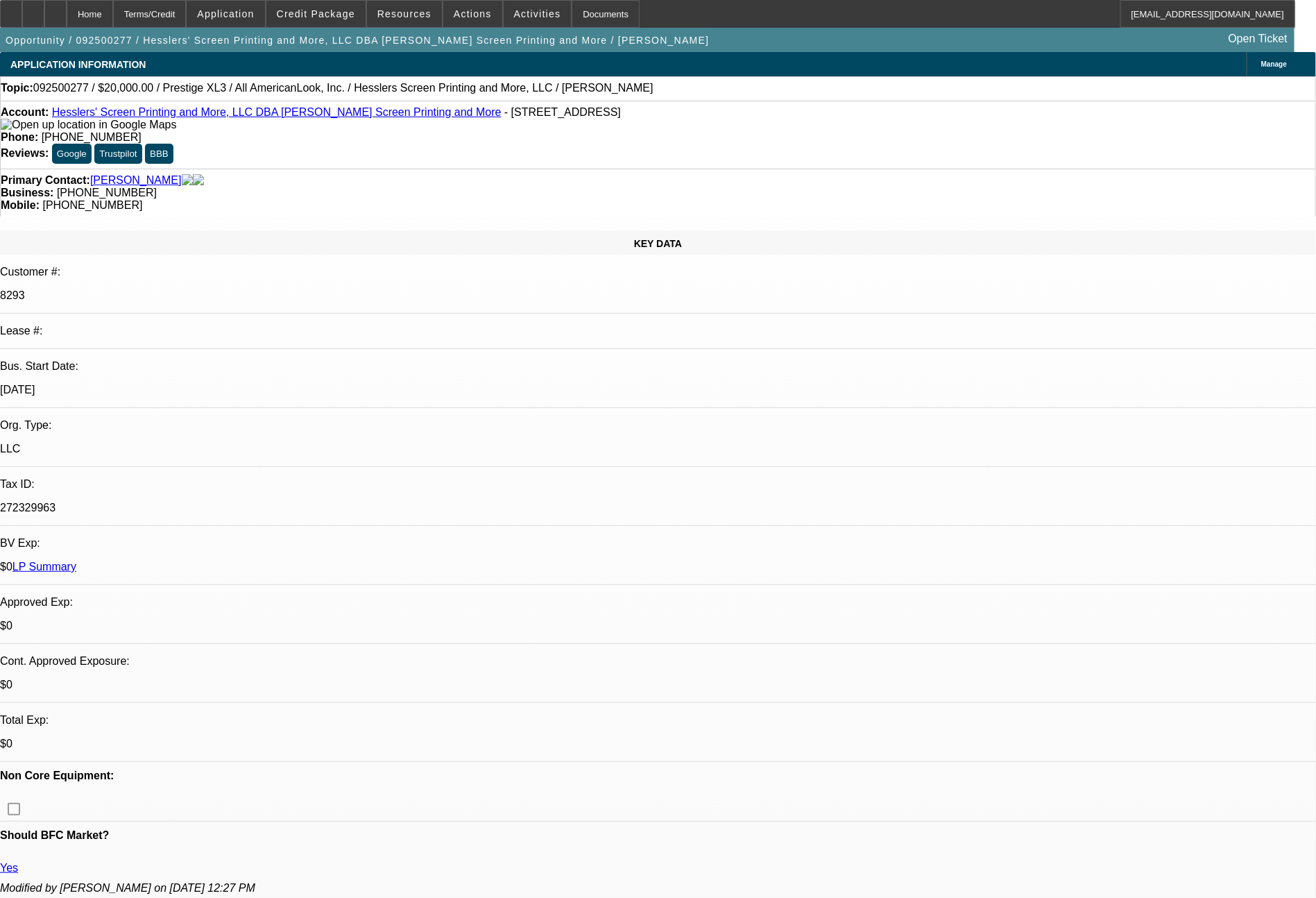
select select "0"
select select "2"
select select "0.1"
select select "4"
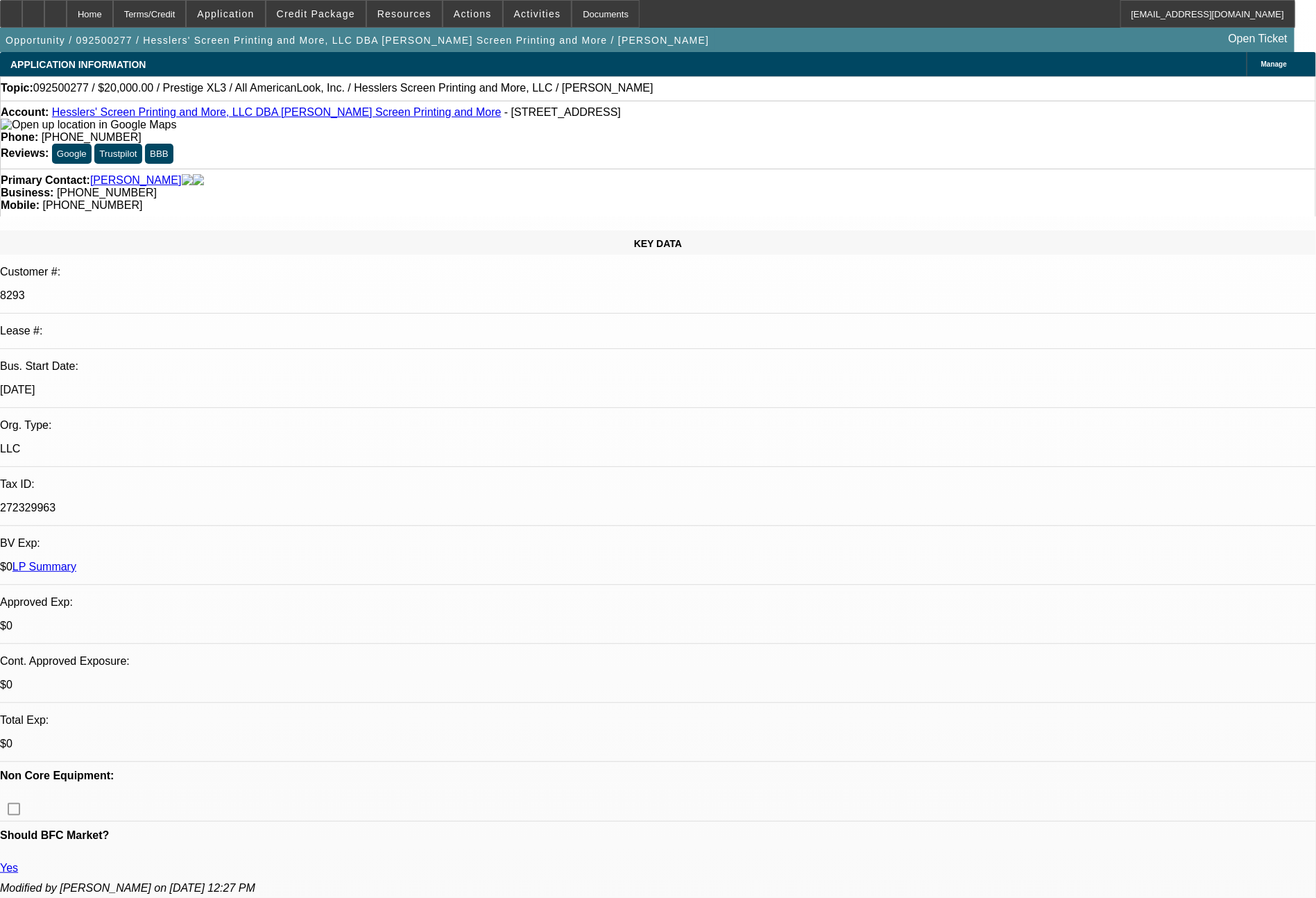
select select "0"
select select "2"
select select "0"
select select "6"
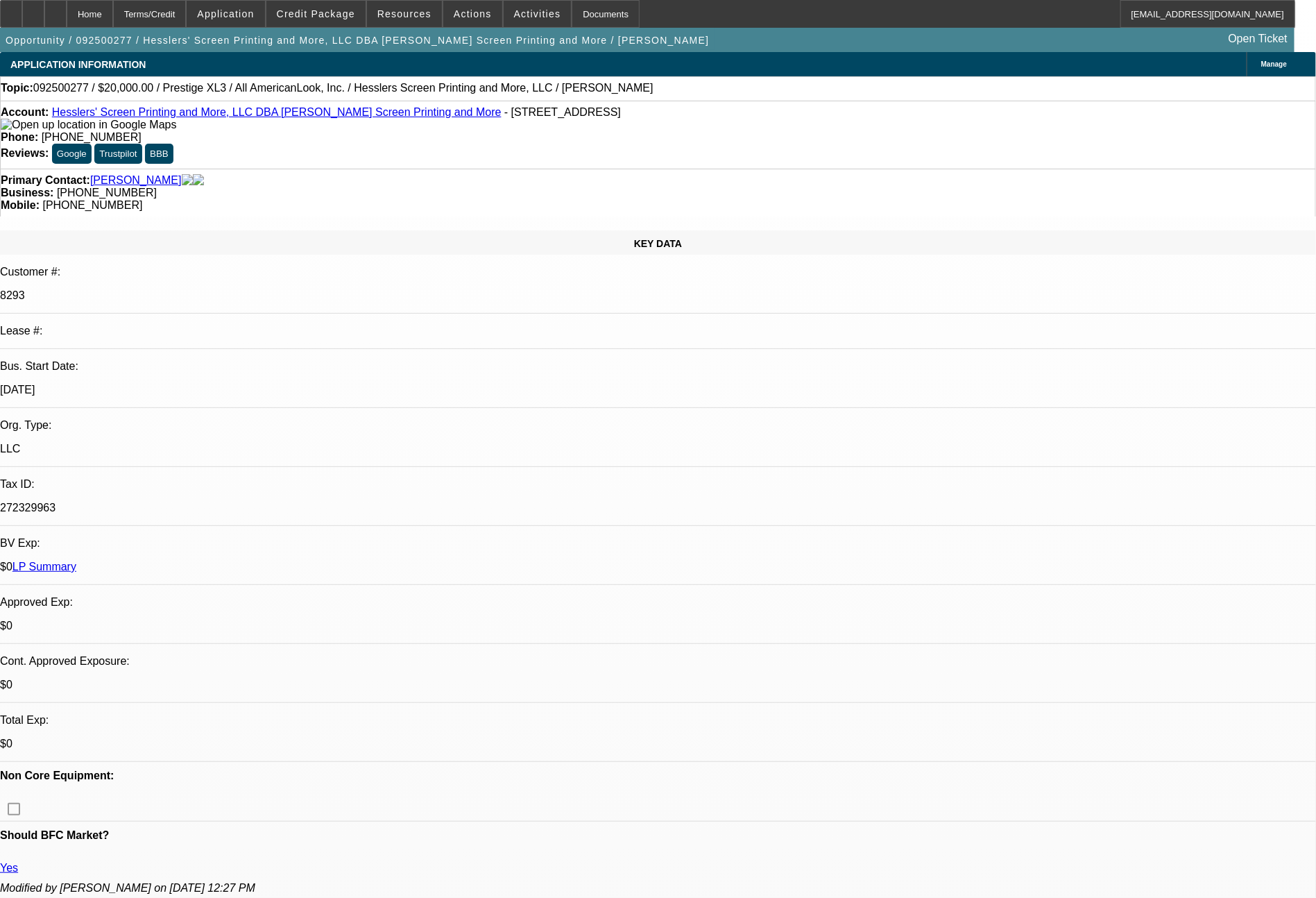
select select "0"
select select "2"
select select "0.1"
select select "4"
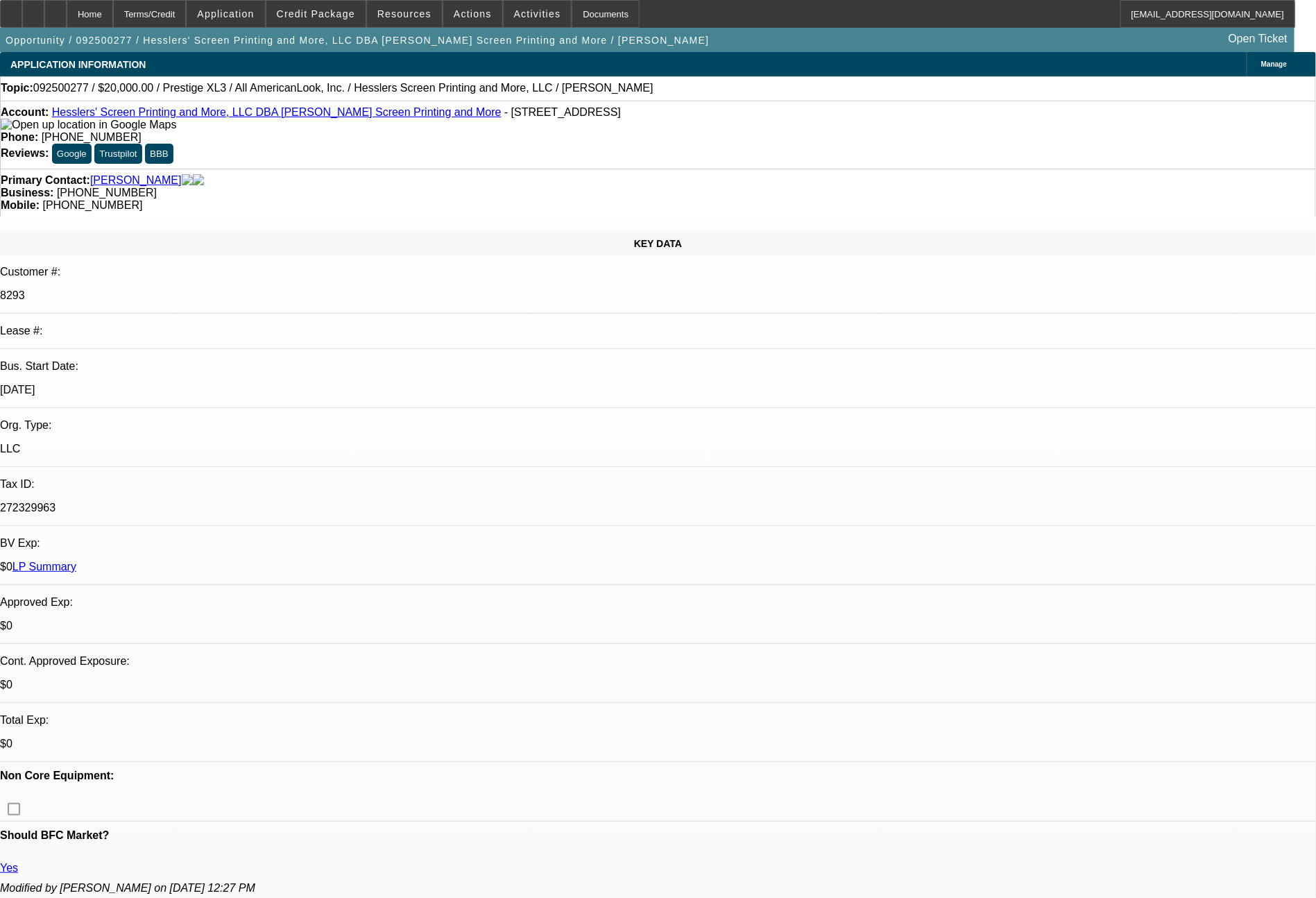
select select "0"
select select "2"
select select "0"
select select "6"
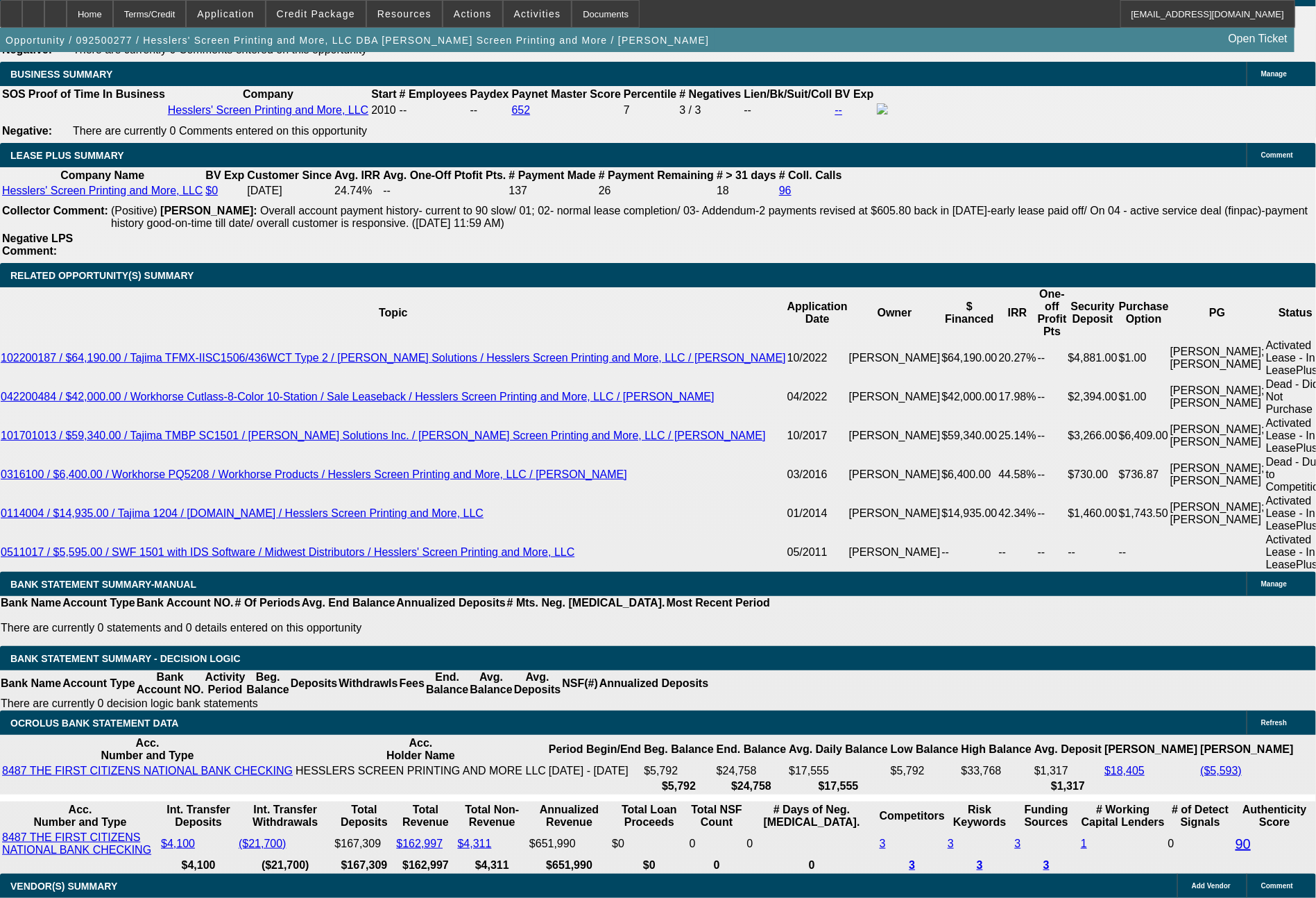
scroll to position [2584, 0]
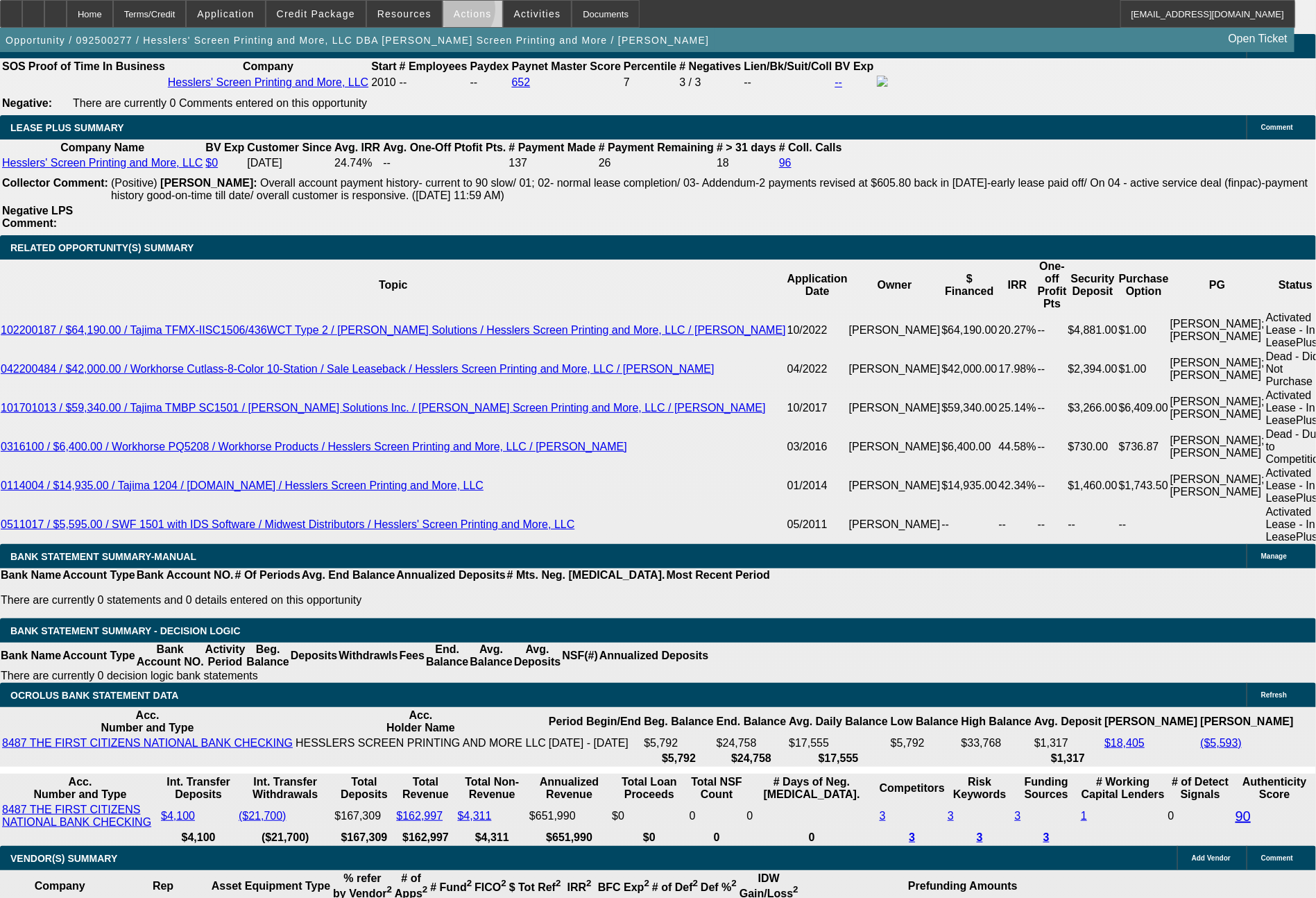
click at [454, 13] on span "Actions" at bounding box center [473, 14] width 38 height 11
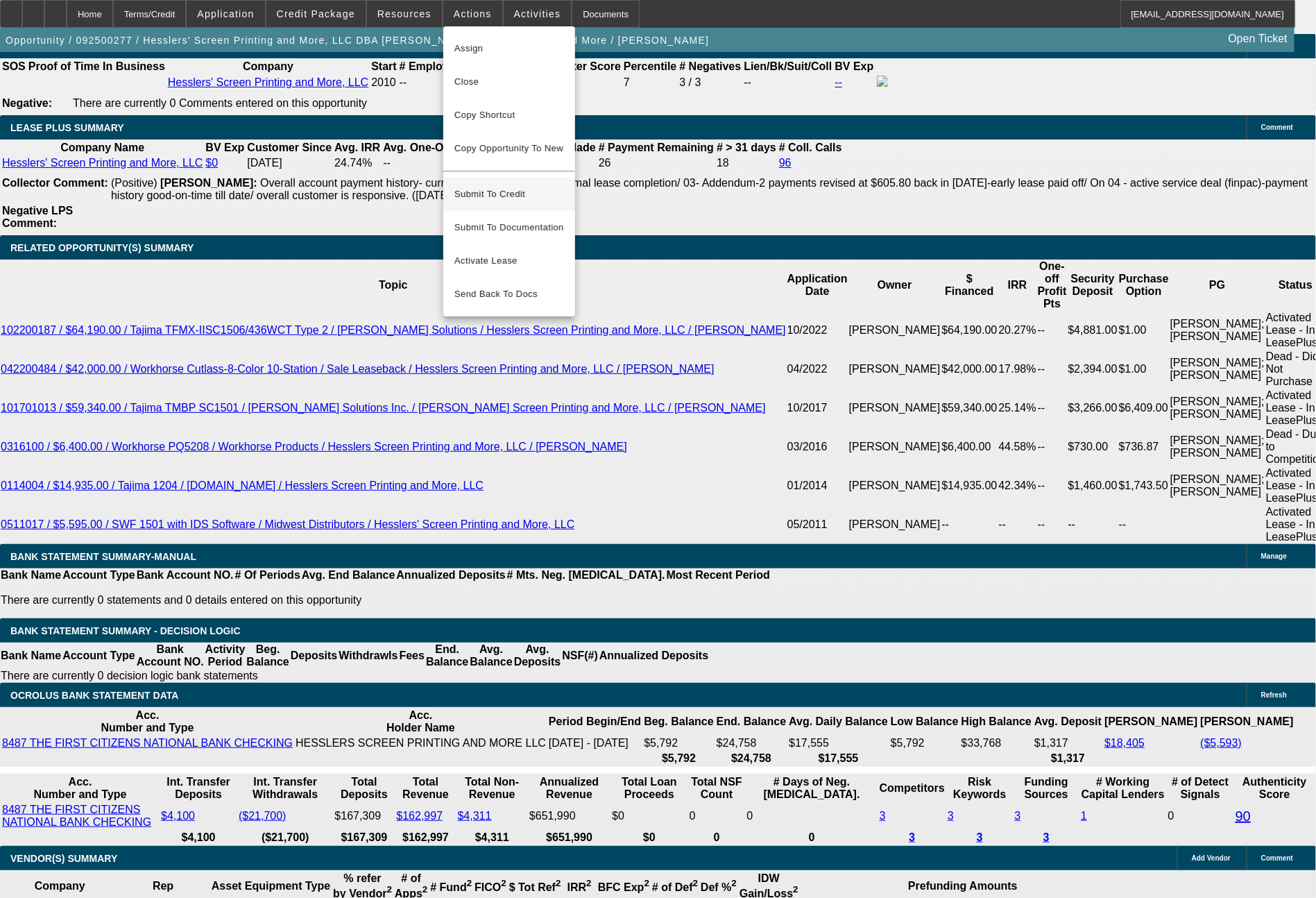
click at [494, 186] on span "Submit To Credit" at bounding box center [509, 194] width 109 height 17
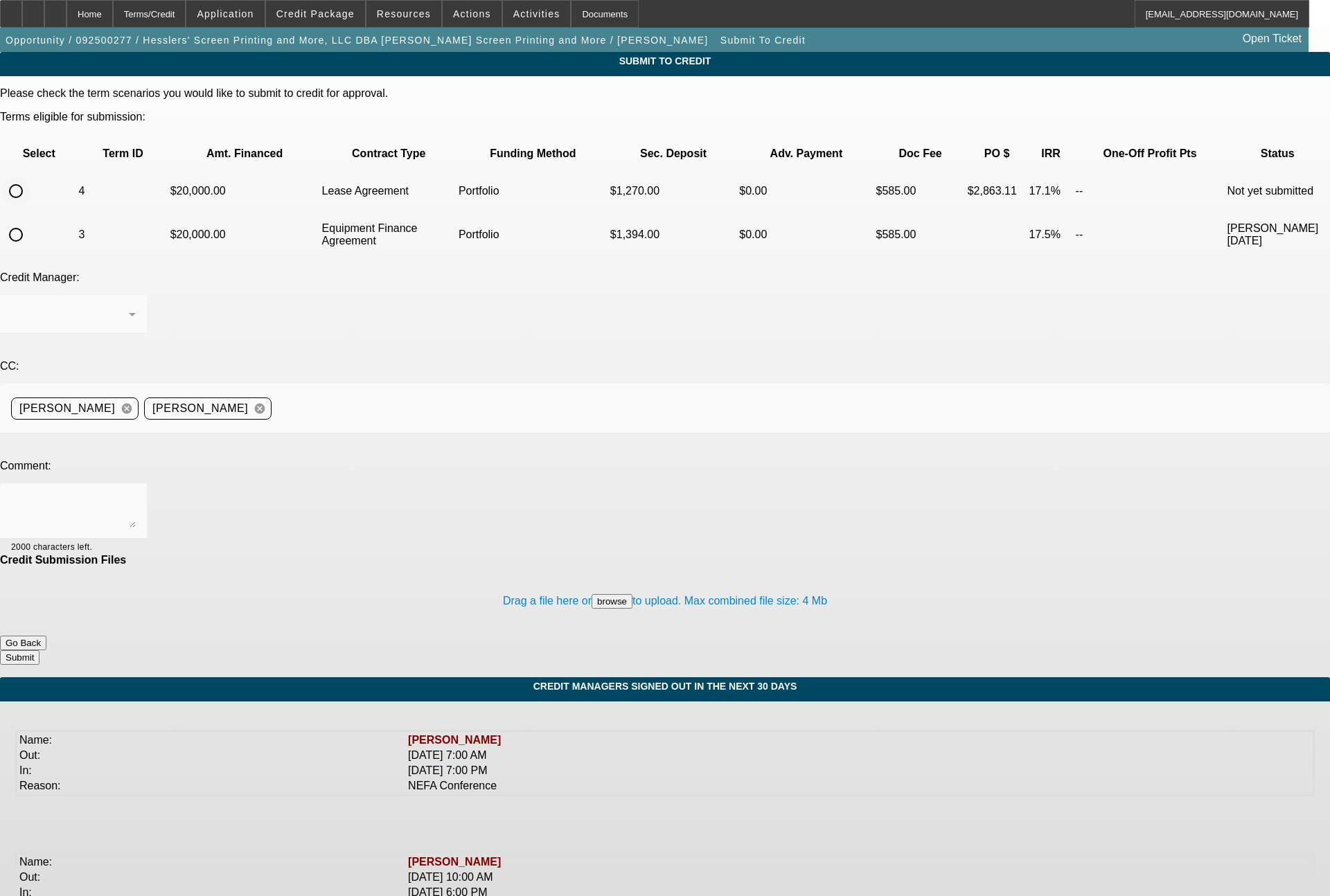
click at [30, 177] on input "radio" at bounding box center [16, 191] width 28 height 28
radio input "true"
click at [129, 306] on div "[PERSON_NAME]" at bounding box center [69, 315] width 117 height 17
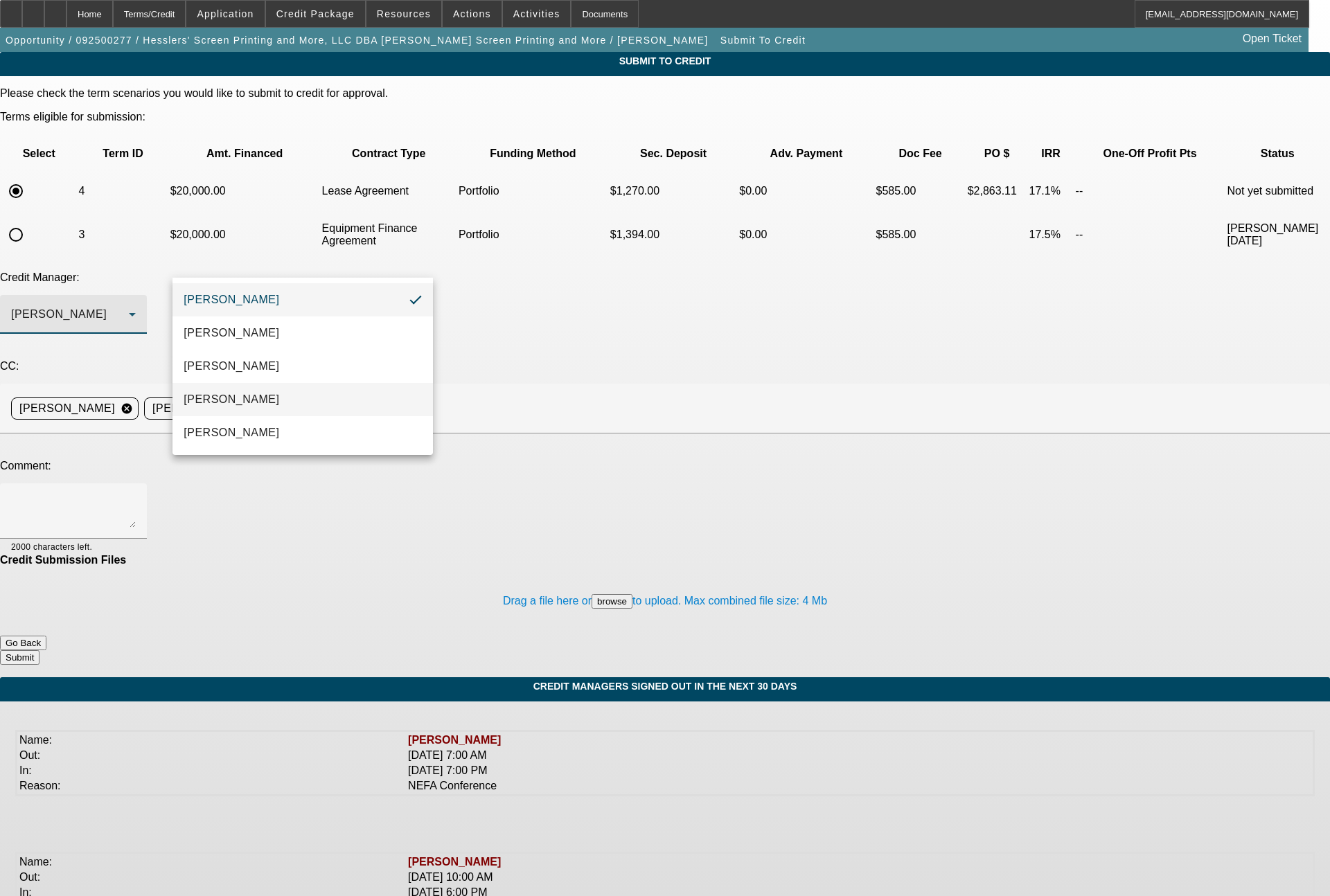
click at [252, 403] on mat-option "[PERSON_NAME]" at bounding box center [302, 399] width 261 height 33
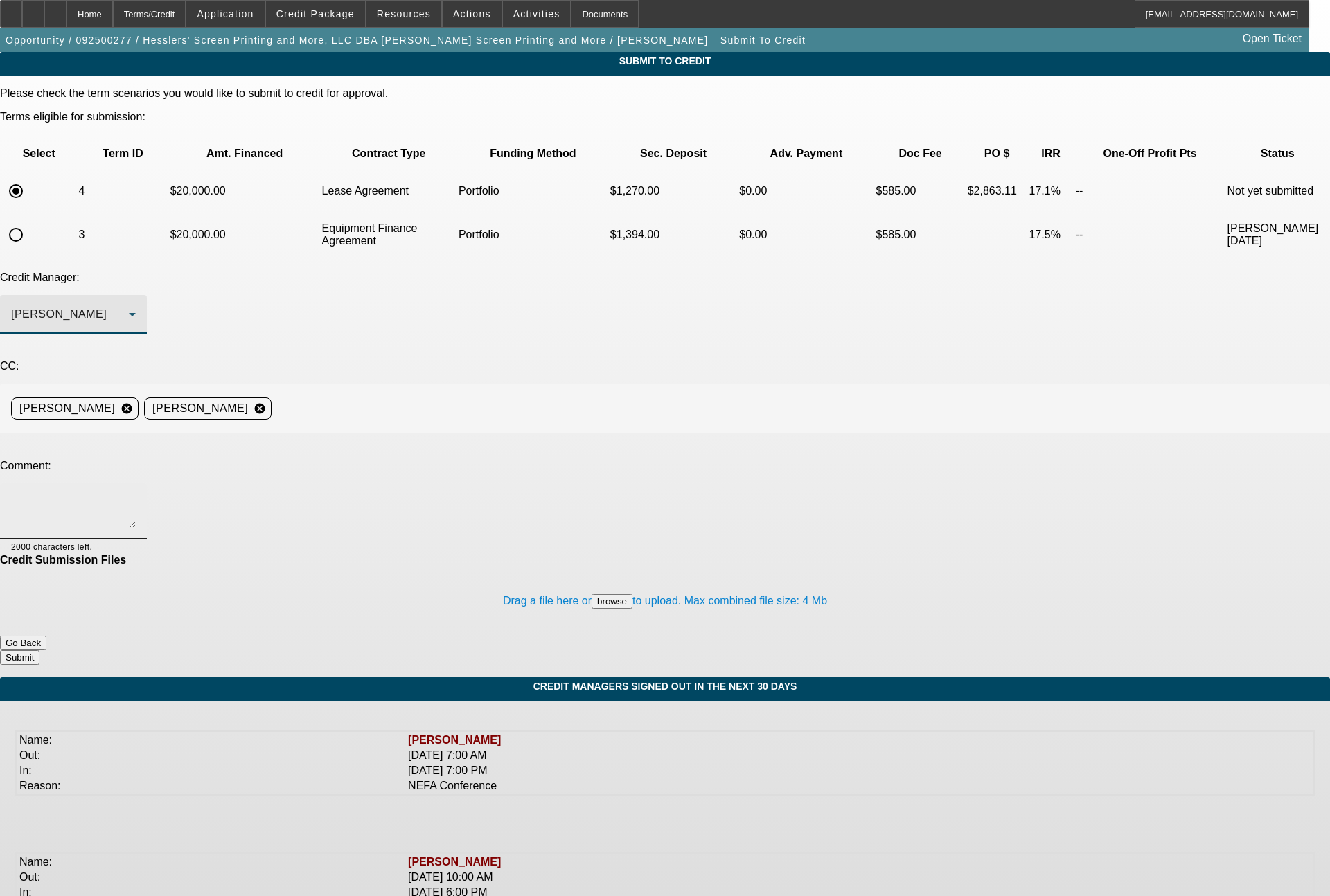
click at [136, 495] on textarea at bounding box center [73, 511] width 124 height 33
type textarea "36 month lease term"
click at [40, 650] on button "Submit" at bounding box center [19, 657] width 40 height 15
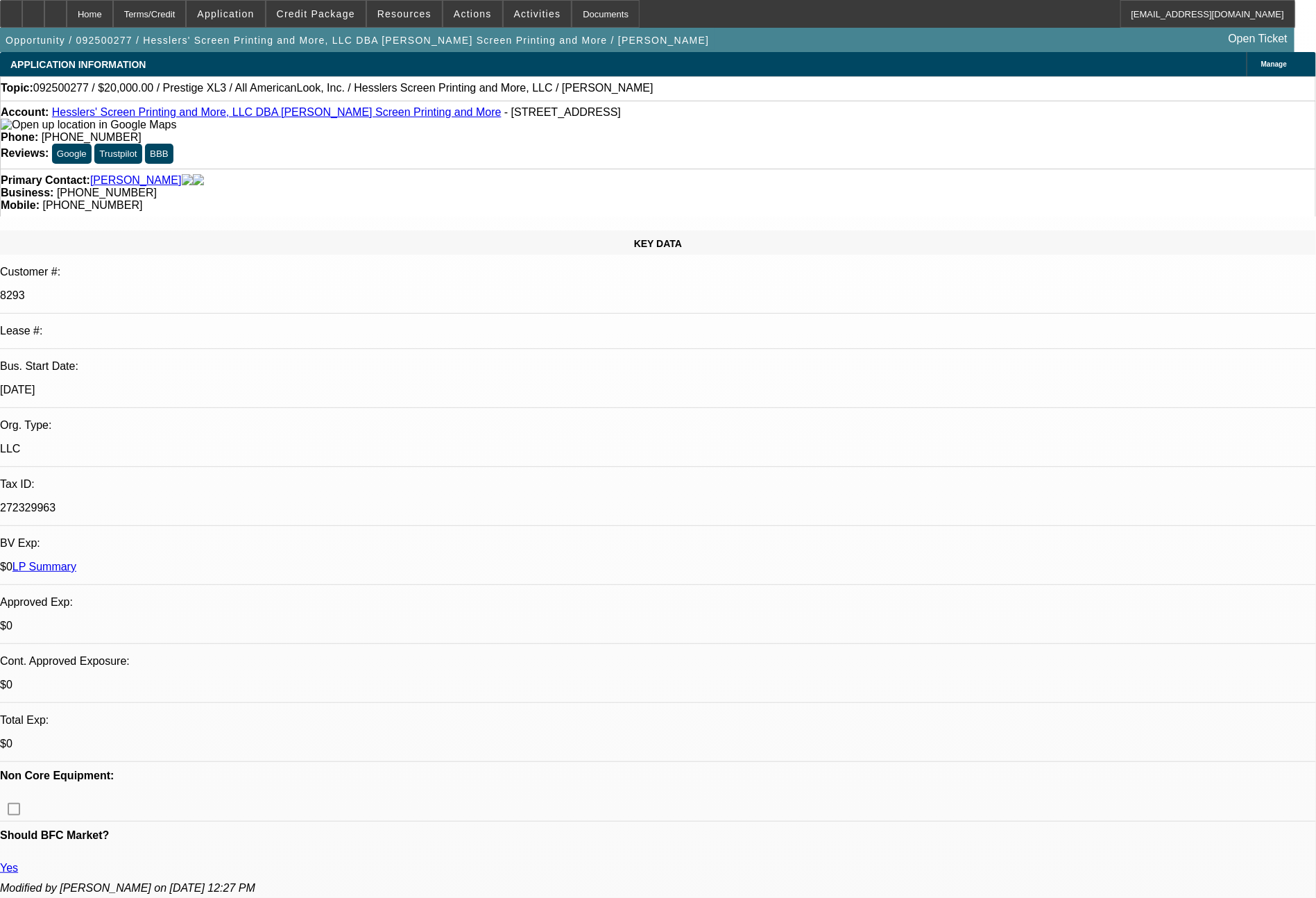
select select "0"
select select "2"
select select "0.1"
select select "4"
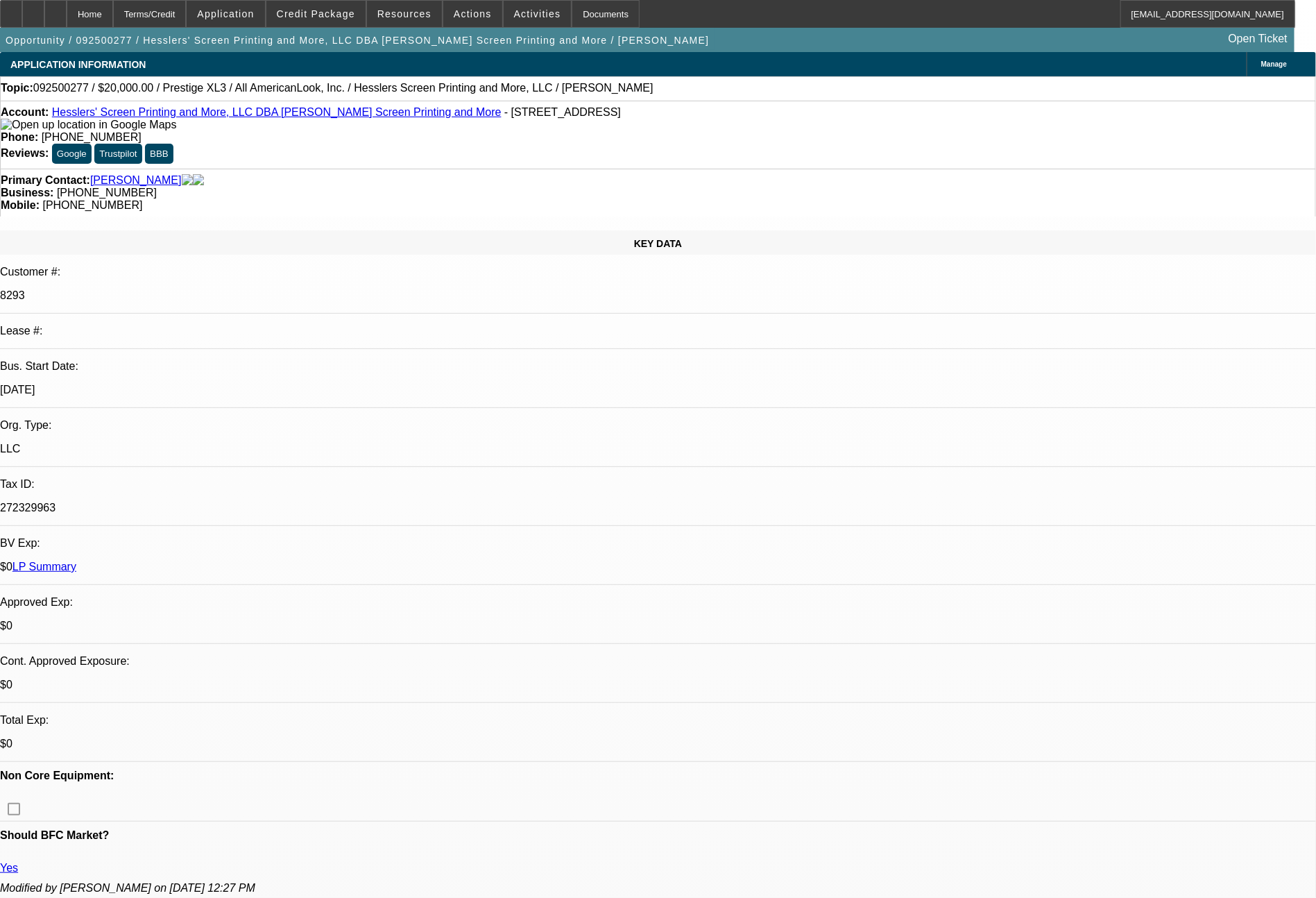
select select "0"
select select "2"
select select "0"
select select "6"
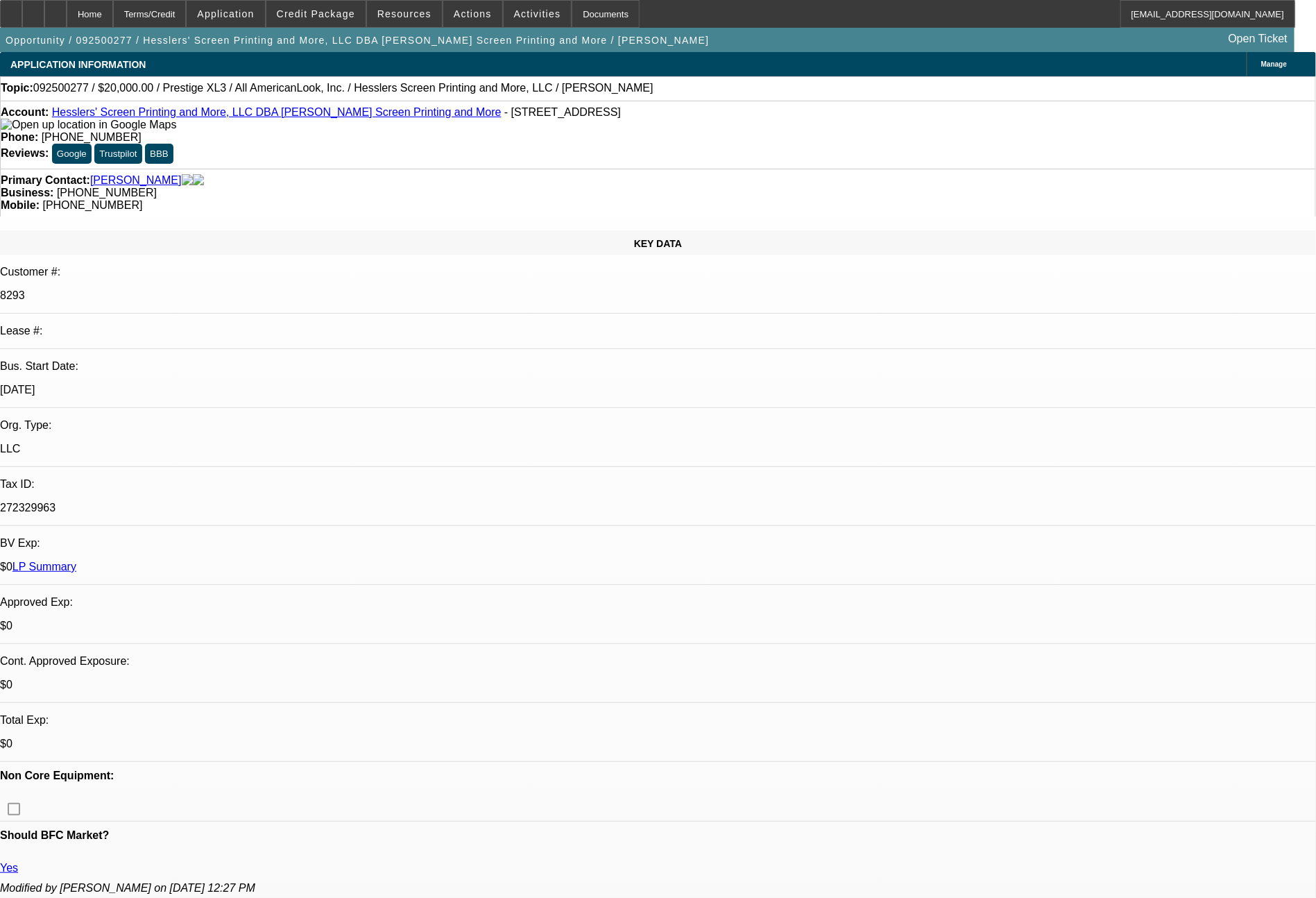
select select "0"
select select "2"
select select "0.1"
select select "4"
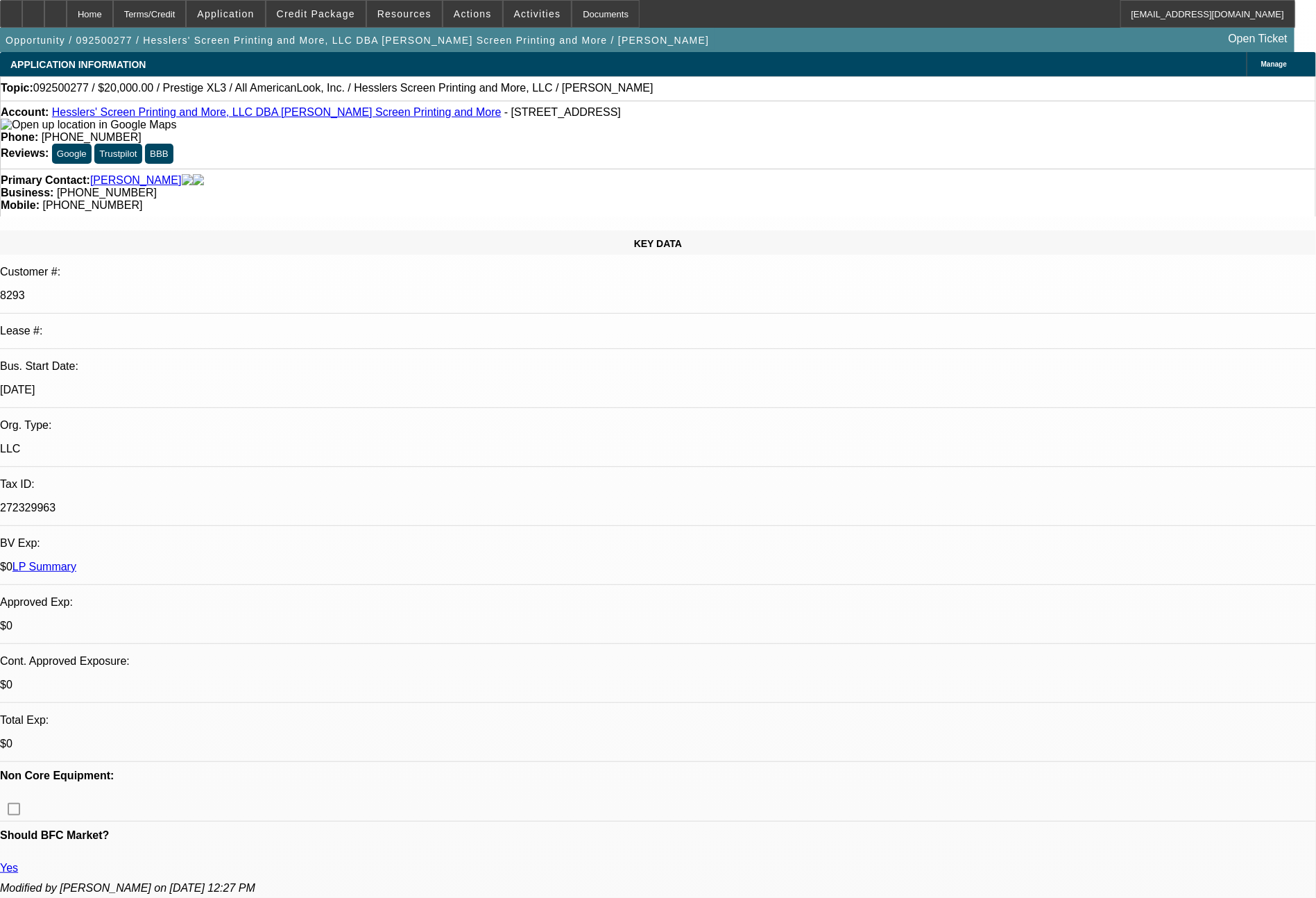
select select "0"
select select "2"
select select "0"
select select "6"
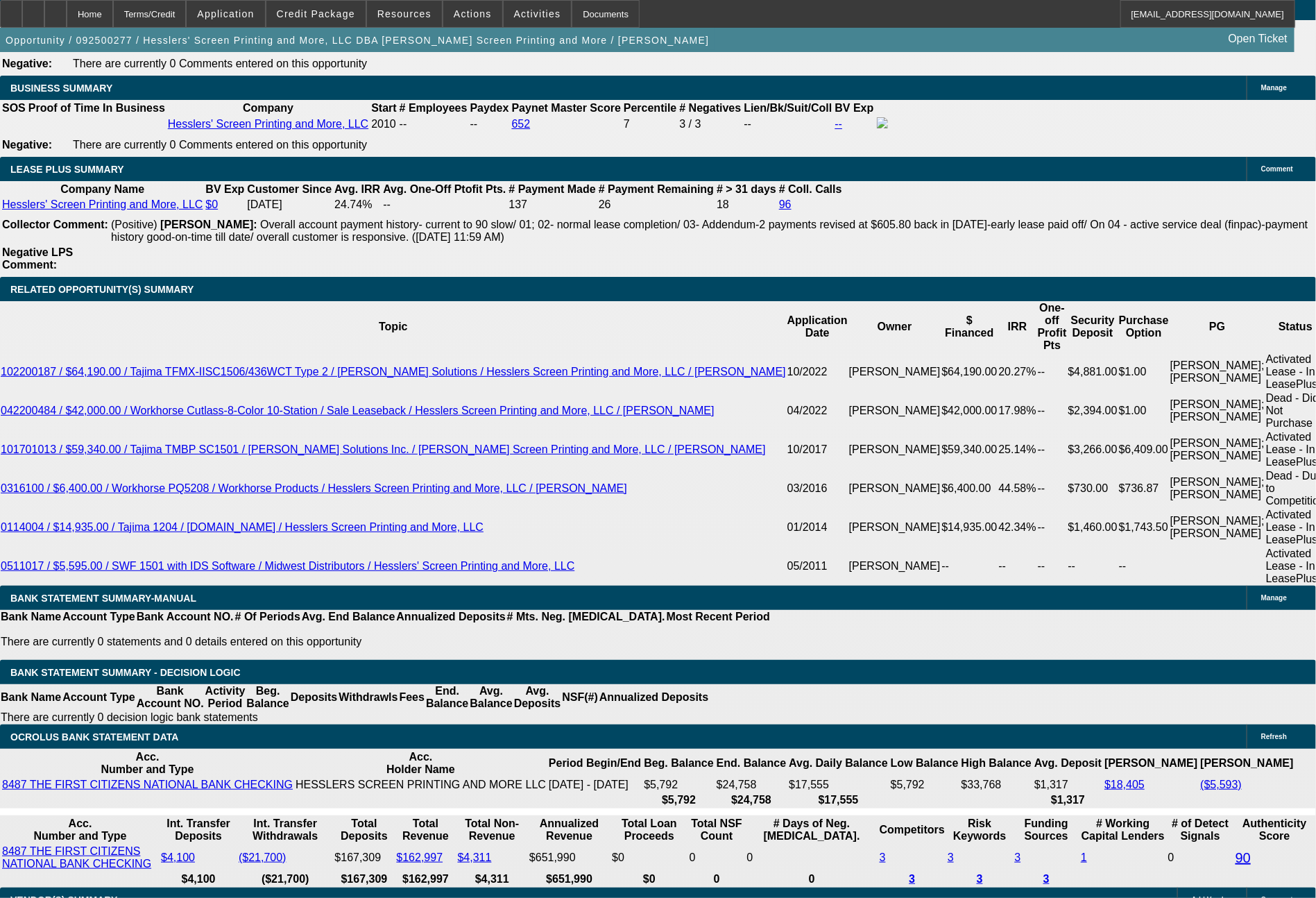
scroll to position [2626, 0]
